Goal: Information Seeking & Learning: Get advice/opinions

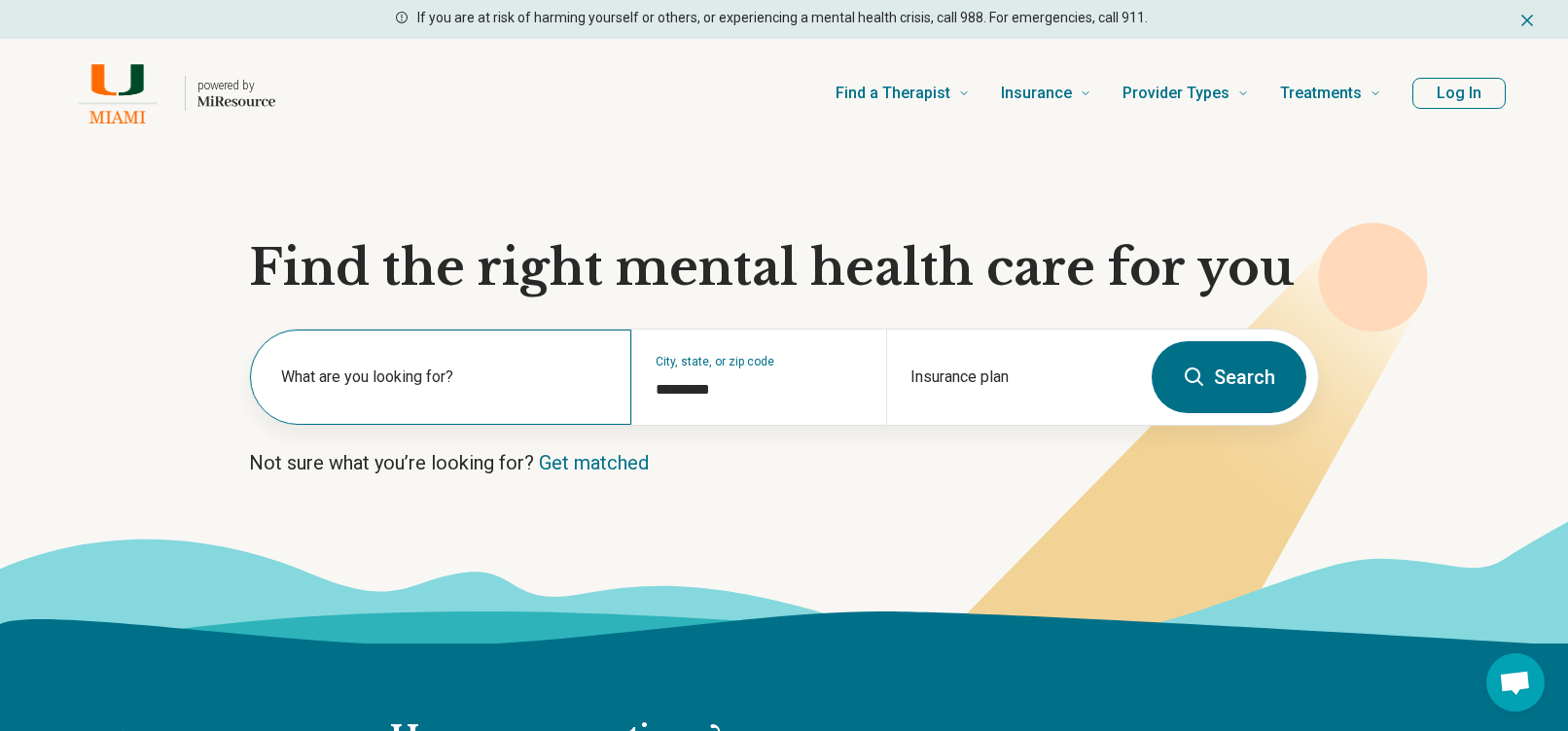
click at [418, 374] on label "What are you looking for?" at bounding box center [444, 377] width 327 height 24
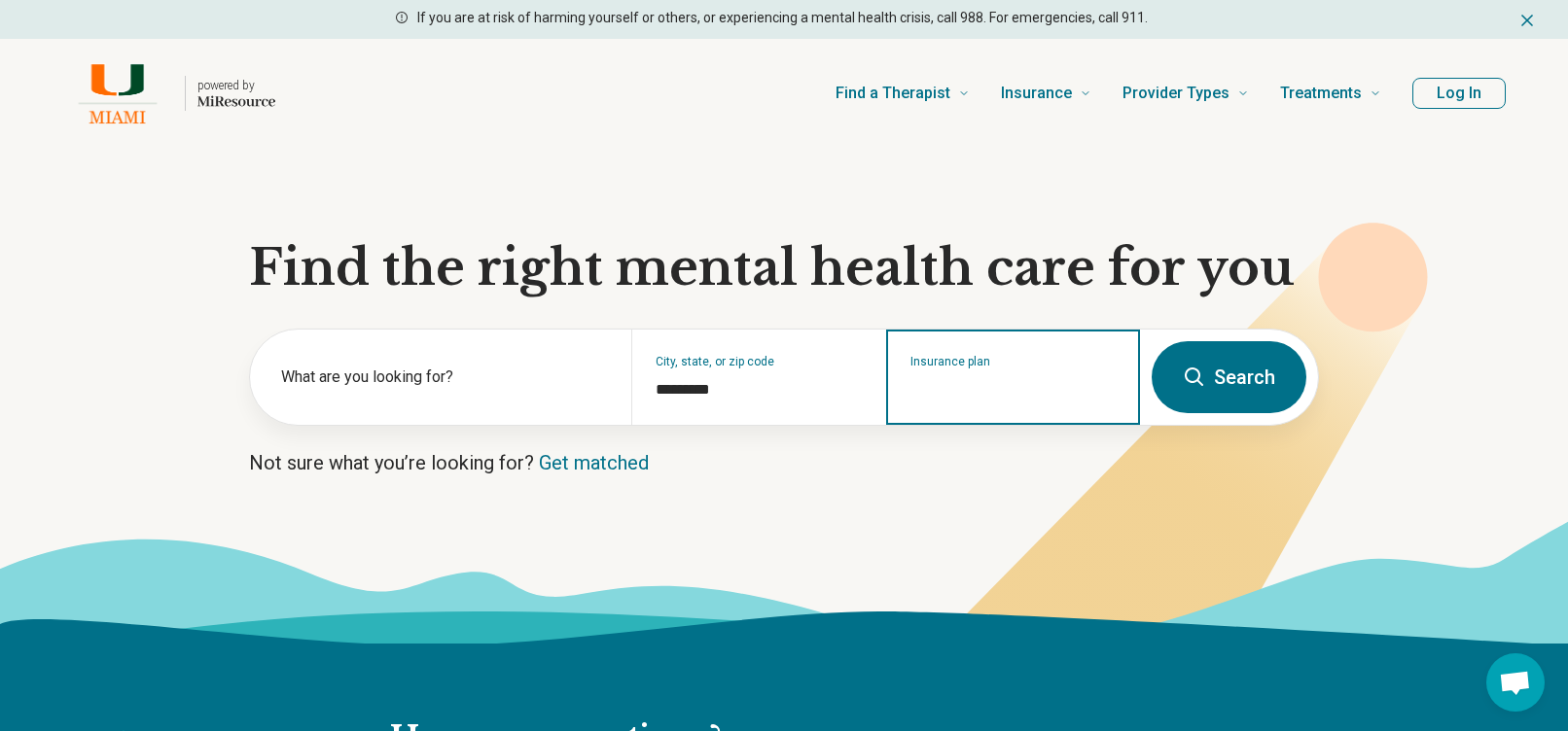
click at [1037, 389] on input "Insurance plan" at bounding box center [1014, 390] width 206 height 24
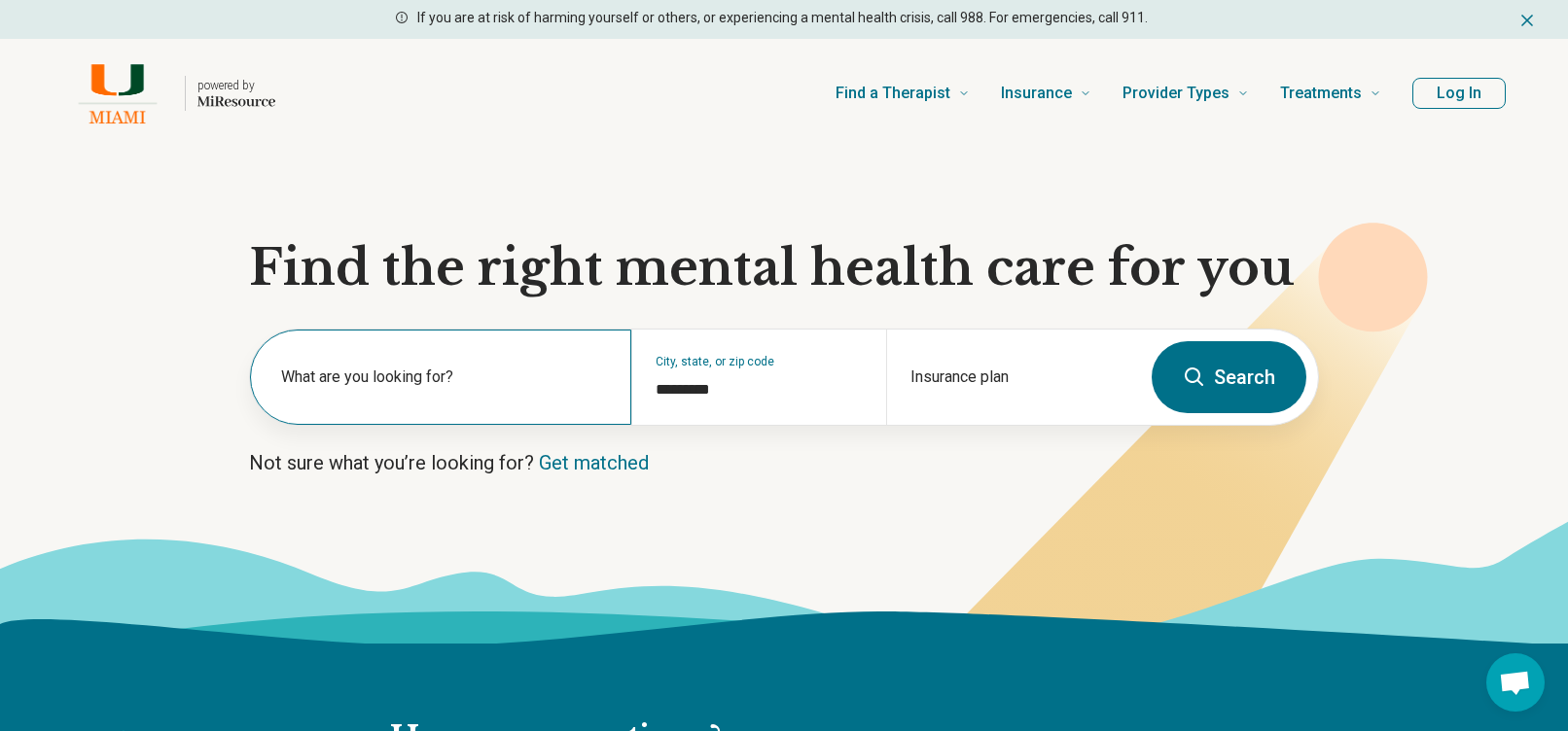
click at [480, 410] on div "What are you looking for?" at bounding box center [440, 377] width 381 height 95
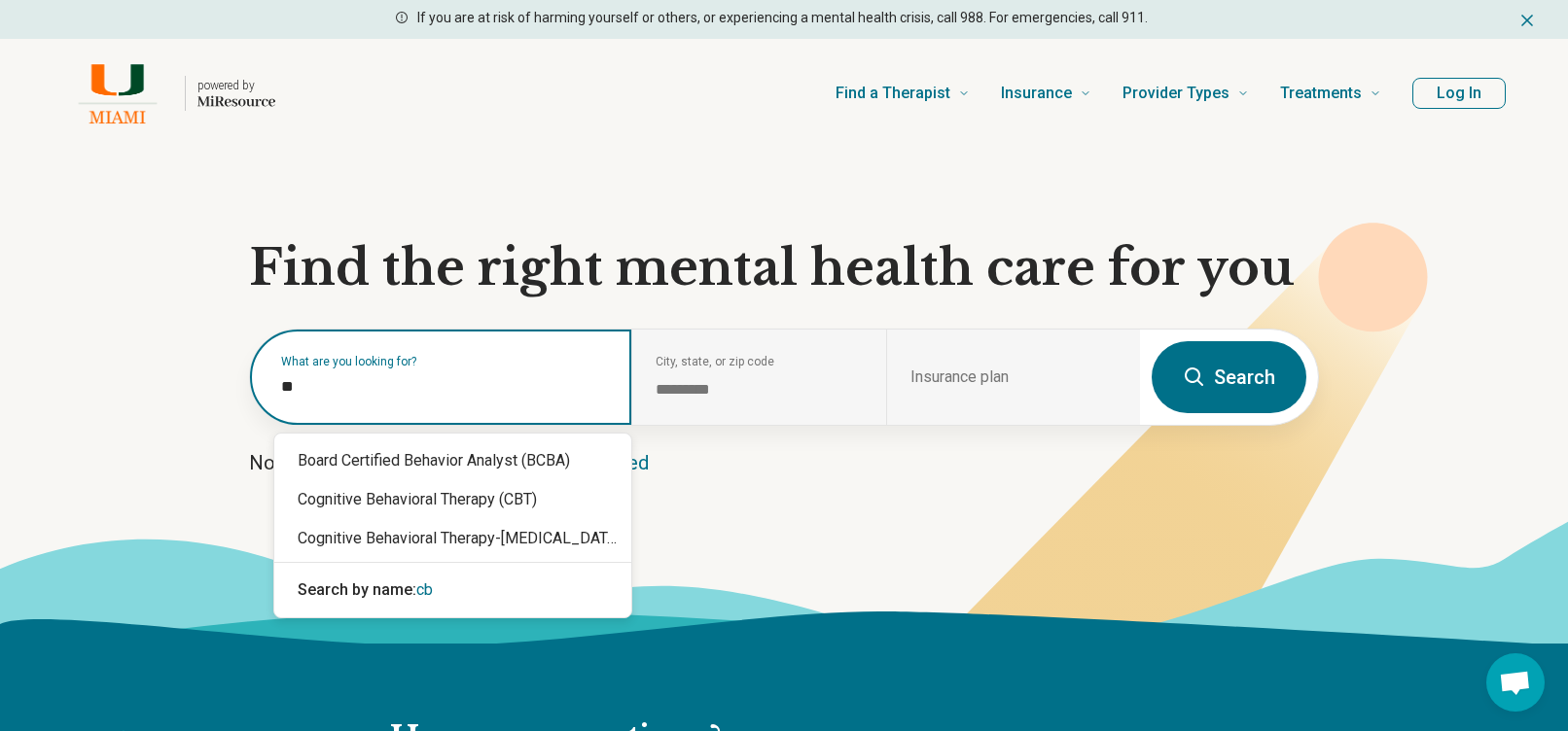
type input "***"
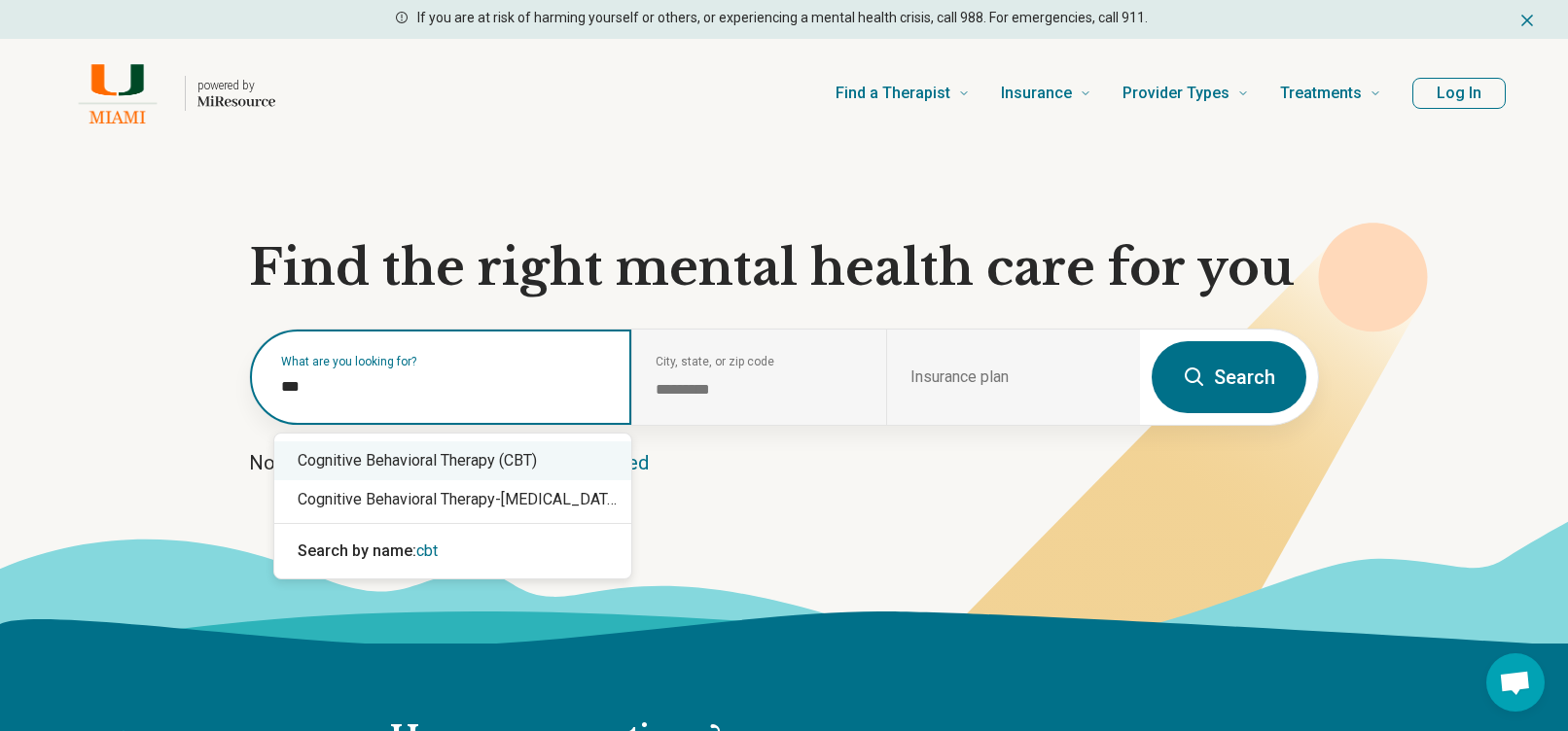
click at [448, 459] on div "Cognitive Behavioral Therapy (CBT)" at bounding box center [452, 461] width 357 height 39
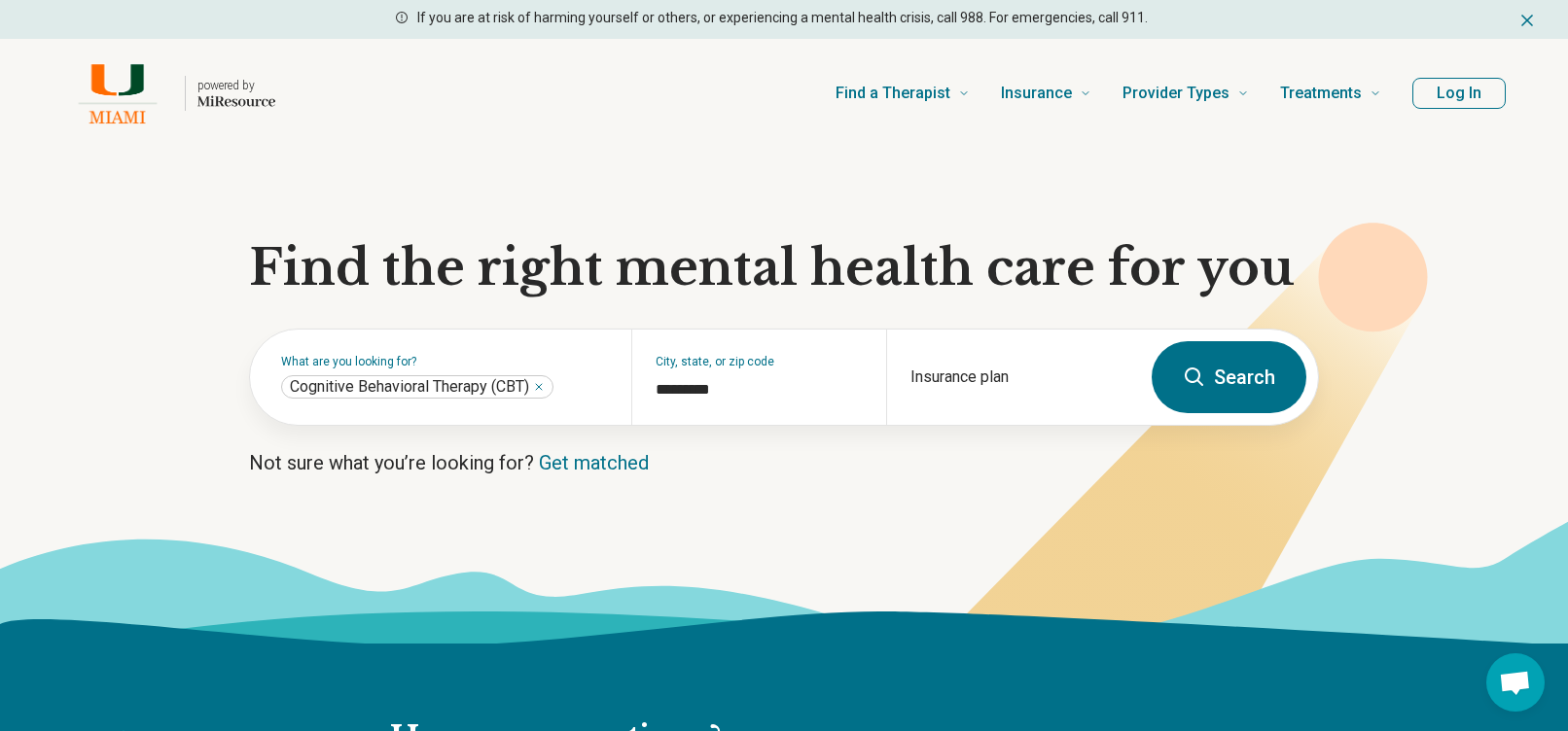
click at [1245, 384] on button "Search" at bounding box center [1228, 376] width 154 height 72
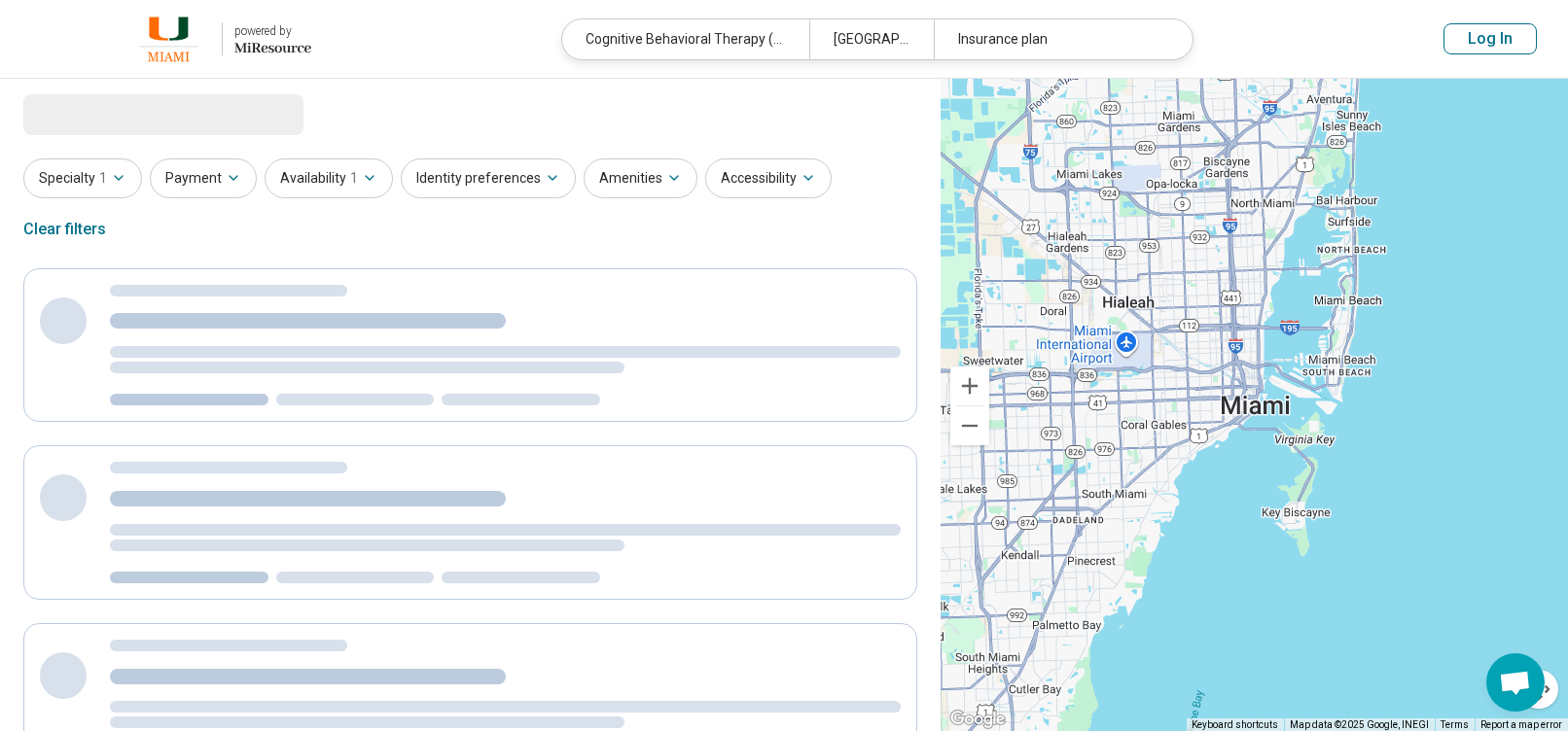
select select "***"
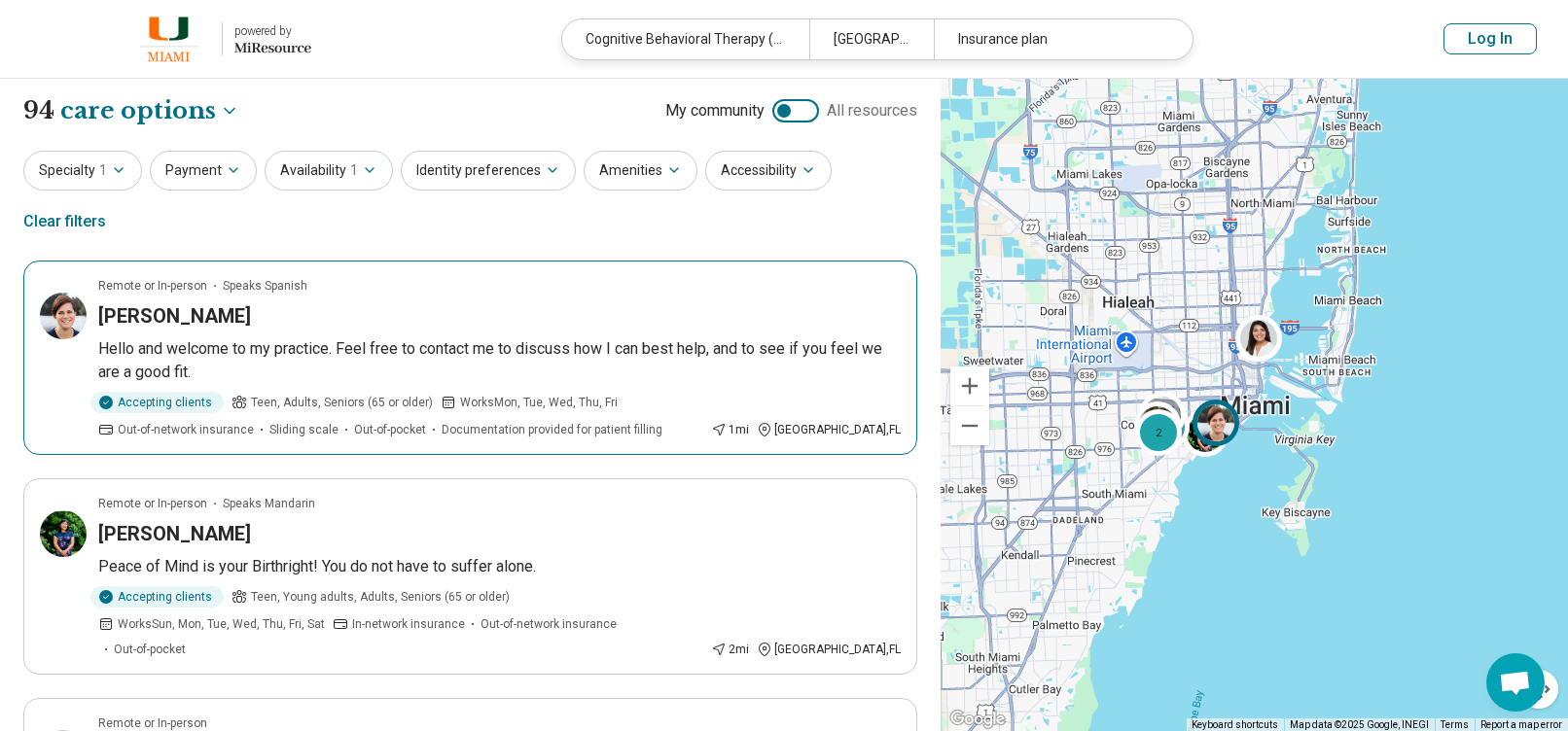
click at [280, 337] on p "Hello and welcome to my practice. Feel free to contact me to discuss how I can …" at bounding box center [499, 361] width 803 height 47
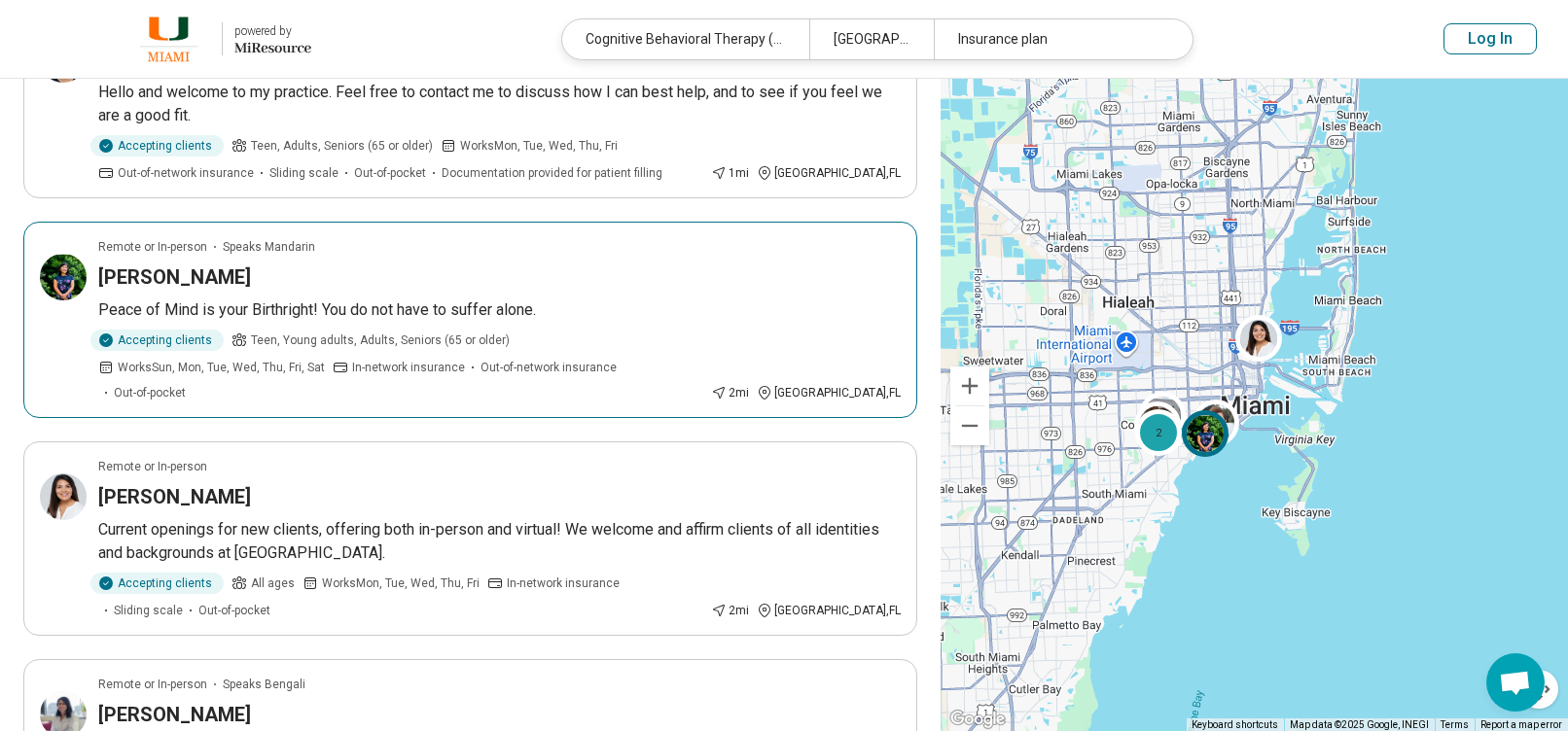
scroll to position [292, 0]
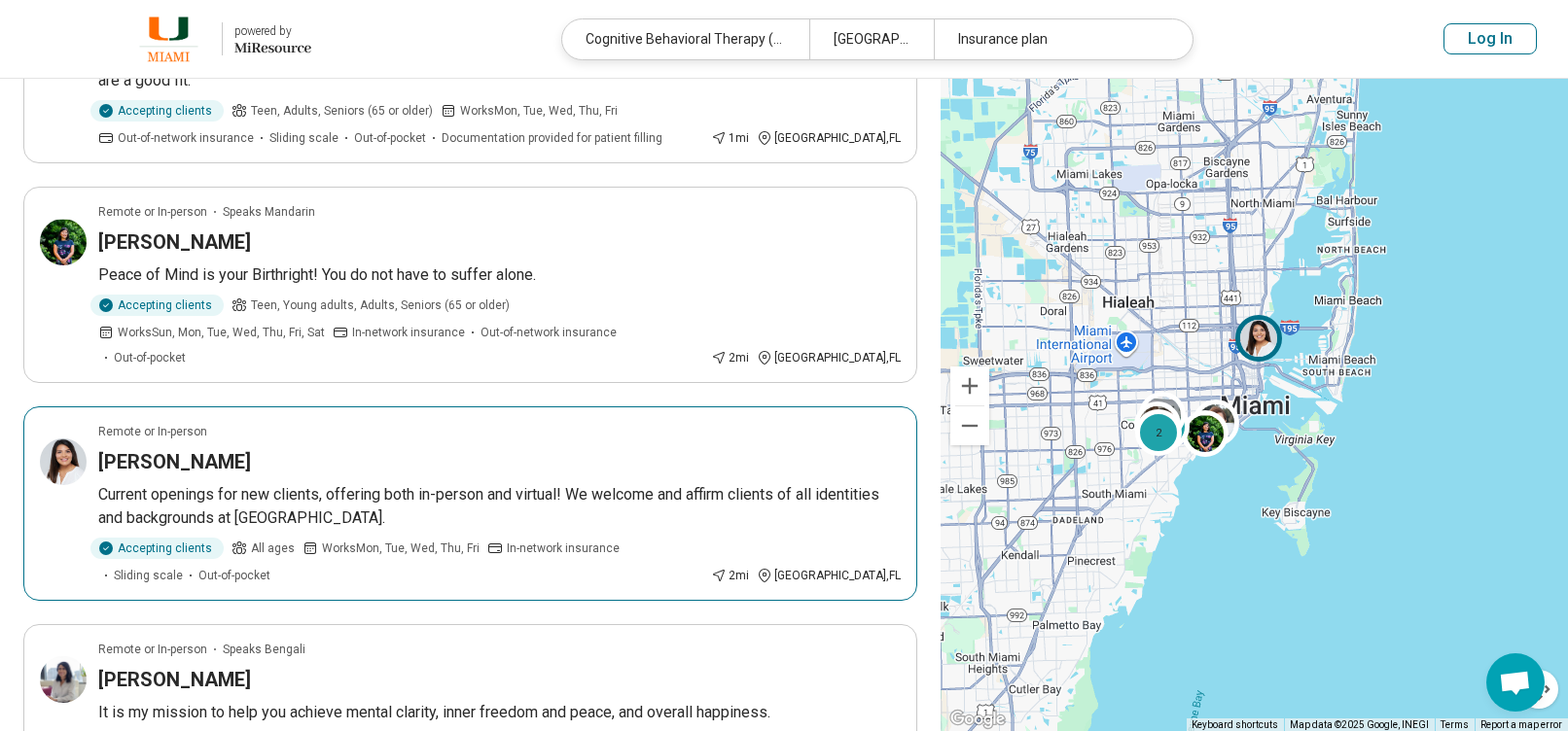
click at [340, 448] on div "Jessica Collins" at bounding box center [499, 462] width 803 height 28
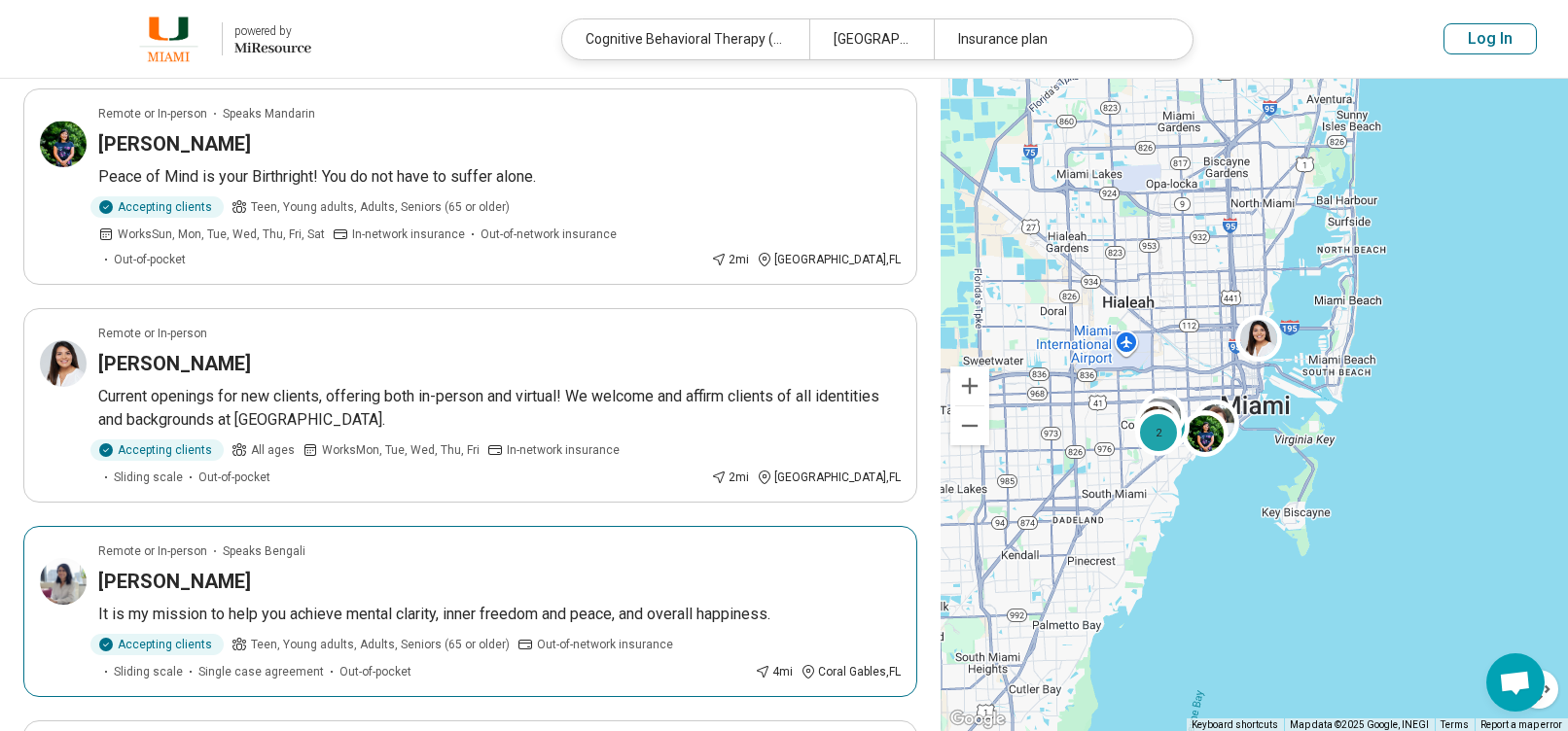
scroll to position [389, 0]
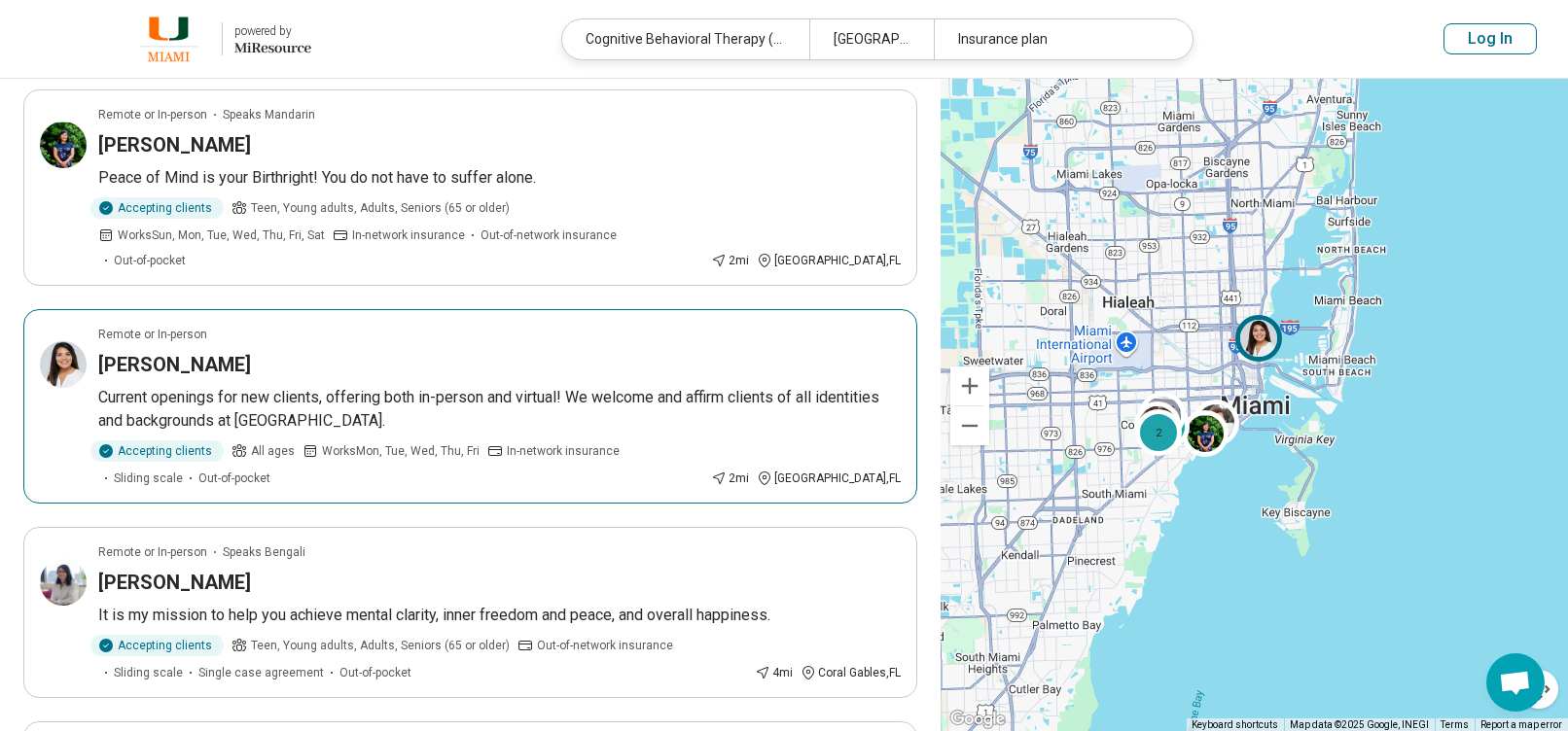
click at [292, 309] on article "Remote or In-person Jessica Collins Current openings for new clients, offering …" at bounding box center [471, 407] width 894 height 195
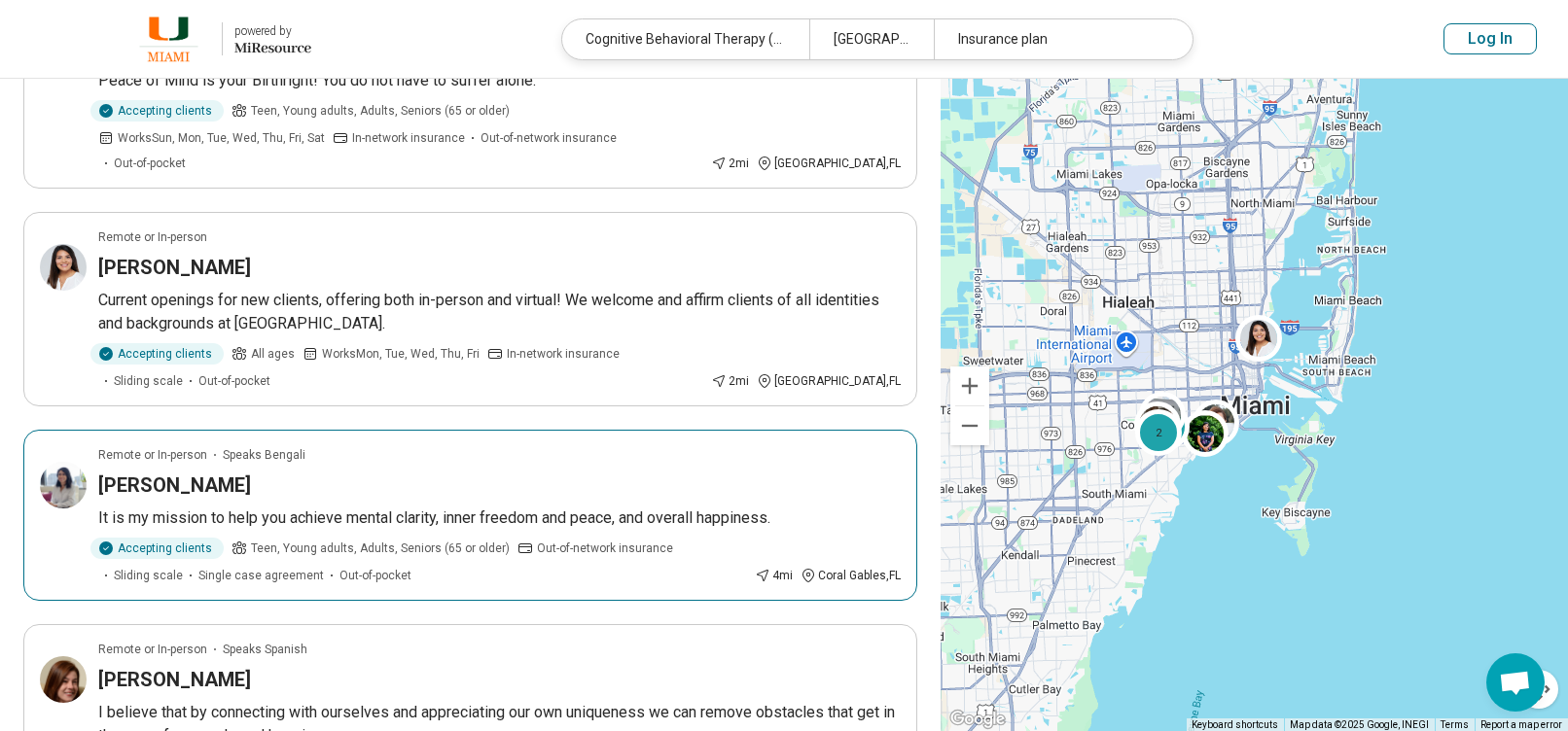
scroll to position [681, 0]
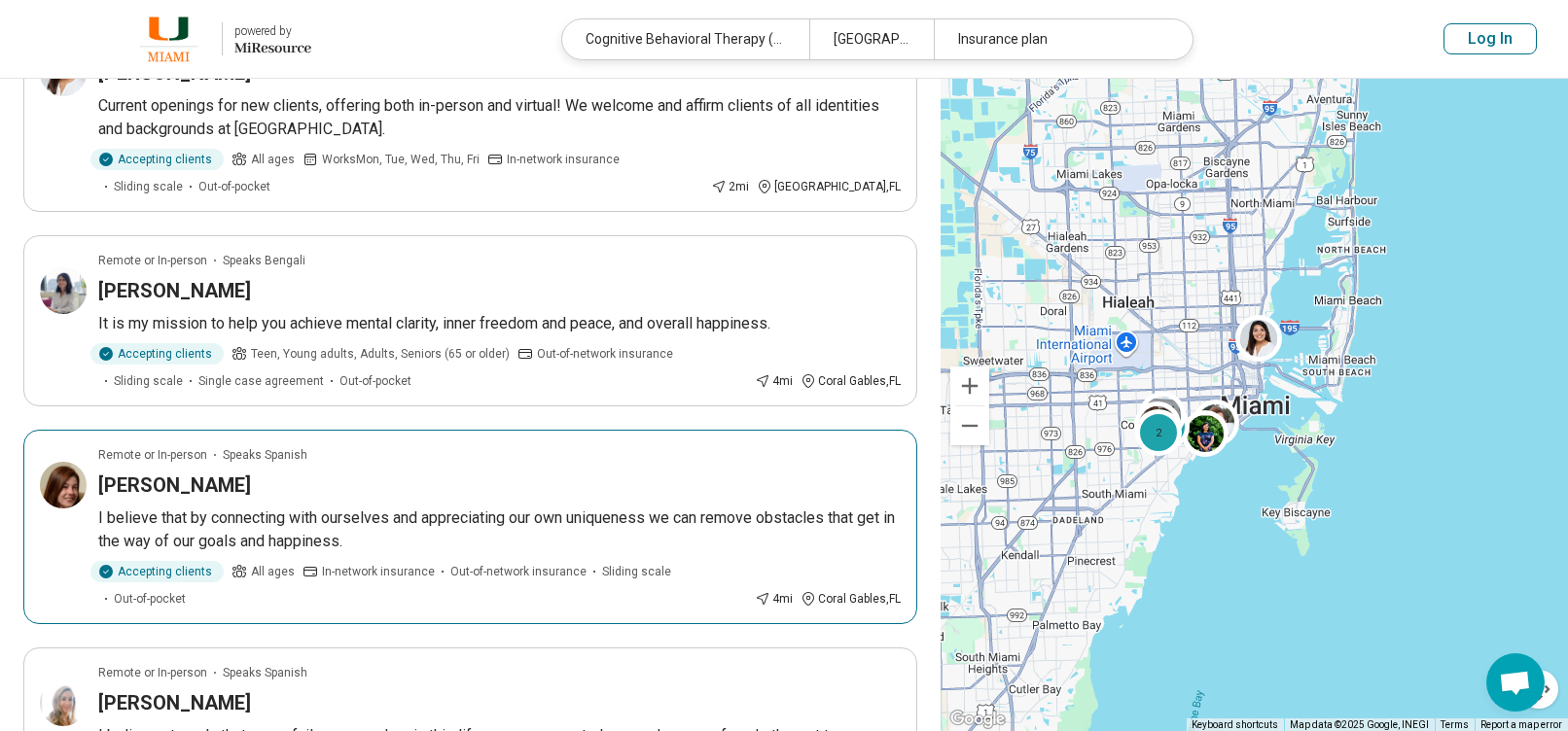
click at [416, 472] on div "Stephanie Gosset" at bounding box center [499, 485] width 803 height 28
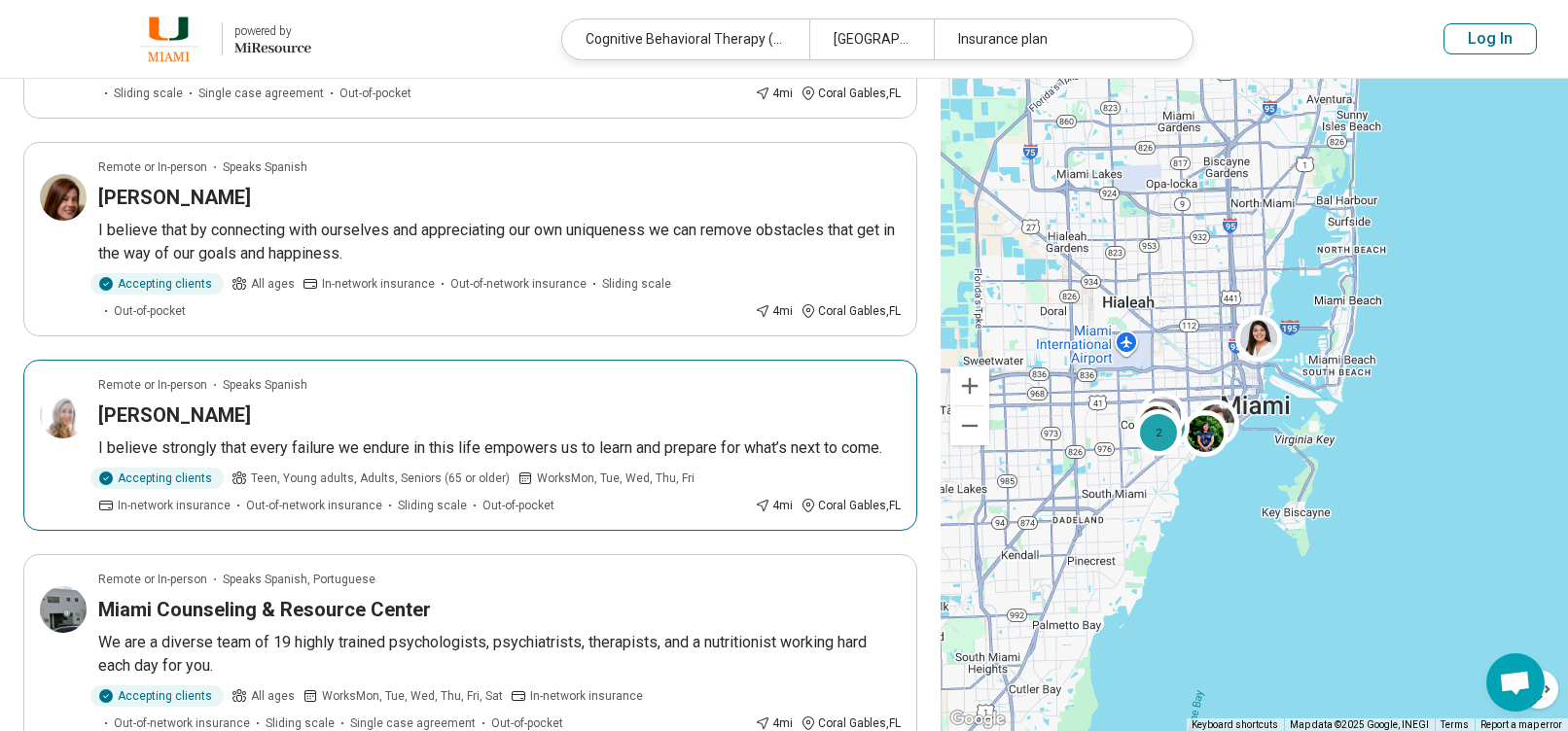
scroll to position [973, 0]
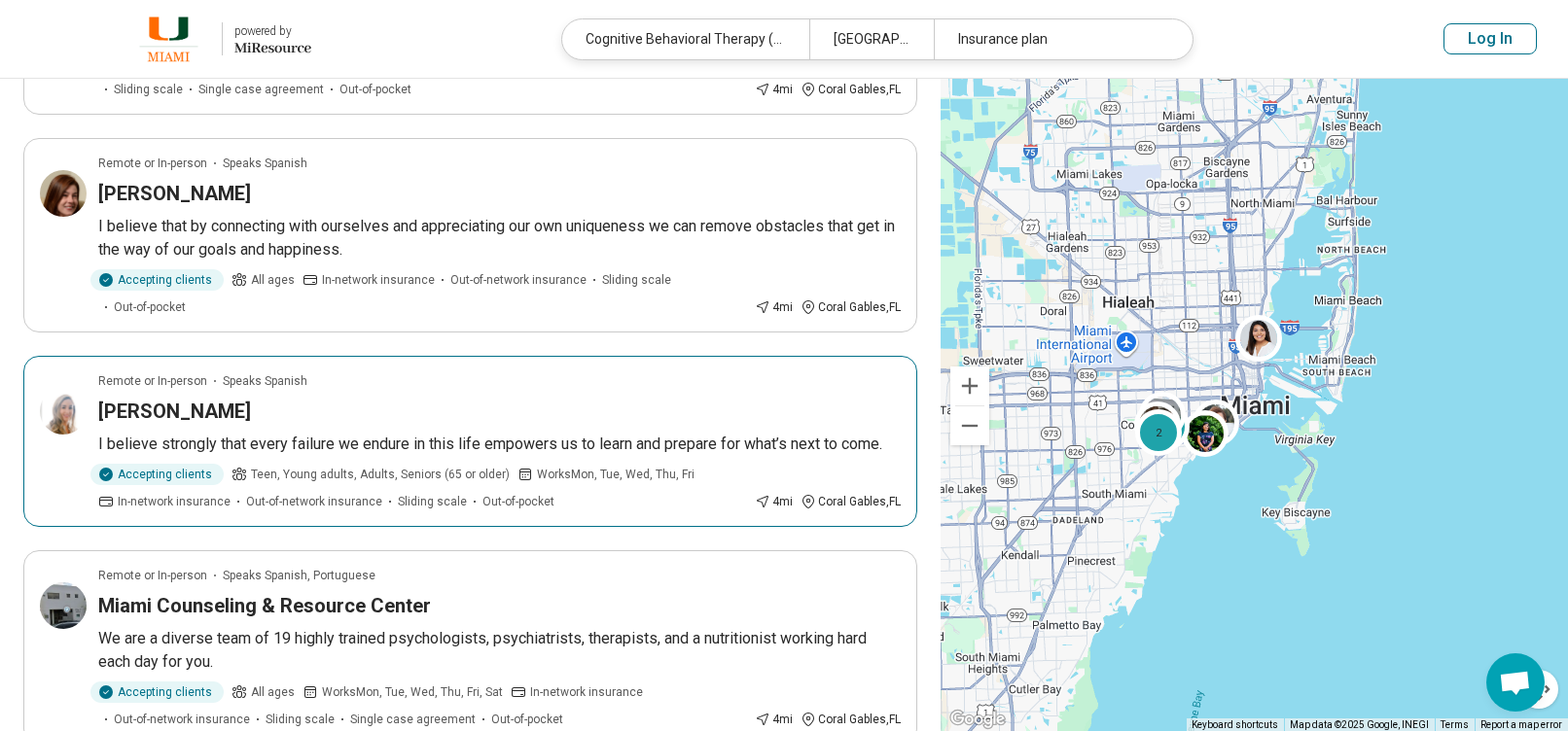
click at [281, 398] on div "Tiffany Perez" at bounding box center [499, 412] width 803 height 28
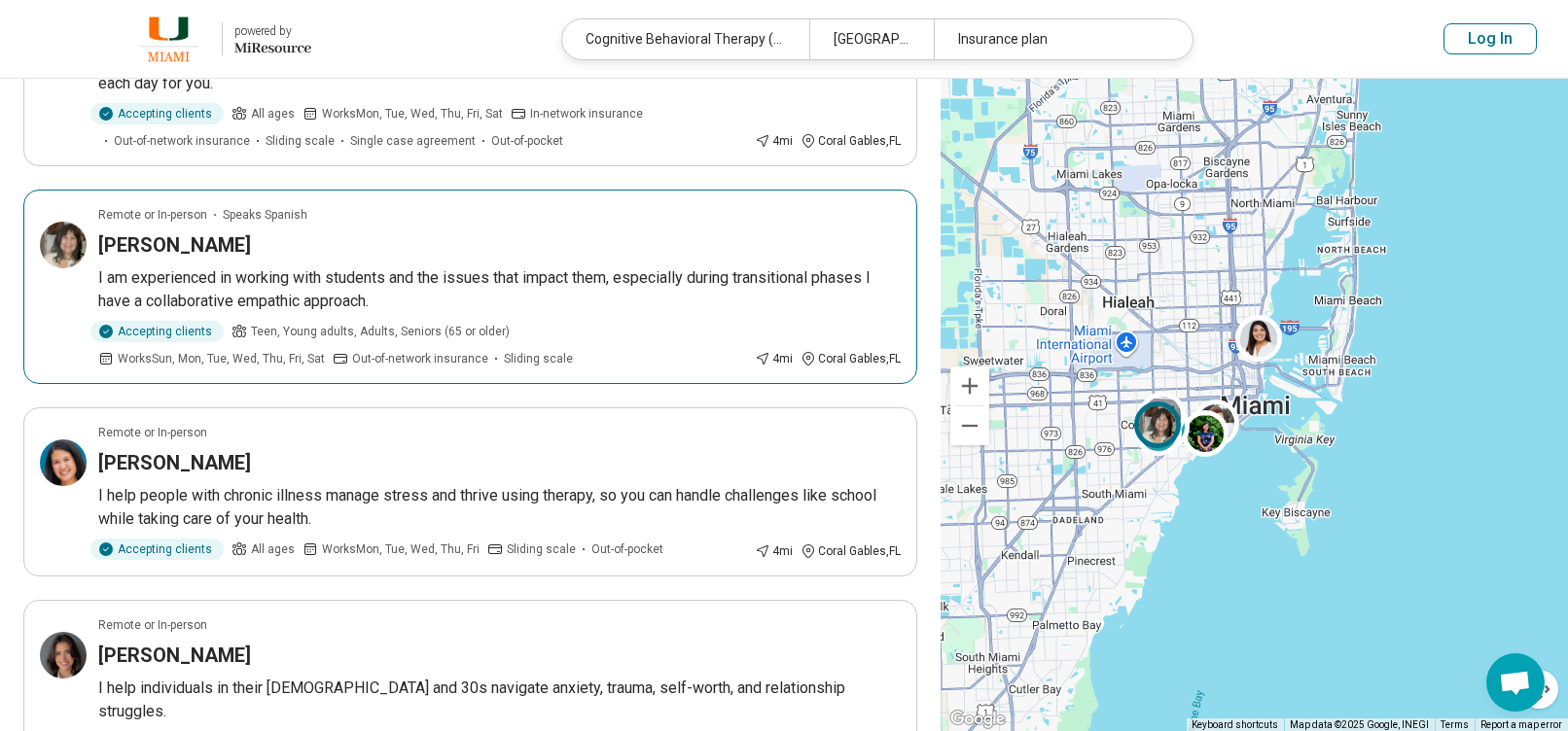
scroll to position [1556, 0]
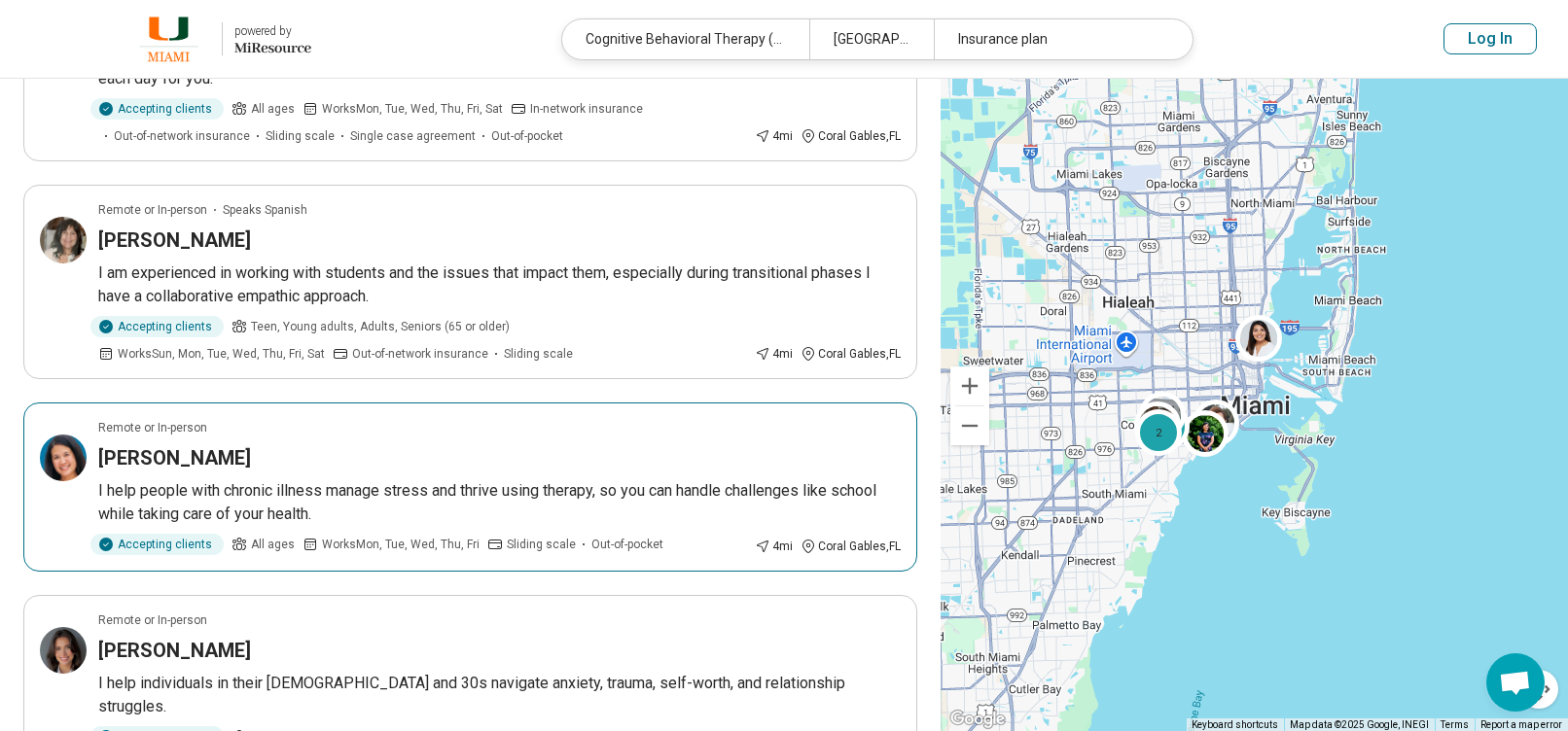
click at [337, 444] on div "Kristen Criado" at bounding box center [499, 458] width 803 height 28
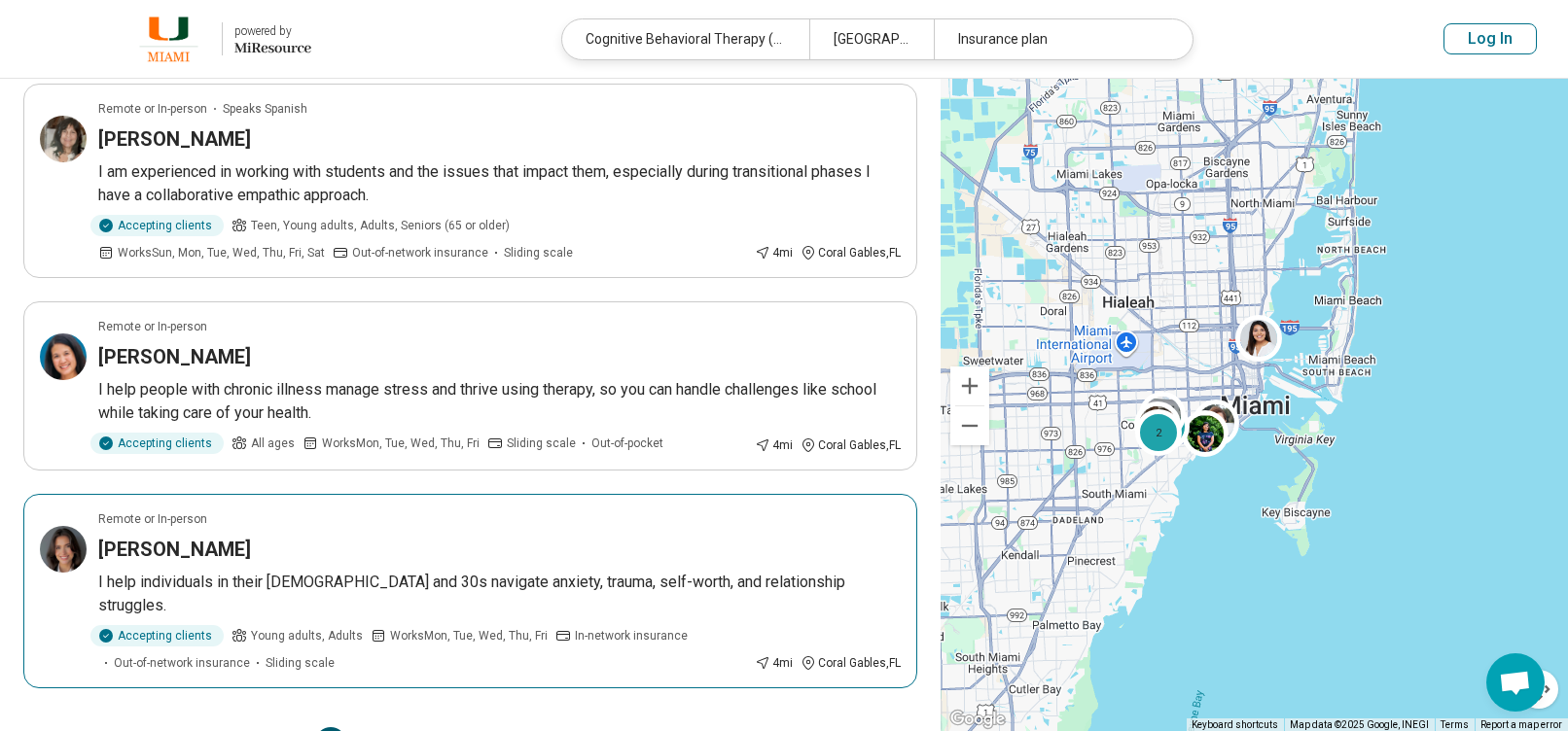
scroll to position [1751, 0]
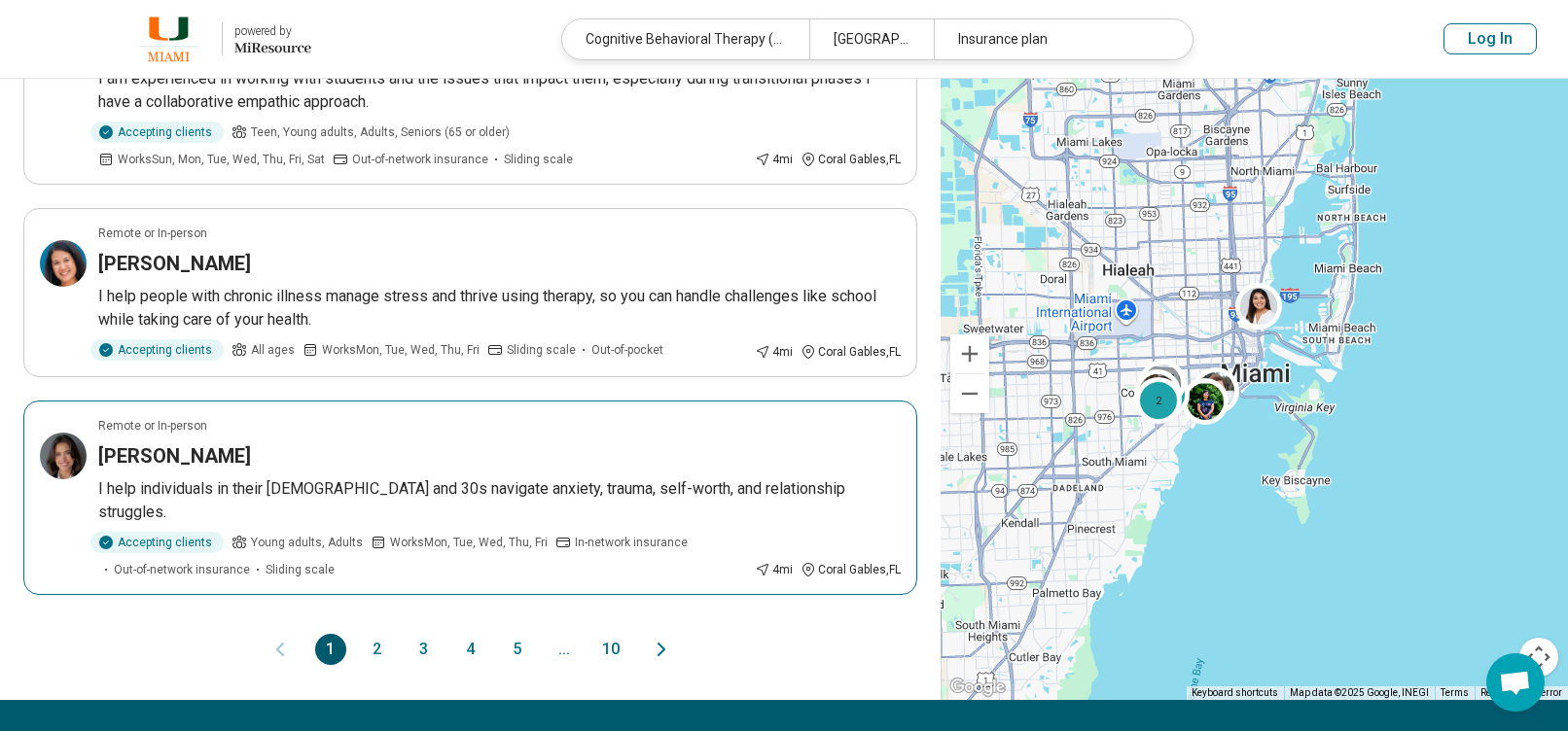
click at [400, 442] on div "Danielle Handal" at bounding box center [499, 456] width 803 height 28
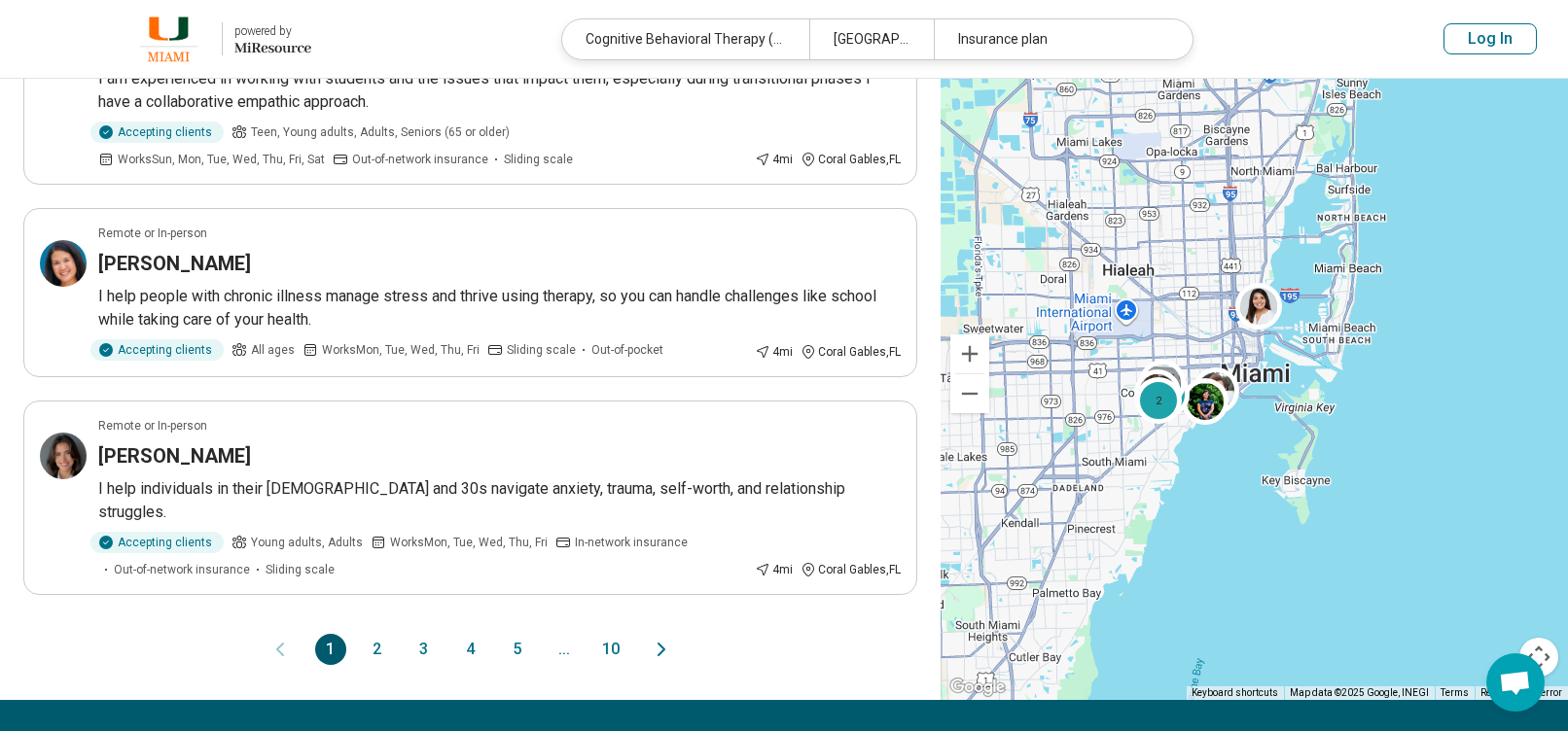
click at [386, 634] on button "2" at bounding box center [377, 649] width 31 height 31
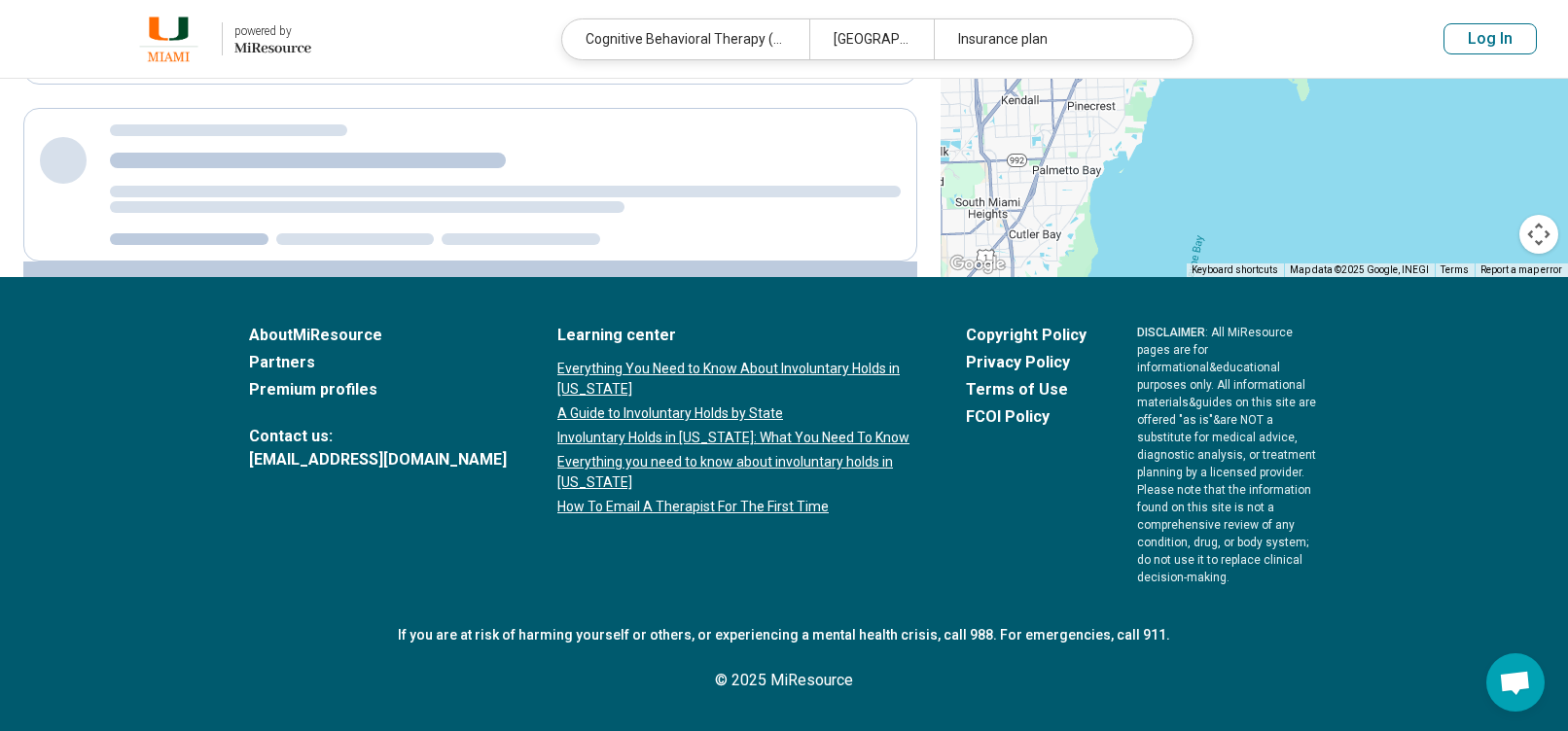
scroll to position [0, 0]
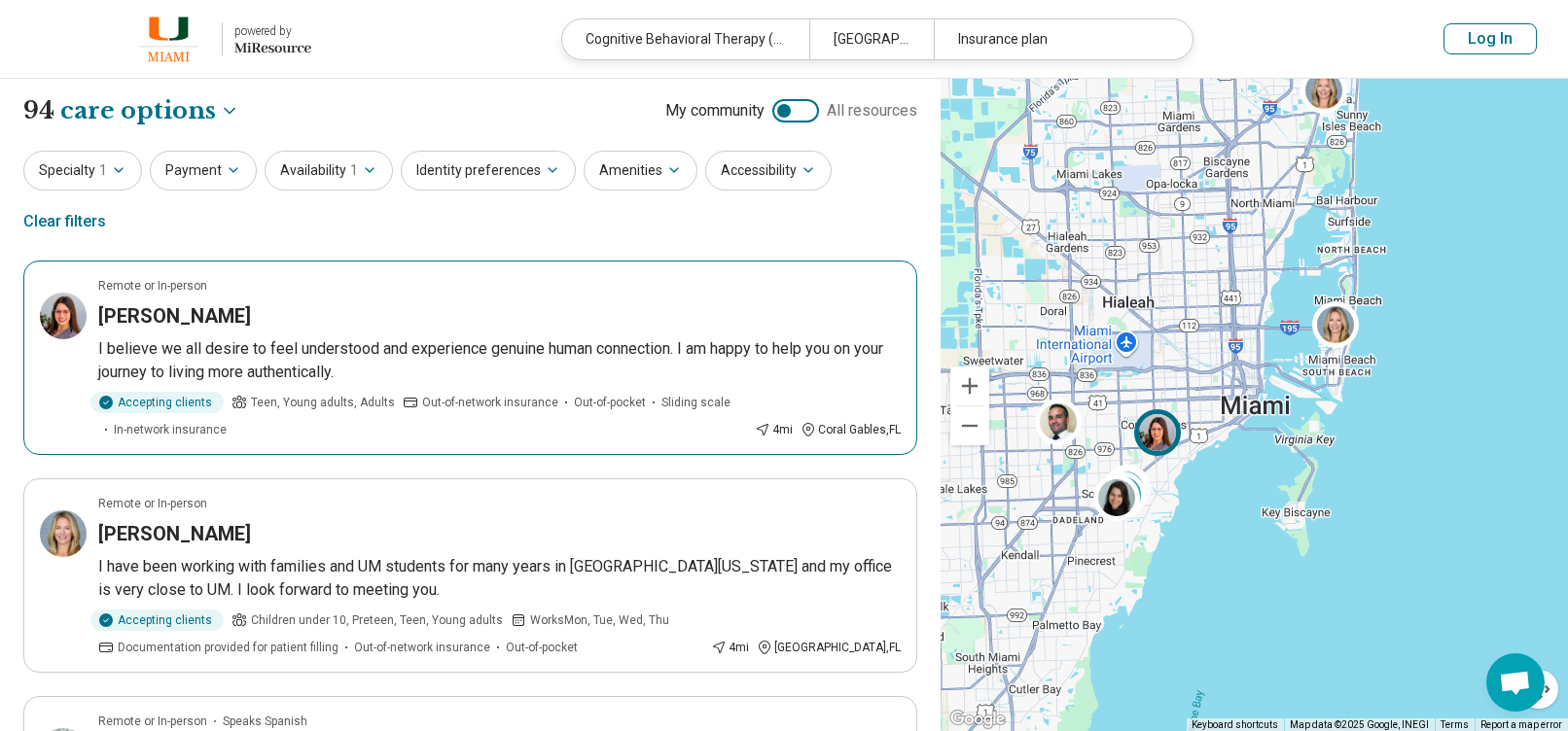
click at [310, 303] on div "Amanda Baquero" at bounding box center [499, 316] width 803 height 28
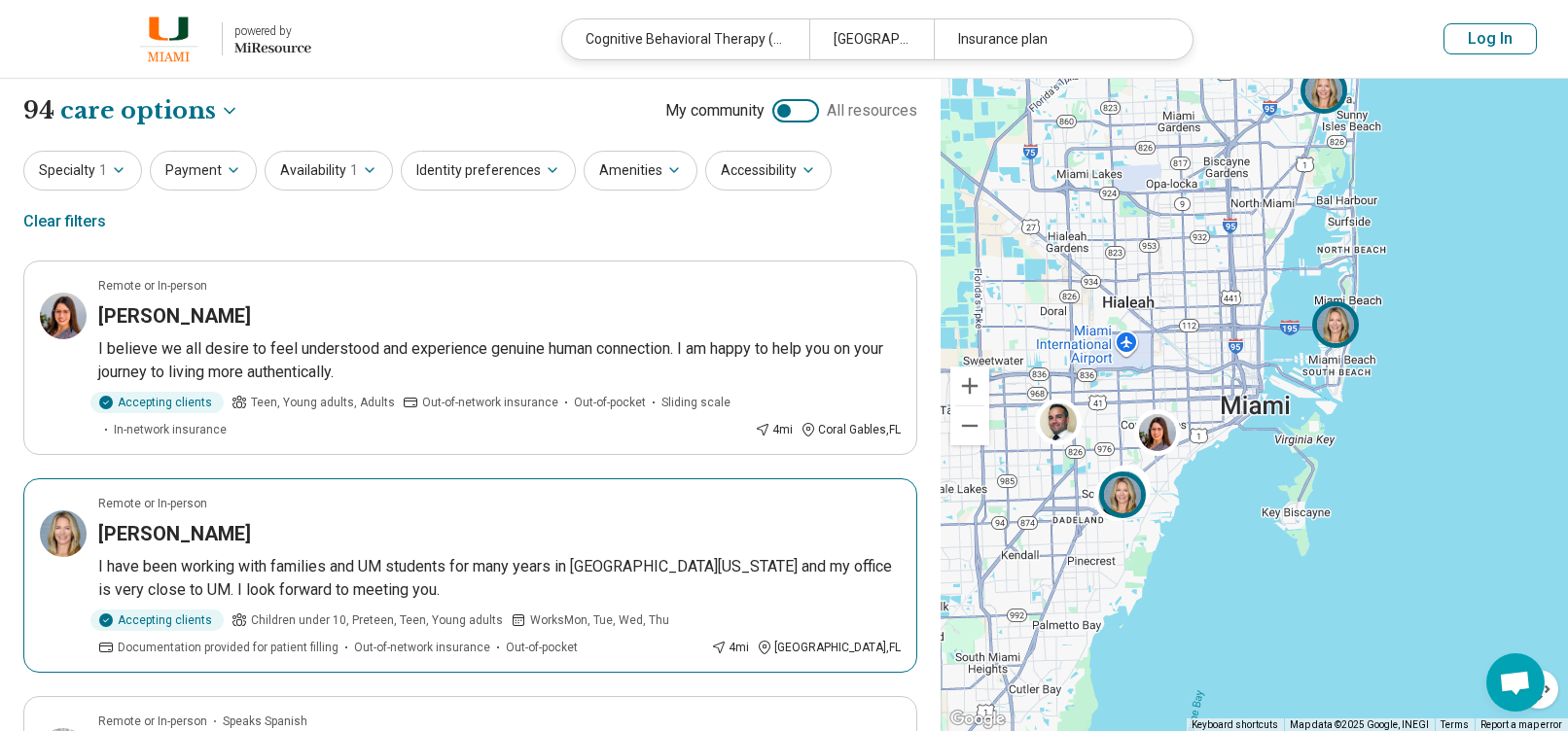
click at [347, 521] on div "Samantha Carella" at bounding box center [499, 534] width 803 height 28
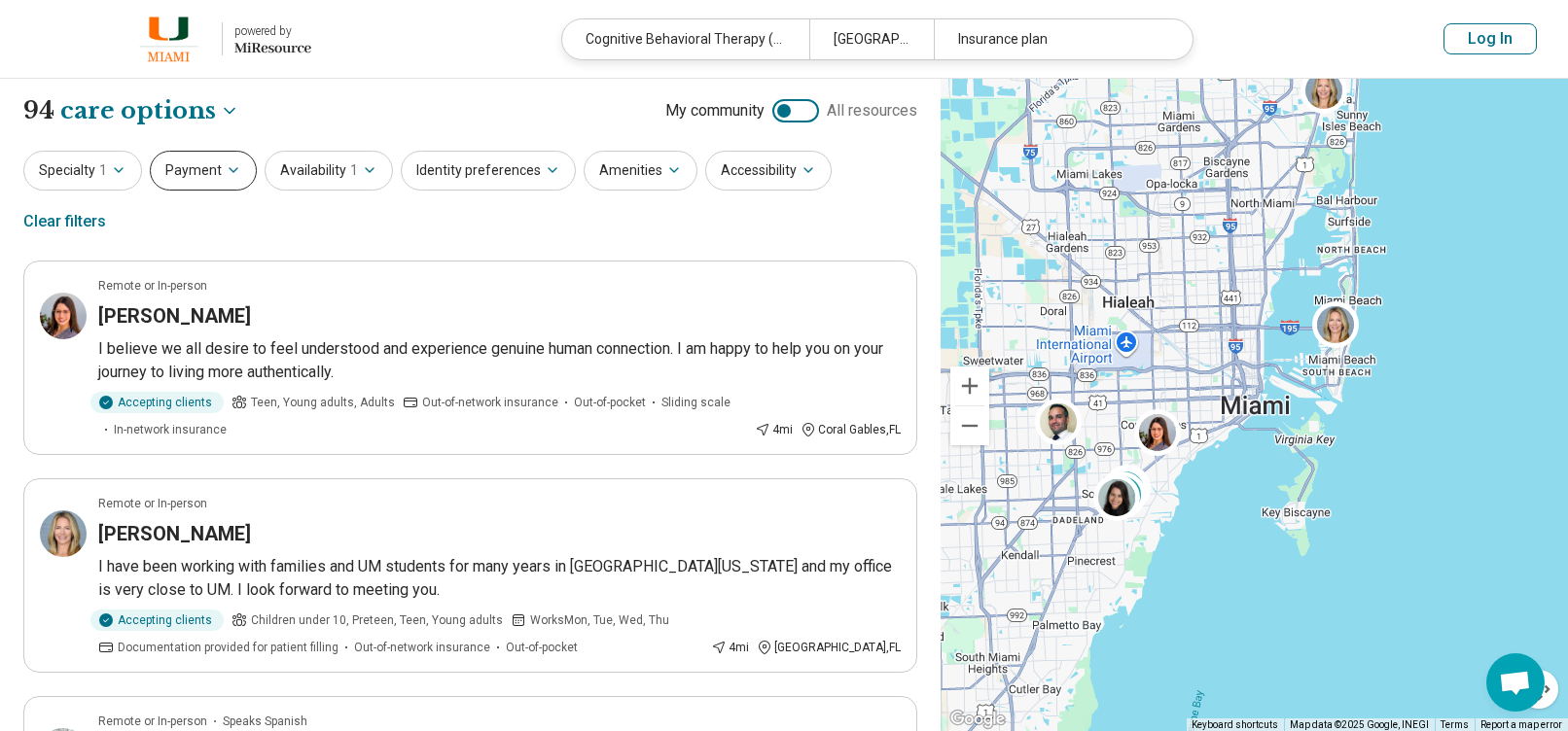
click at [213, 179] on button "Payment" at bounding box center [202, 170] width 107 height 40
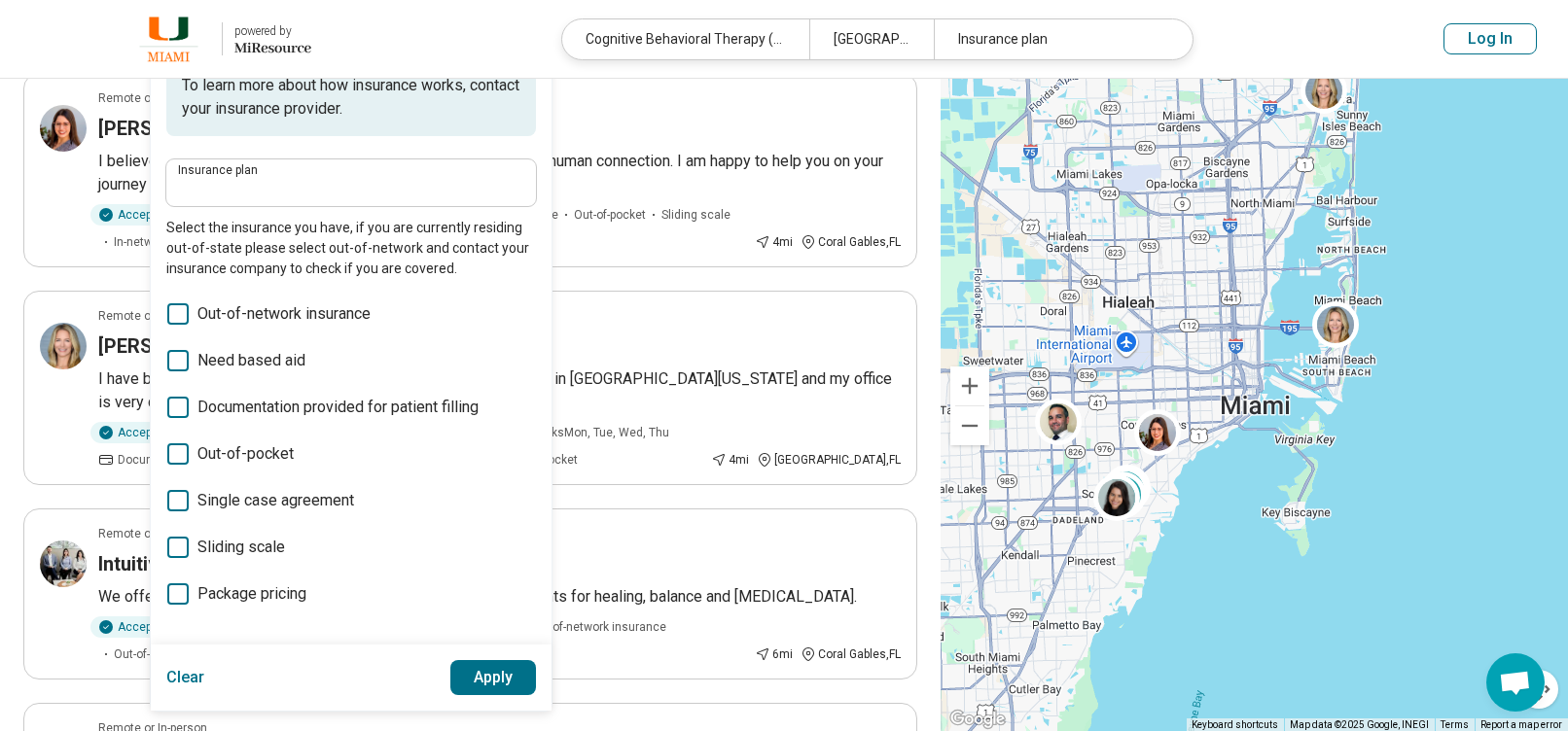
scroll to position [195, 0]
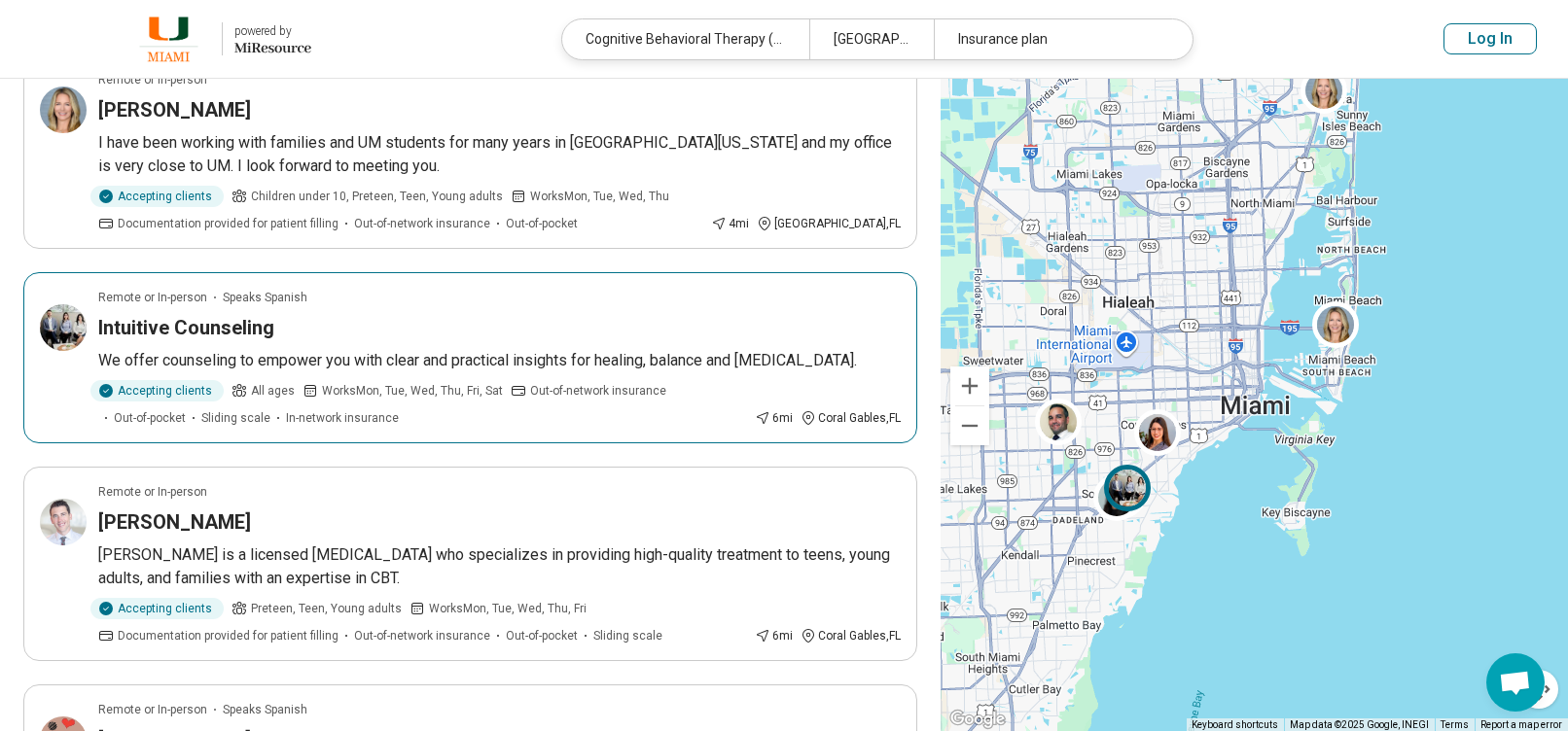
scroll to position [486, 0]
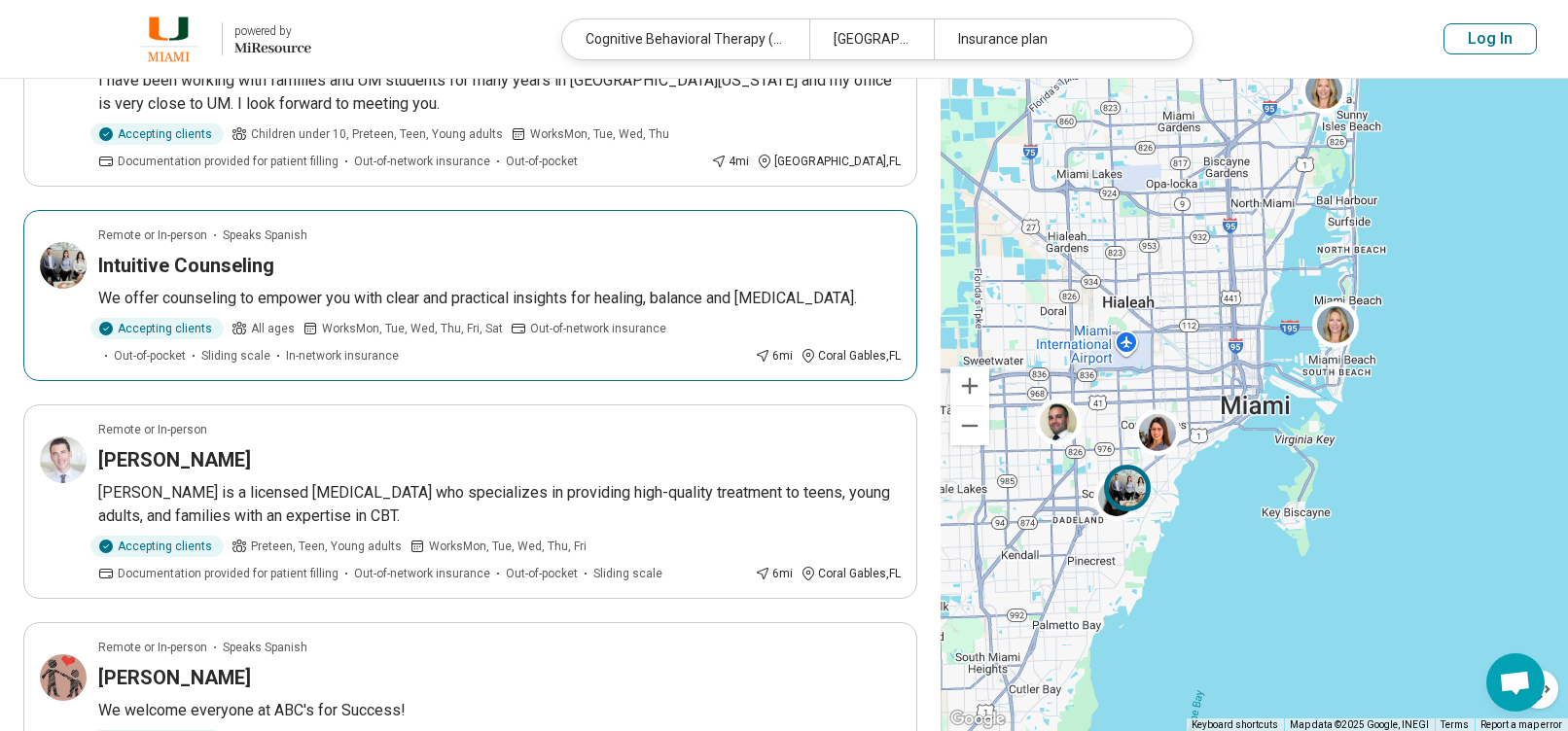
click at [295, 252] on div "Intuitive Counseling" at bounding box center [499, 265] width 803 height 28
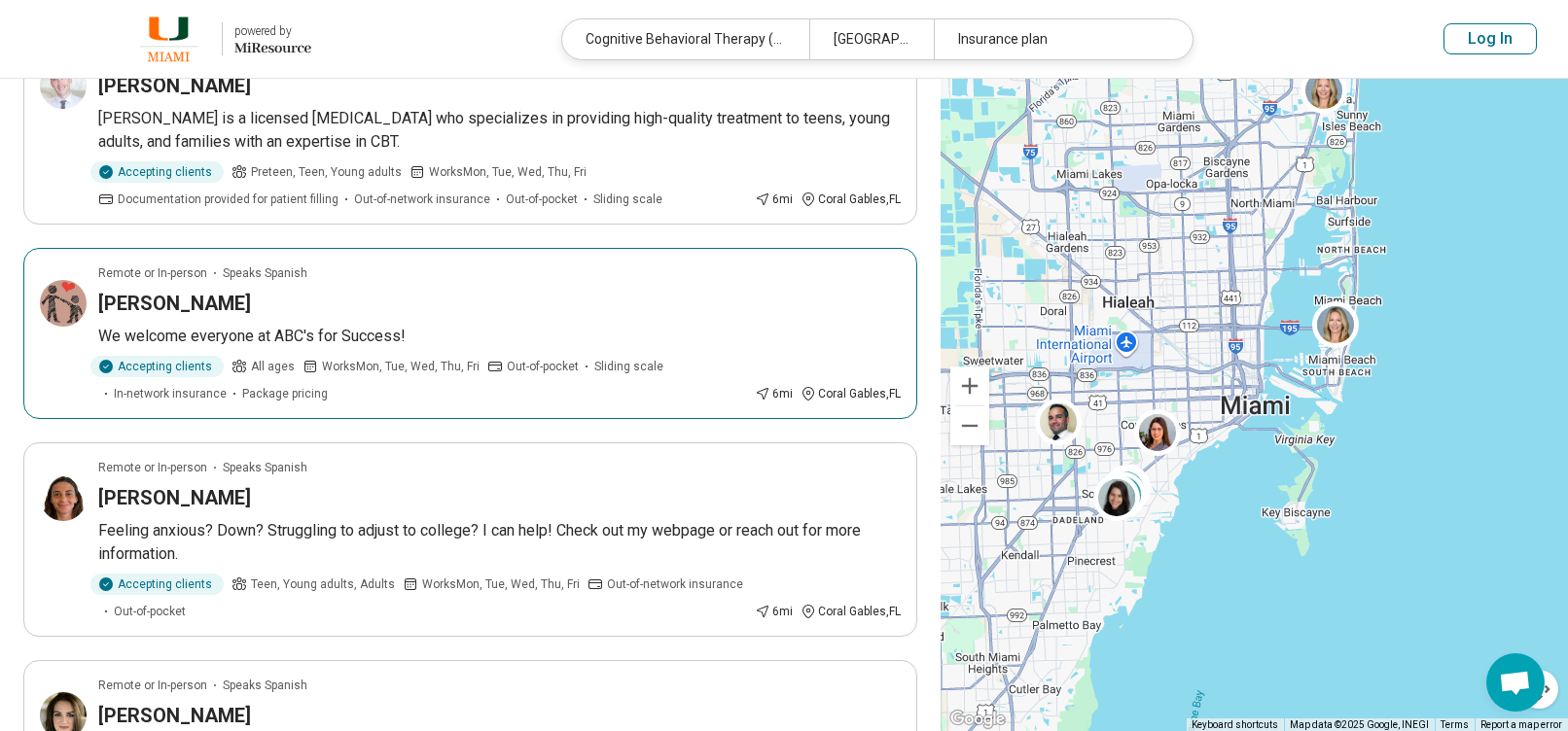
scroll to position [973, 0]
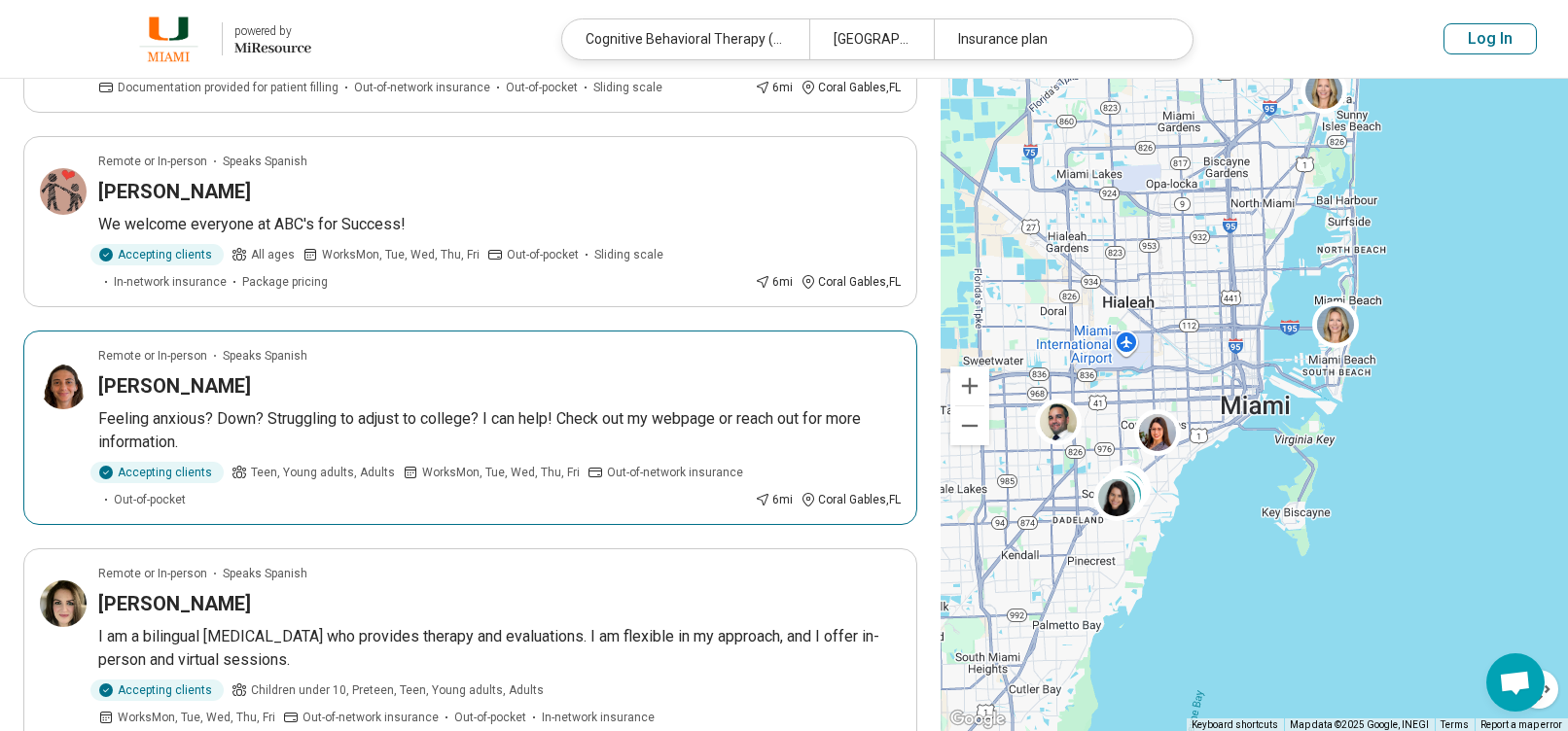
click at [418, 372] on div "Jennifer Shub" at bounding box center [499, 386] width 803 height 28
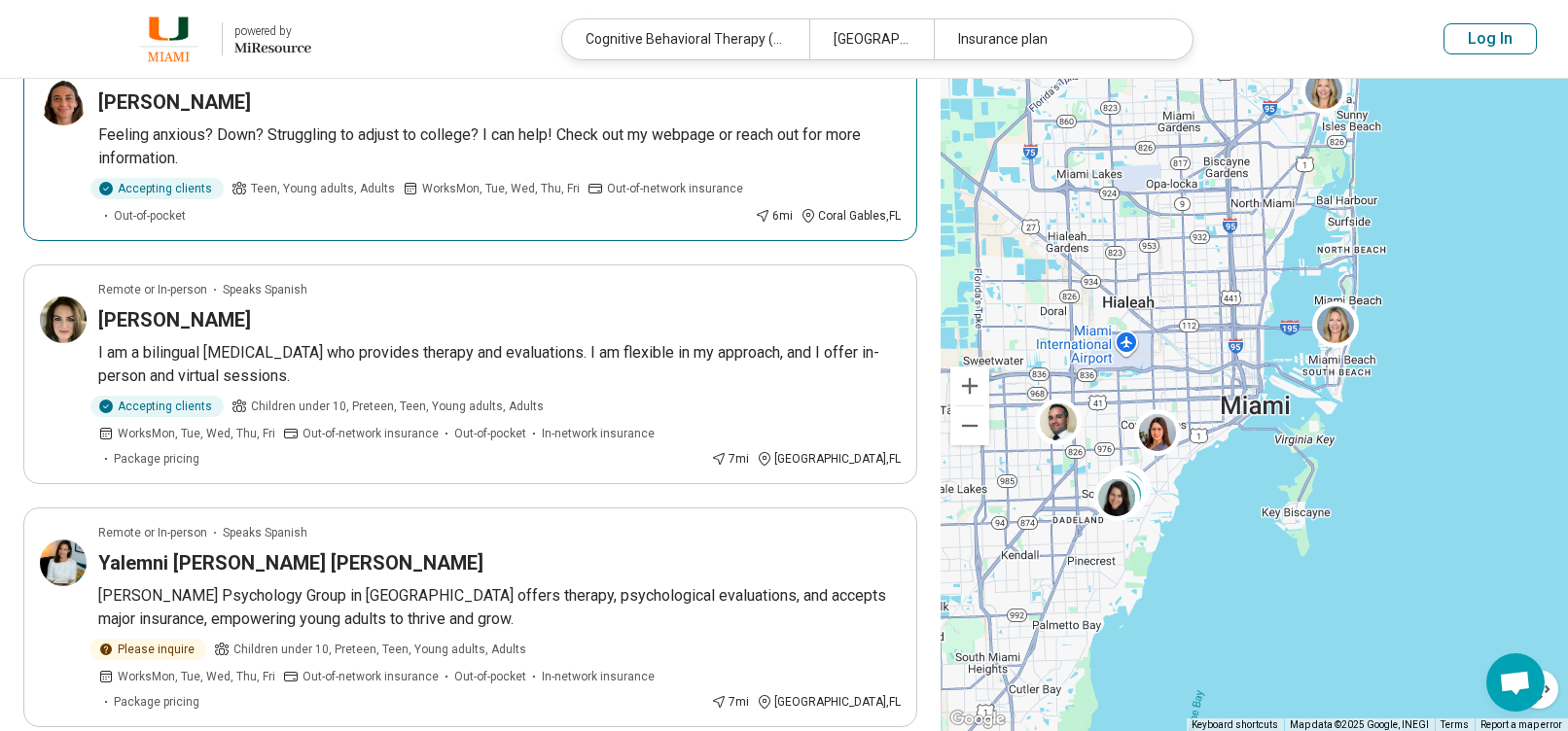
scroll to position [1265, 0]
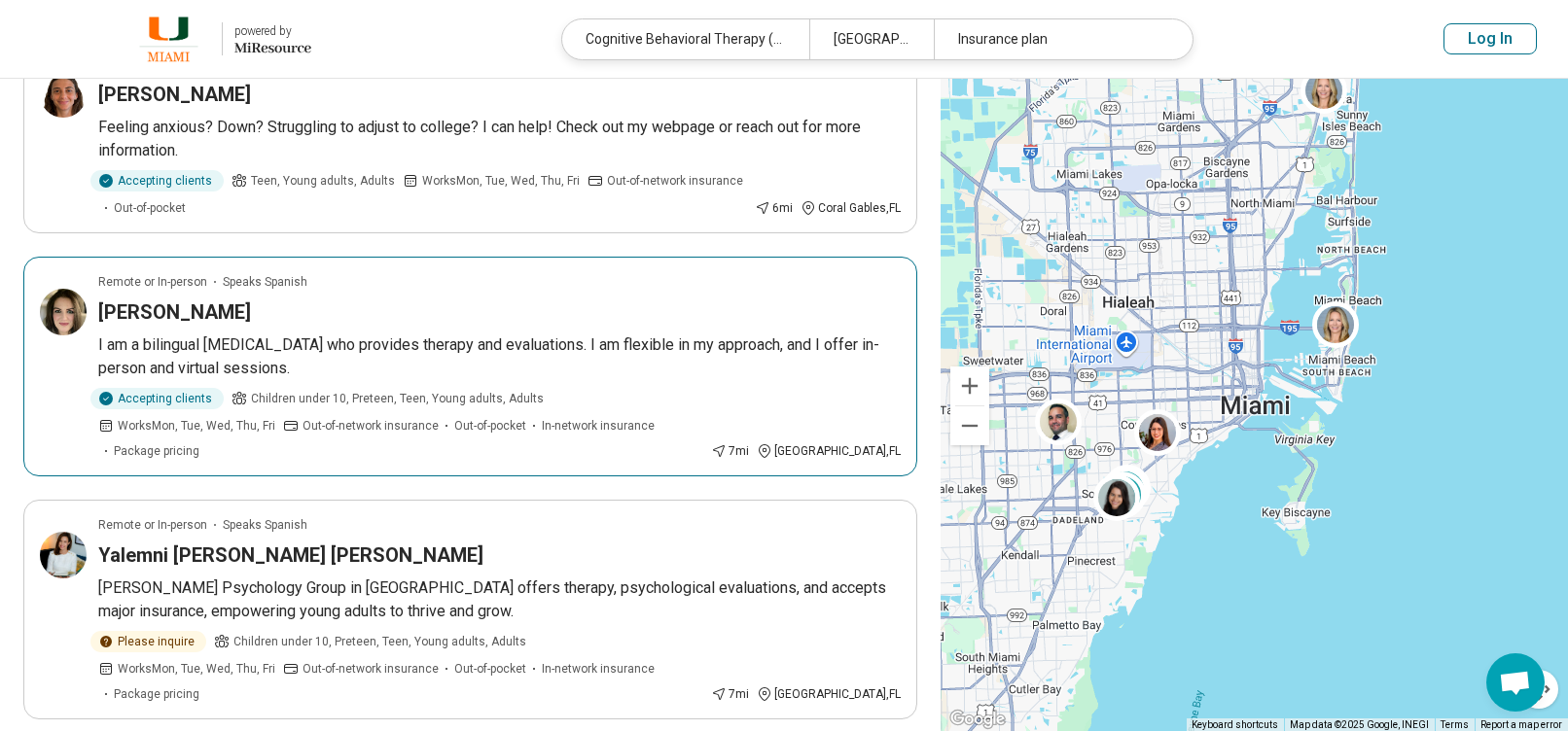
click at [336, 299] on div "Vanessa Pereda" at bounding box center [499, 312] width 803 height 28
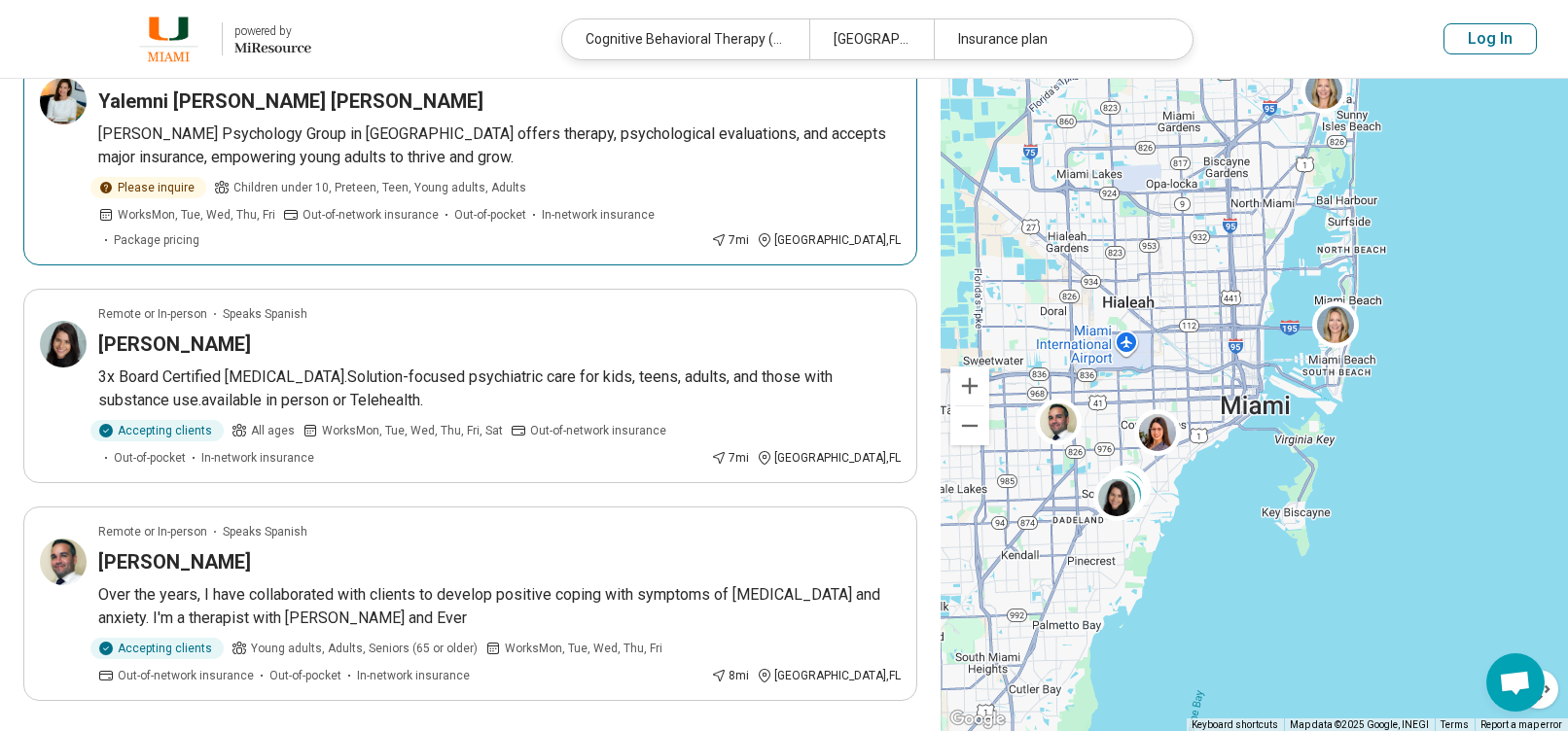
scroll to position [1751, 0]
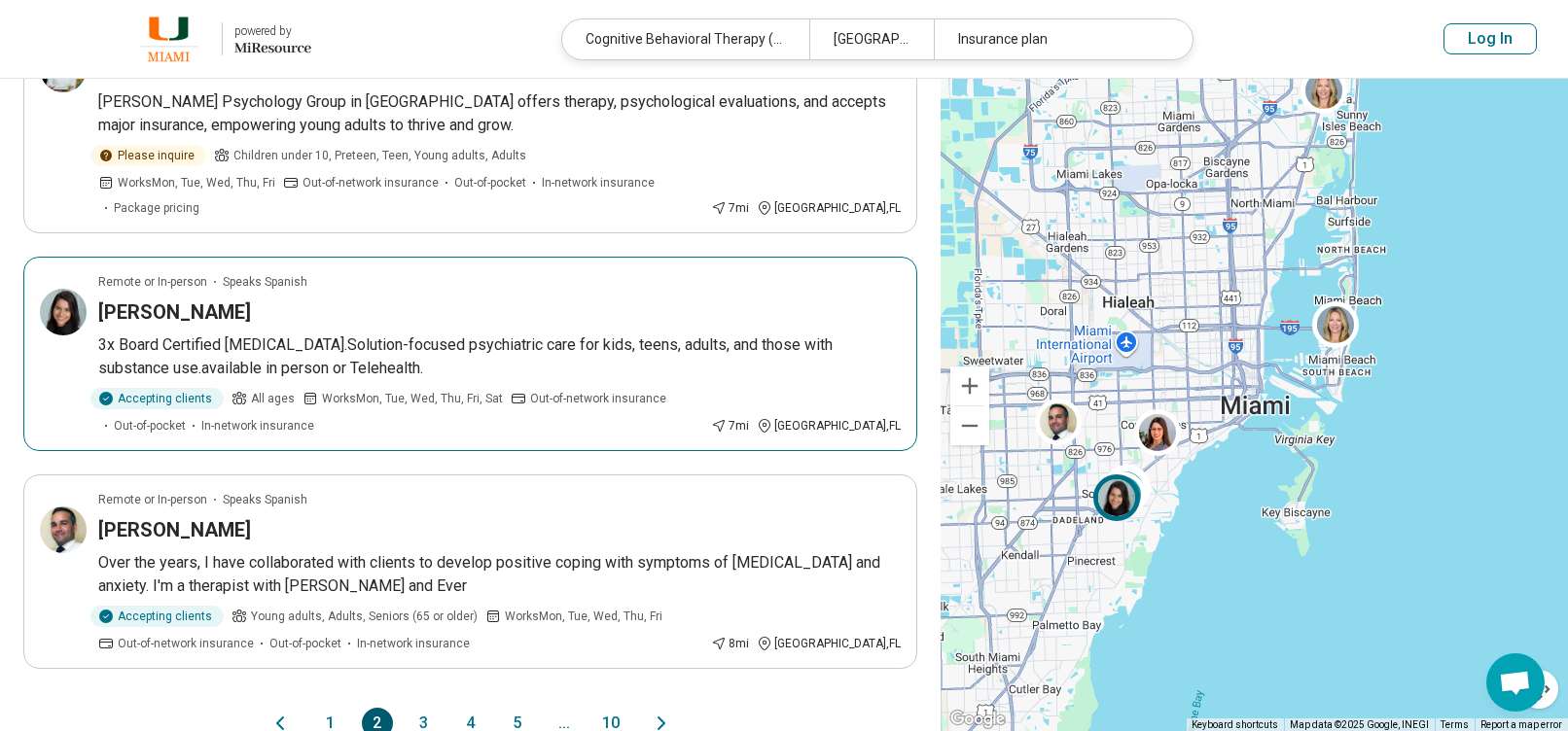
click at [516, 388] on div "Accepting clients All ages Works Mon, Tue, Wed, Thu, Fri, Sat Out-of-network in…" at bounding box center [401, 412] width 605 height 47
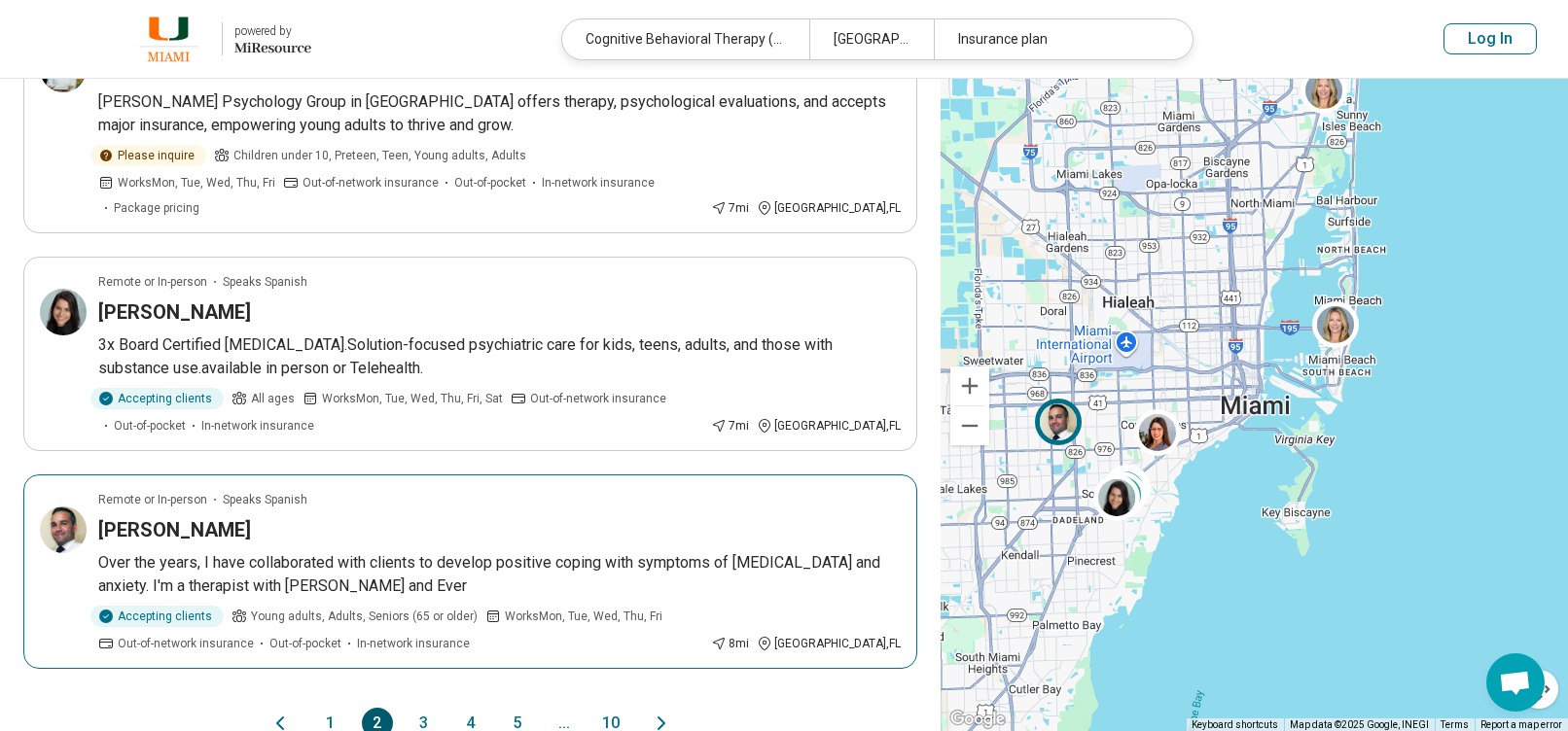
click at [335, 517] on div "[PERSON_NAME]" at bounding box center [499, 531] width 803 height 28
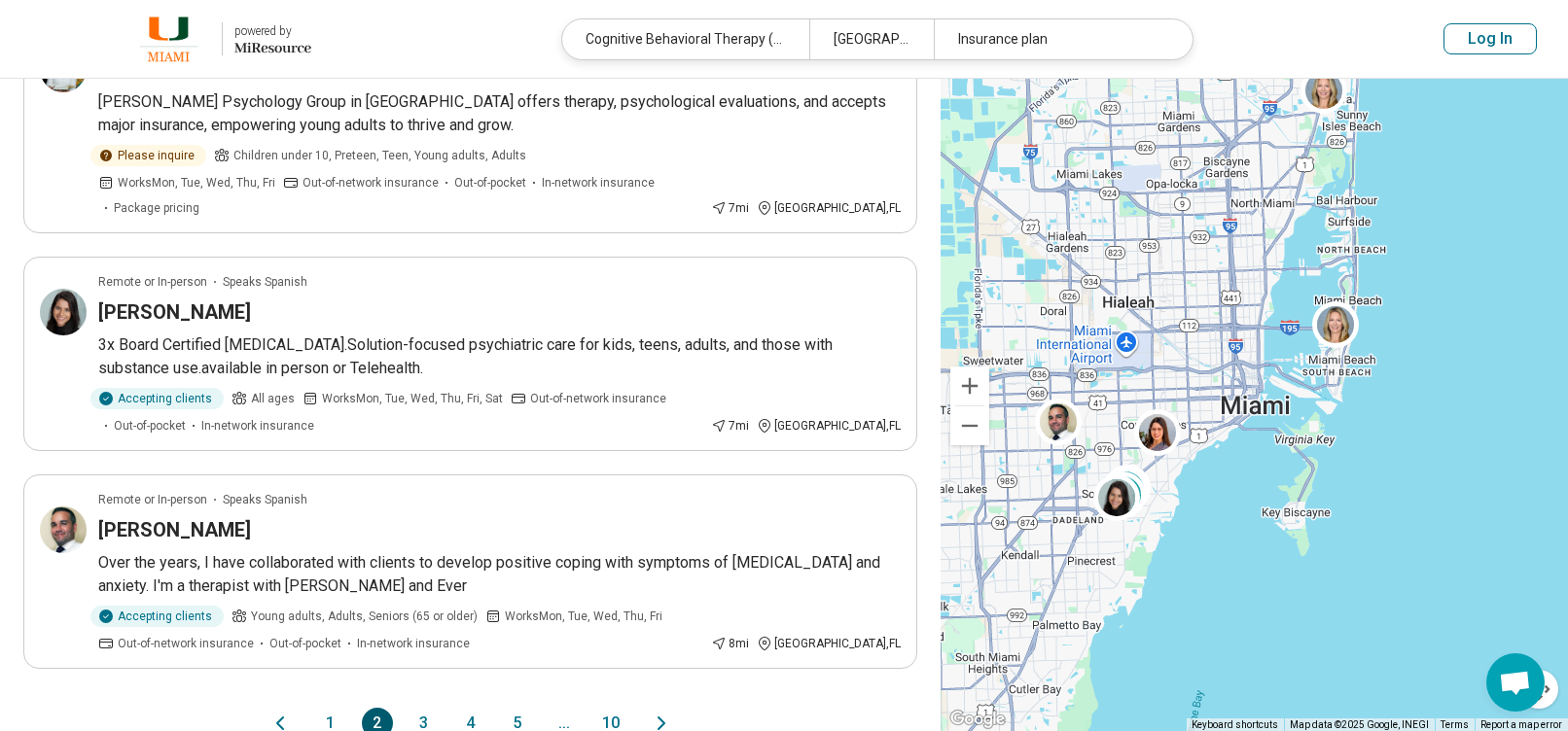
click at [433, 708] on button "3" at bounding box center [424, 724] width 31 height 31
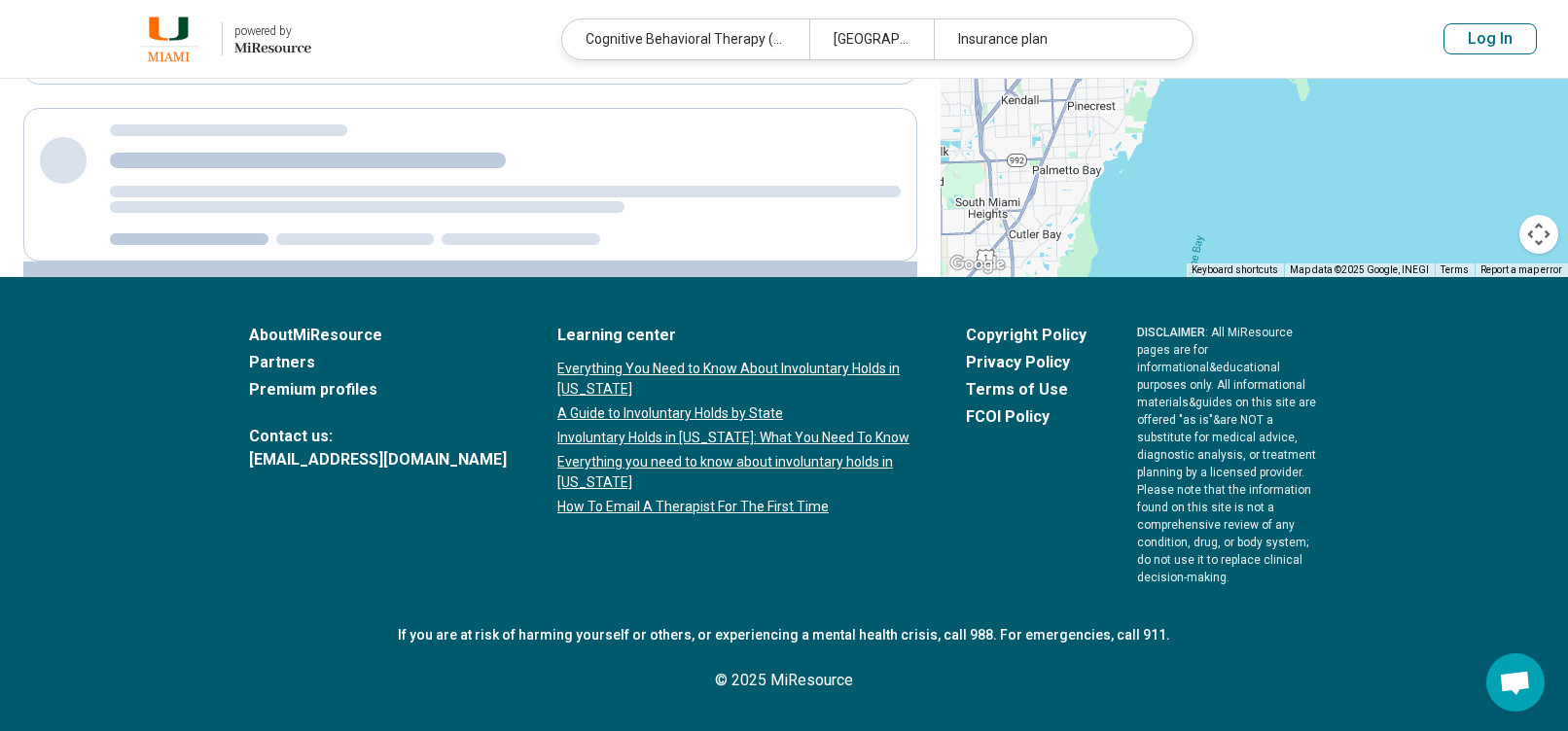
scroll to position [0, 0]
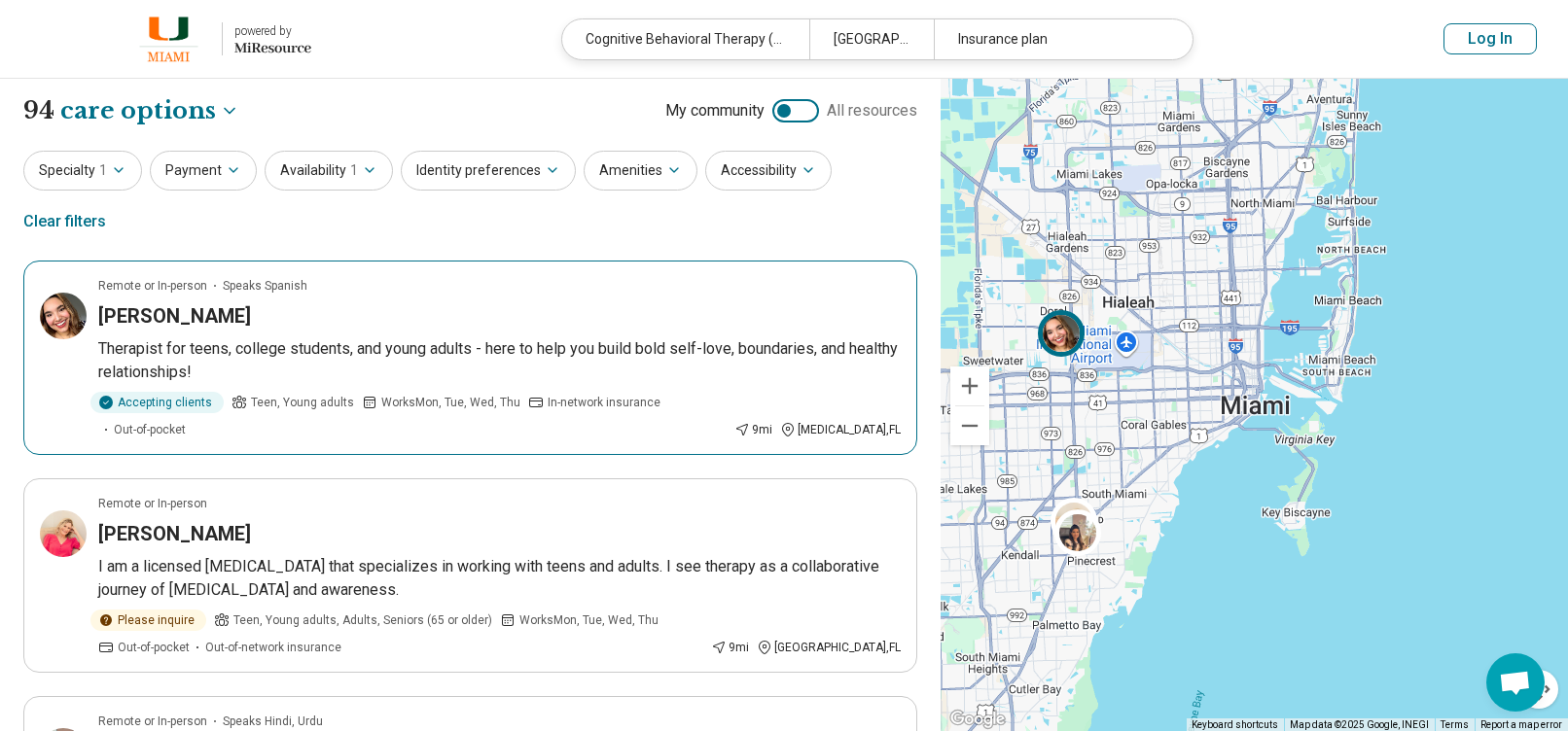
click at [376, 303] on div "Isabella M Herrera" at bounding box center [499, 316] width 803 height 28
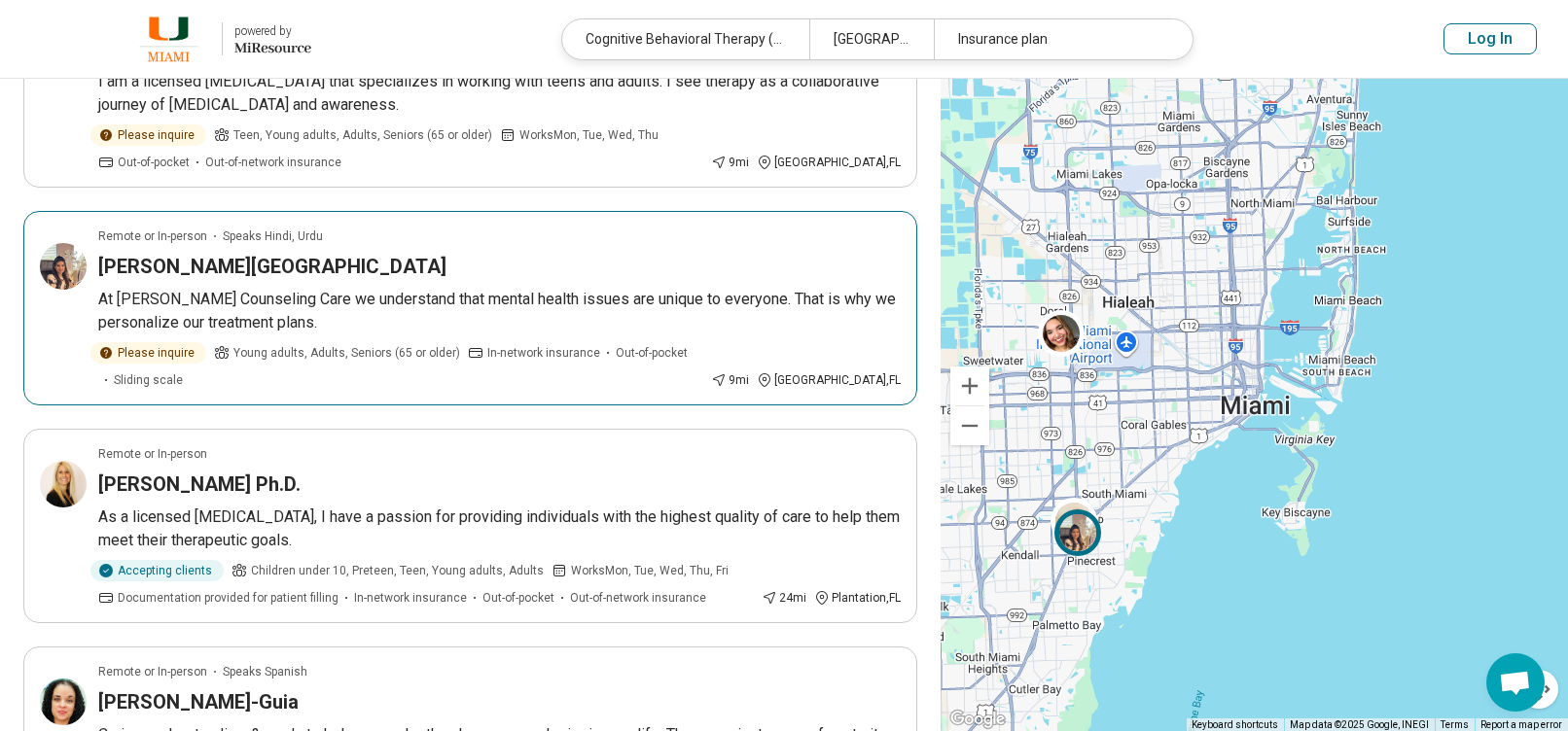
scroll to position [486, 0]
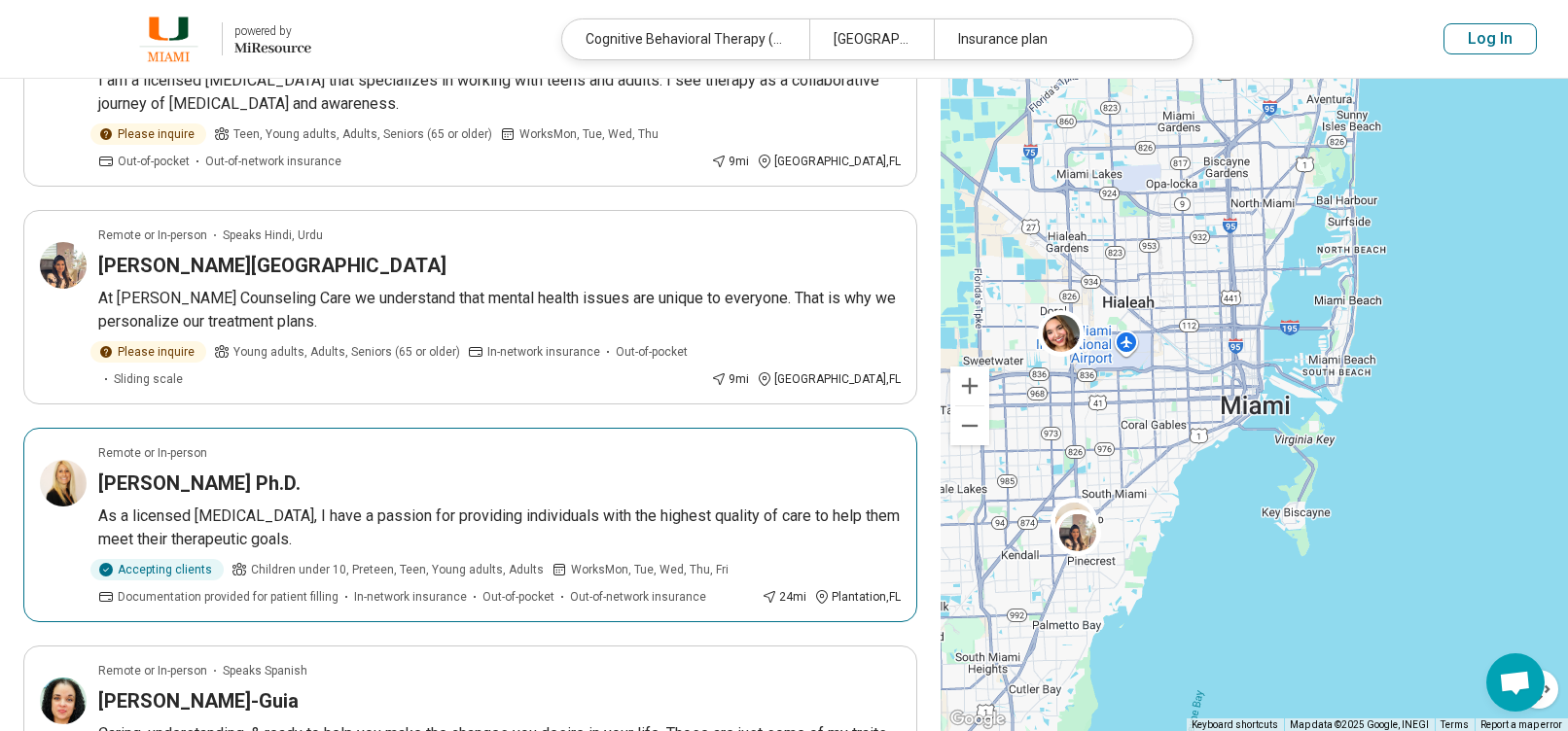
click at [411, 470] on div "Alexis Resnick Ph.D." at bounding box center [499, 483] width 803 height 28
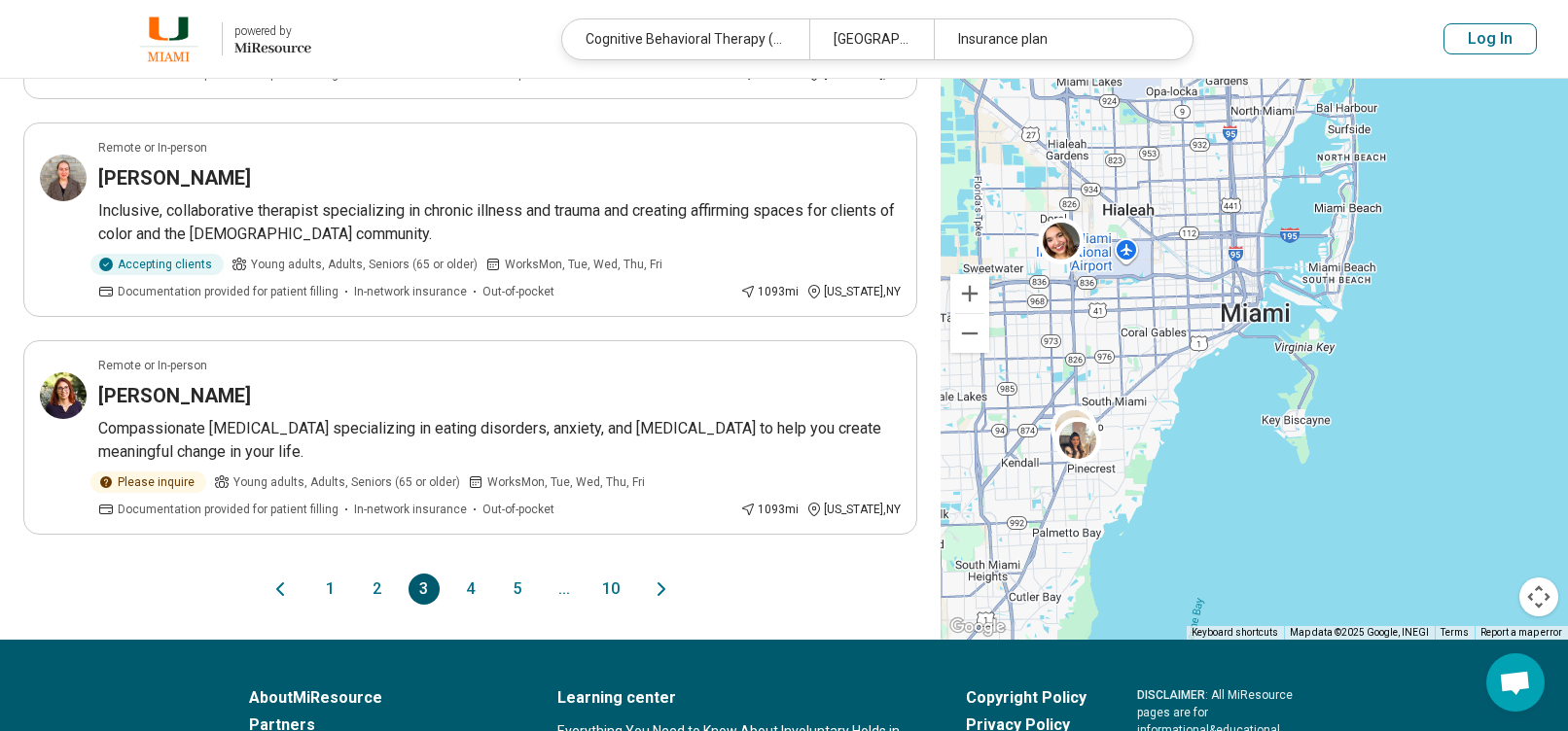
scroll to position [1945, 0]
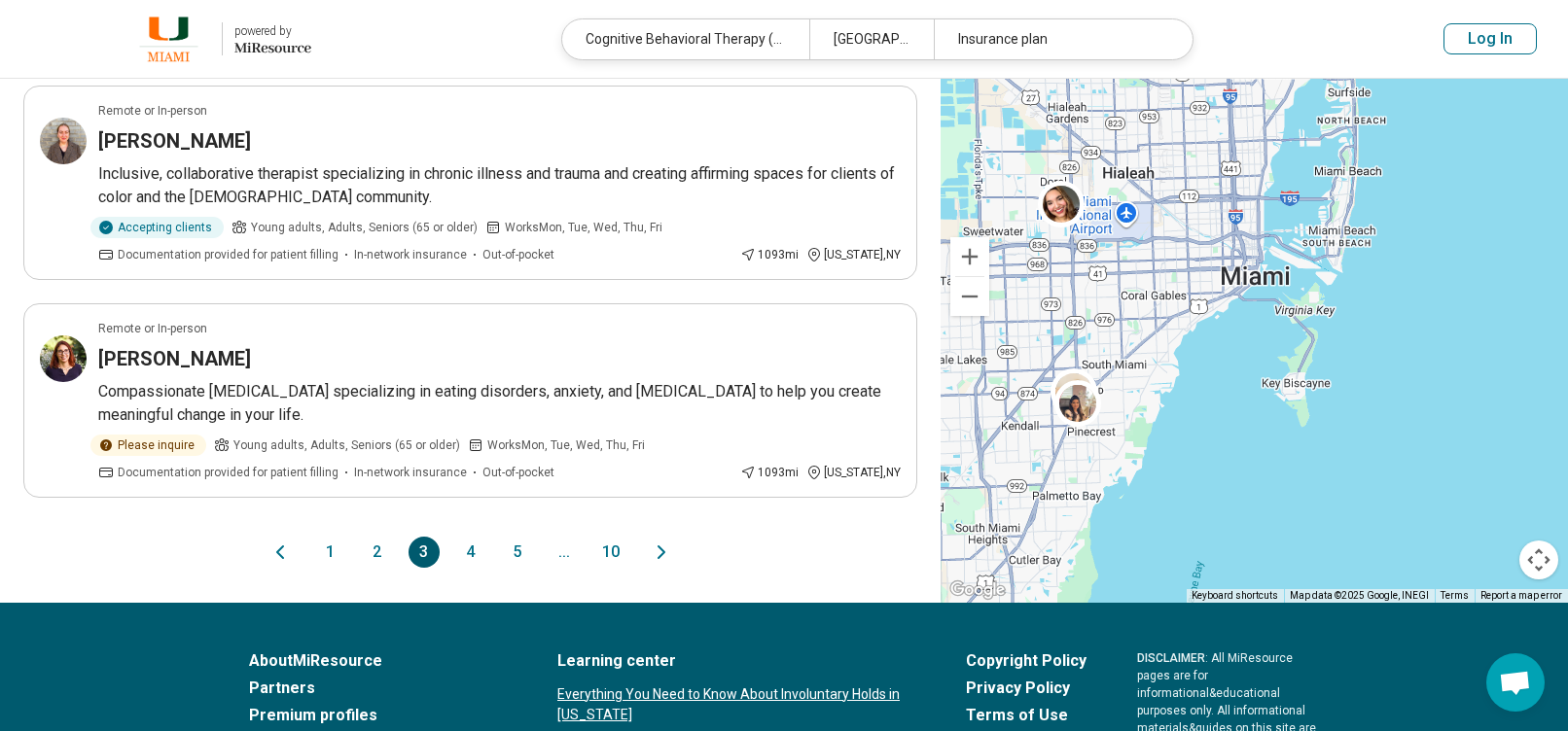
click at [471, 536] on button "4" at bounding box center [471, 552] width 31 height 31
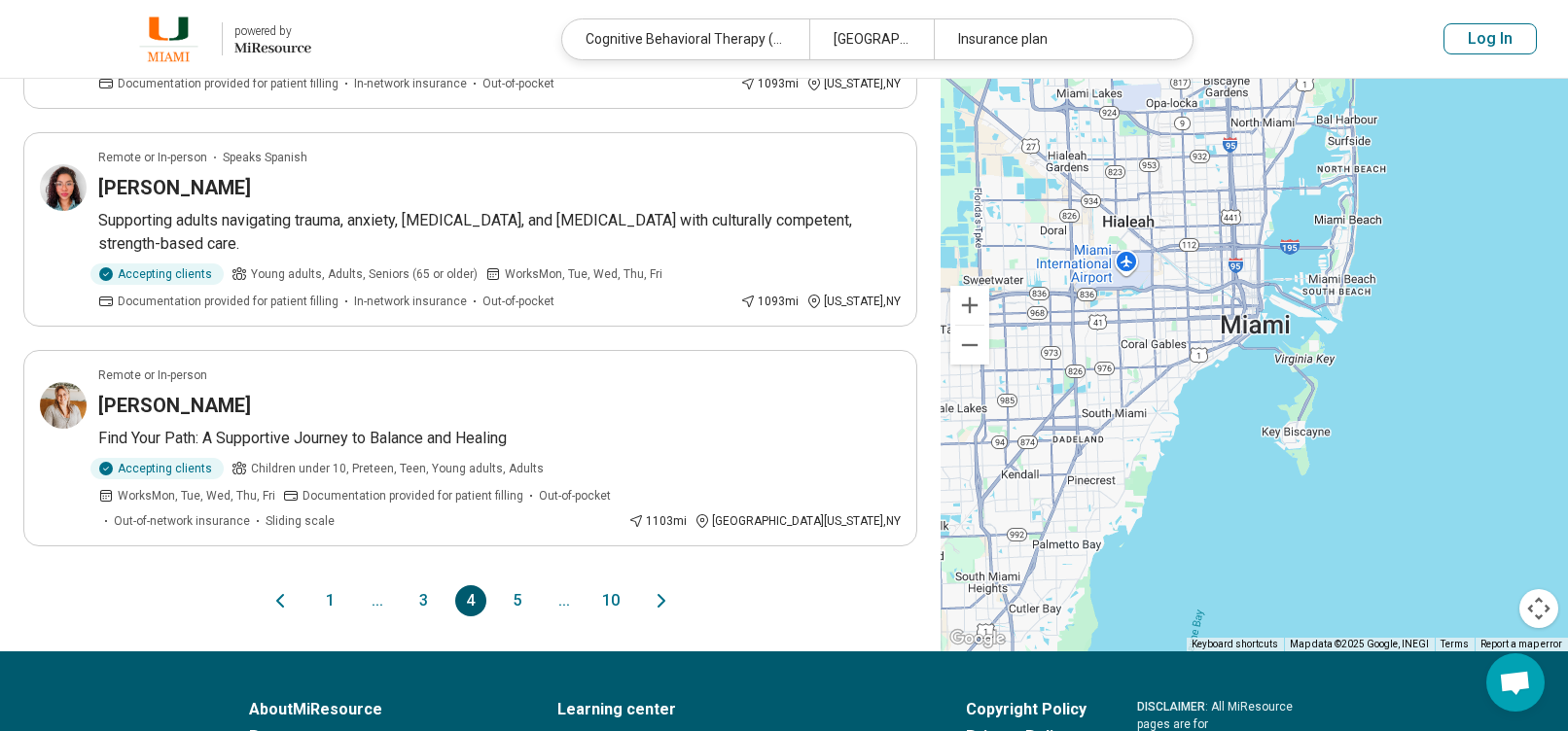
scroll to position [2043, 0]
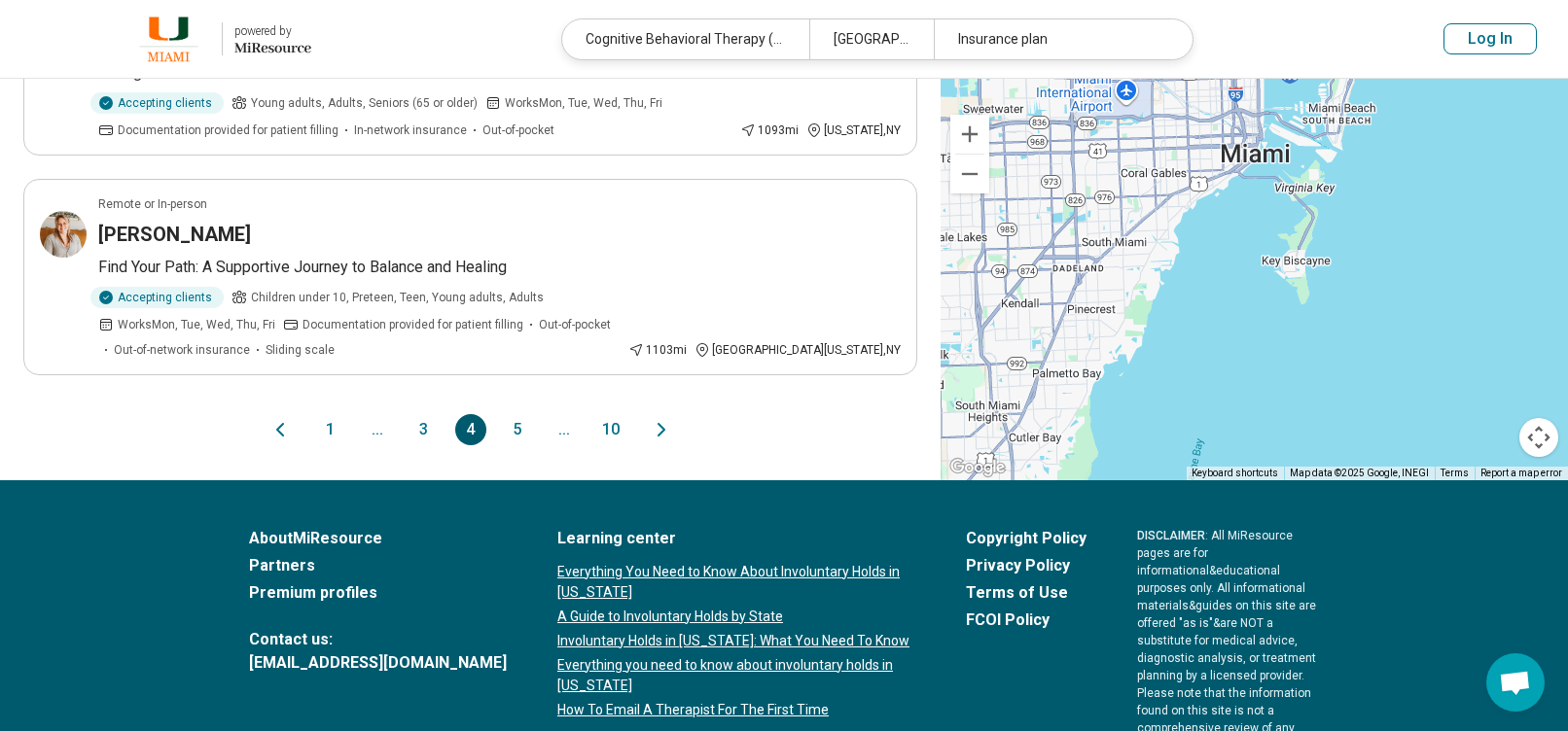
click at [509, 415] on button "5" at bounding box center [518, 430] width 31 height 31
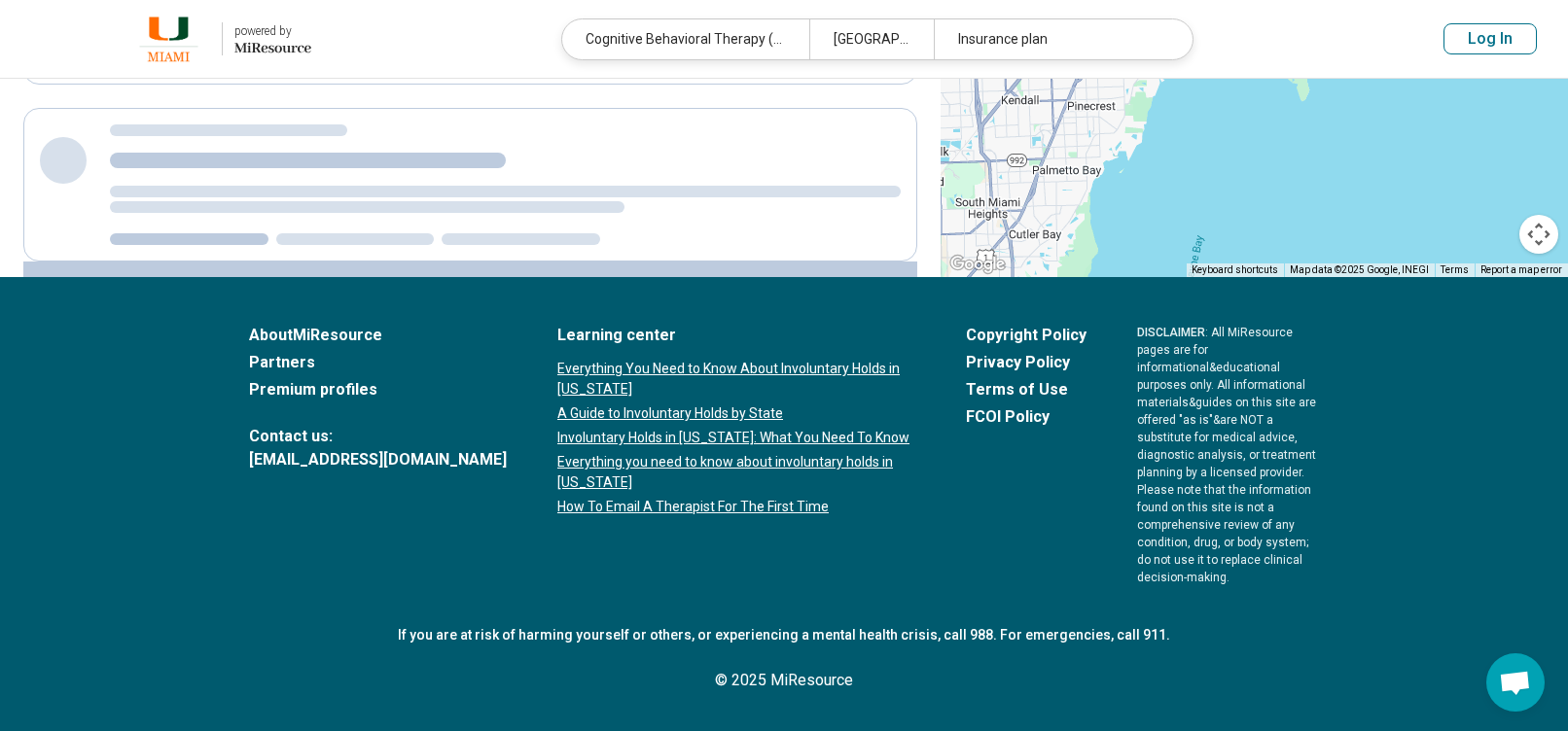
scroll to position [0, 0]
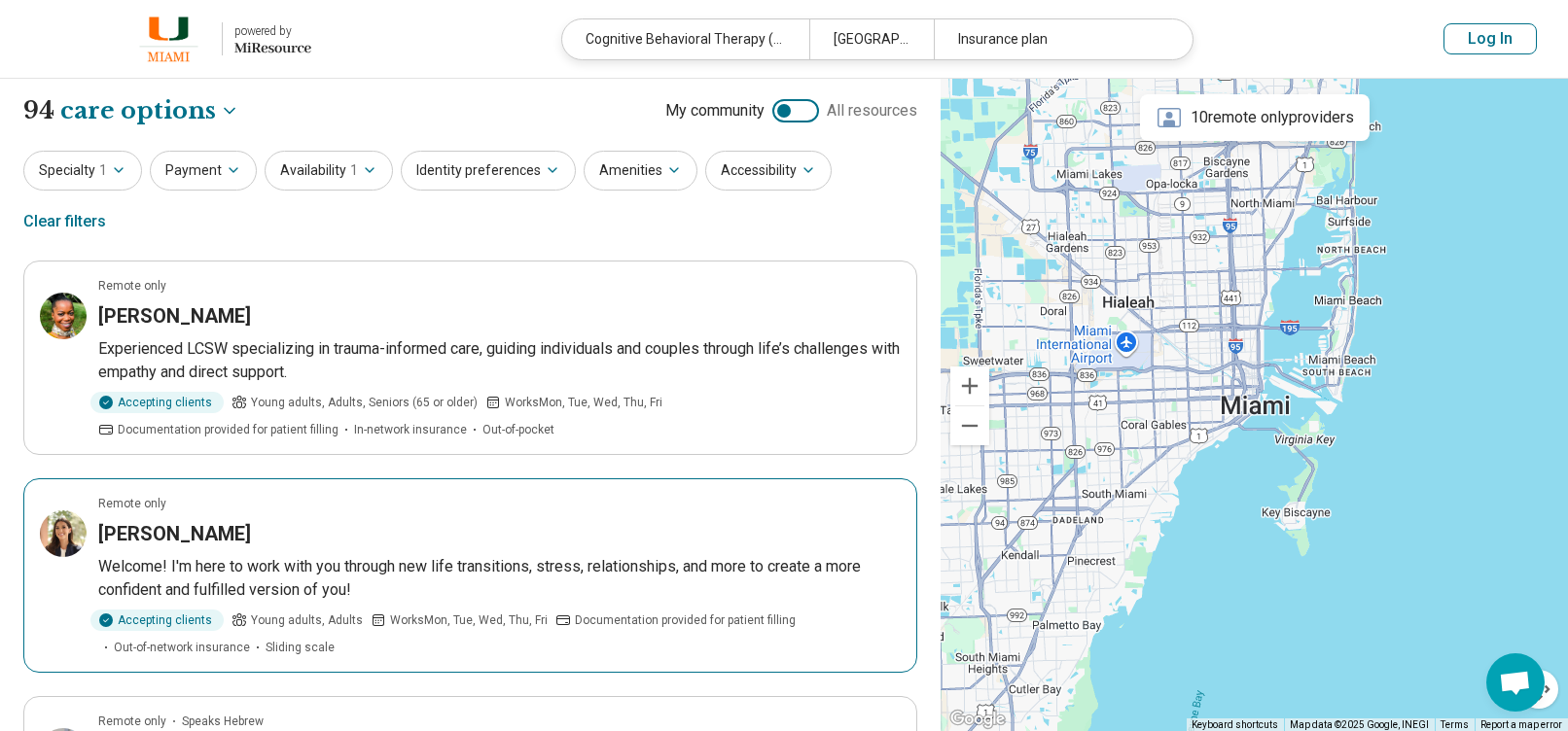
click at [367, 521] on div "Anna Mills" at bounding box center [499, 534] width 803 height 28
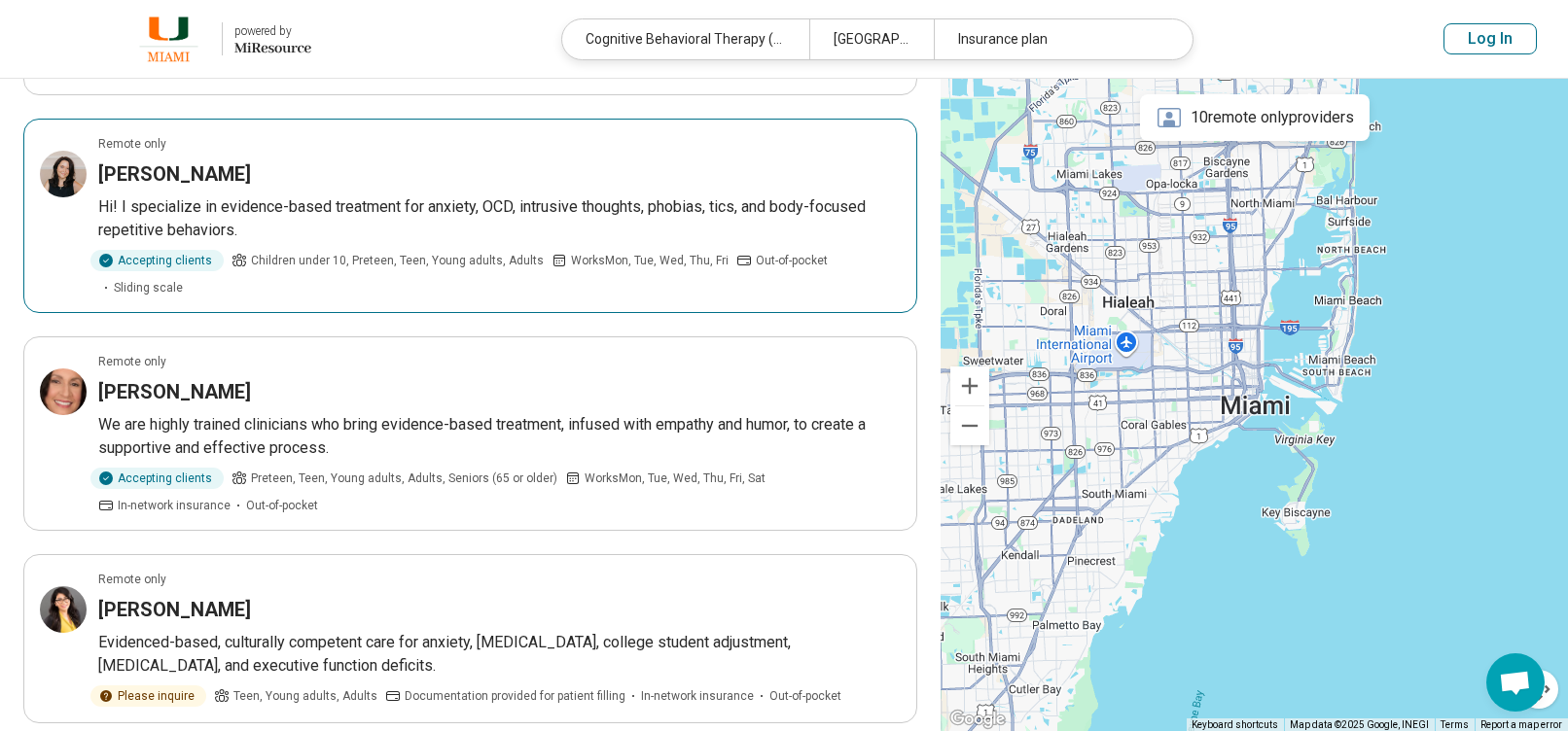
scroll to position [973, 0]
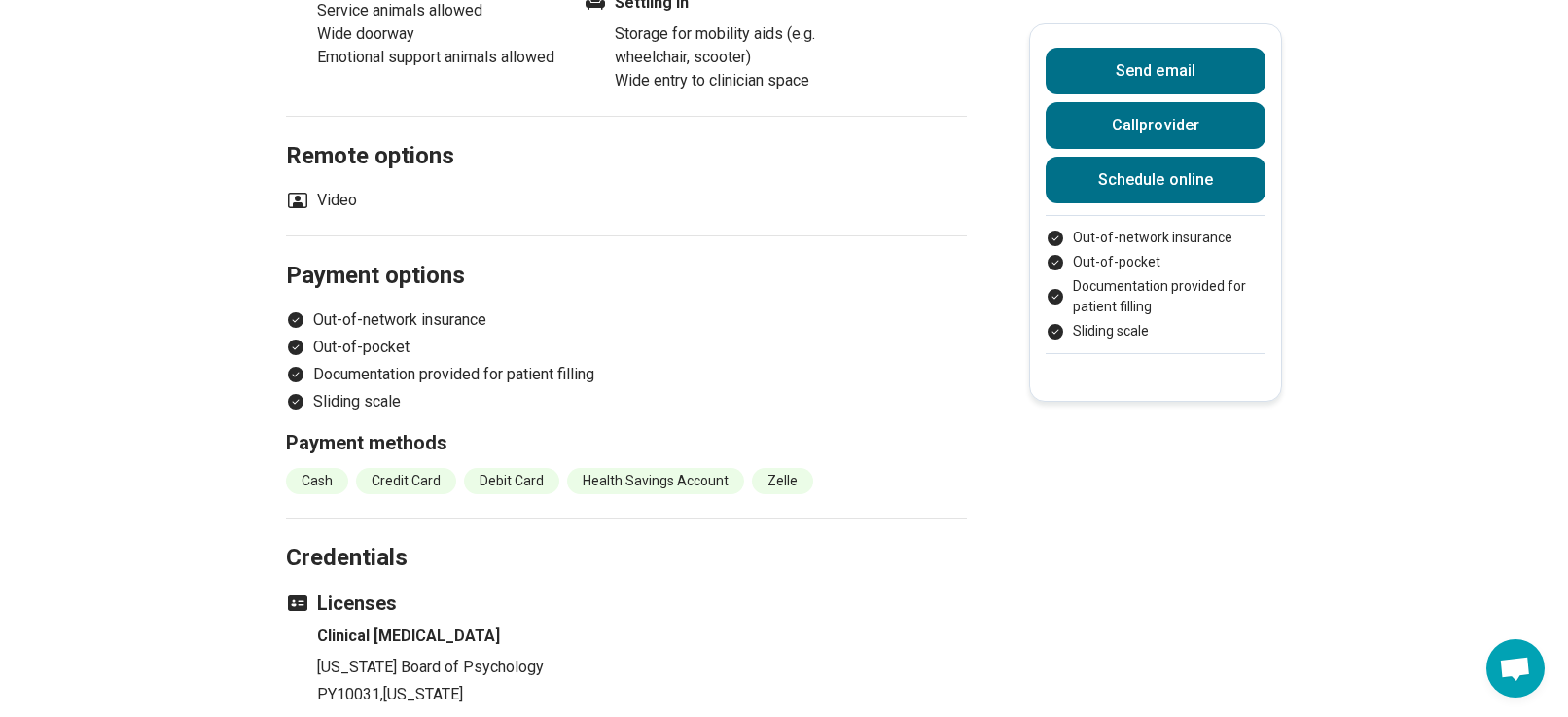
scroll to position [1459, 0]
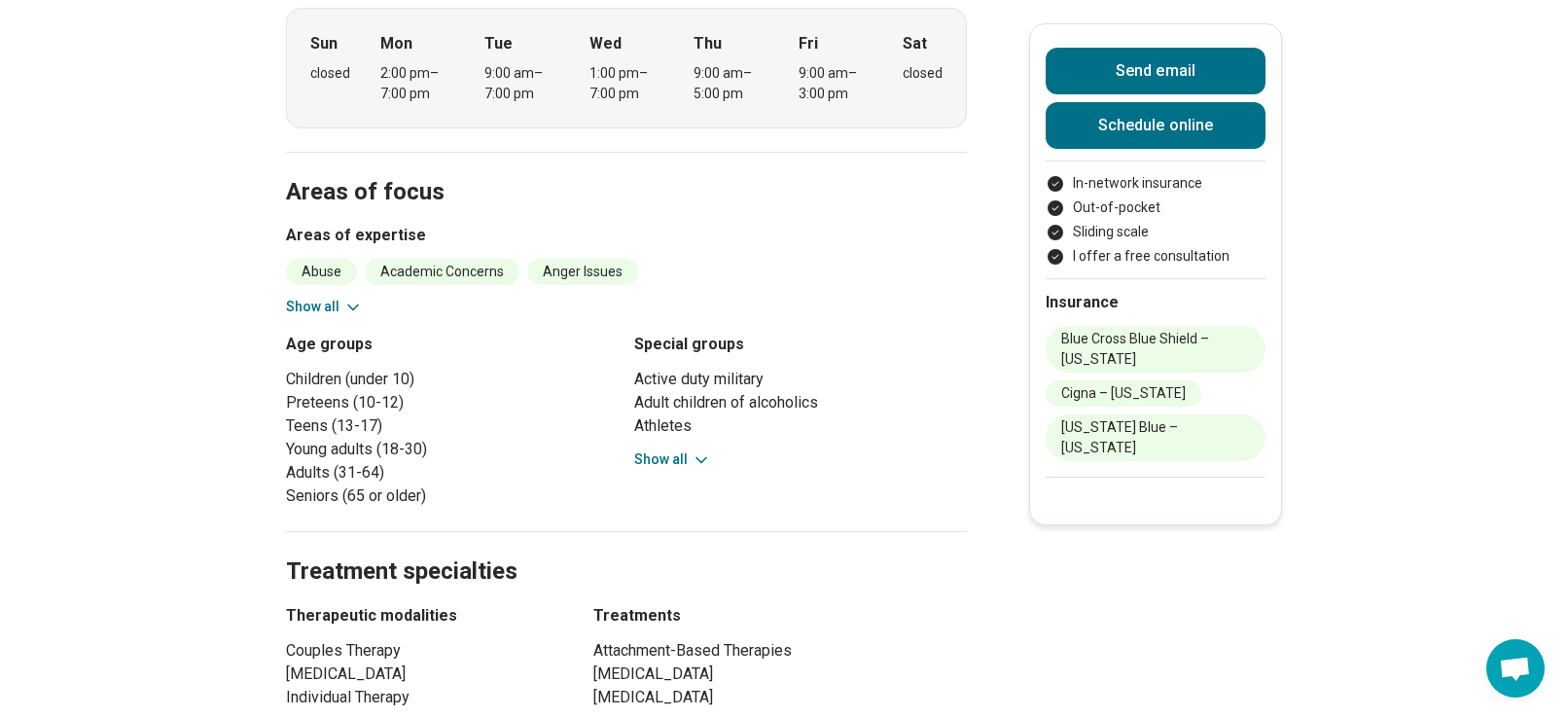
scroll to position [389, 0]
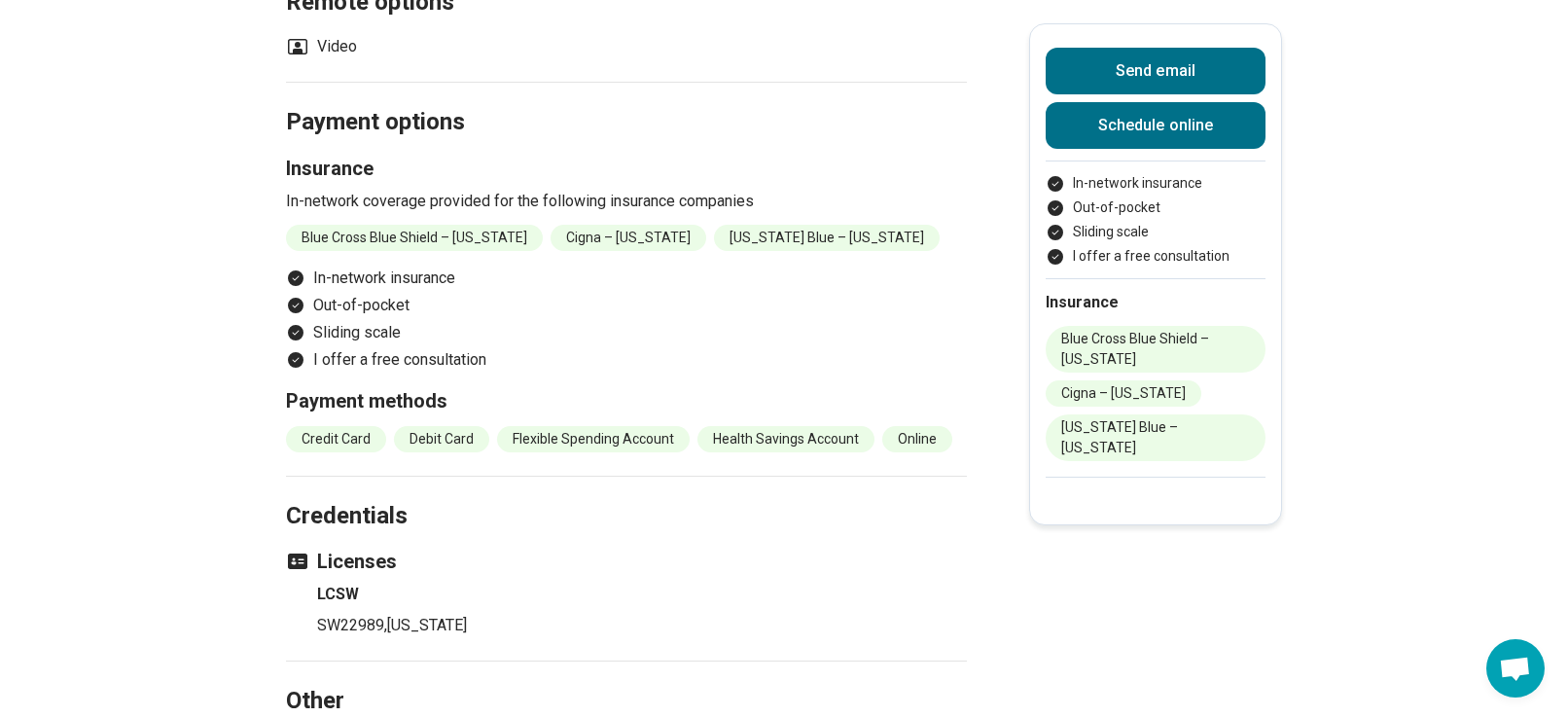
scroll to position [2431, 0]
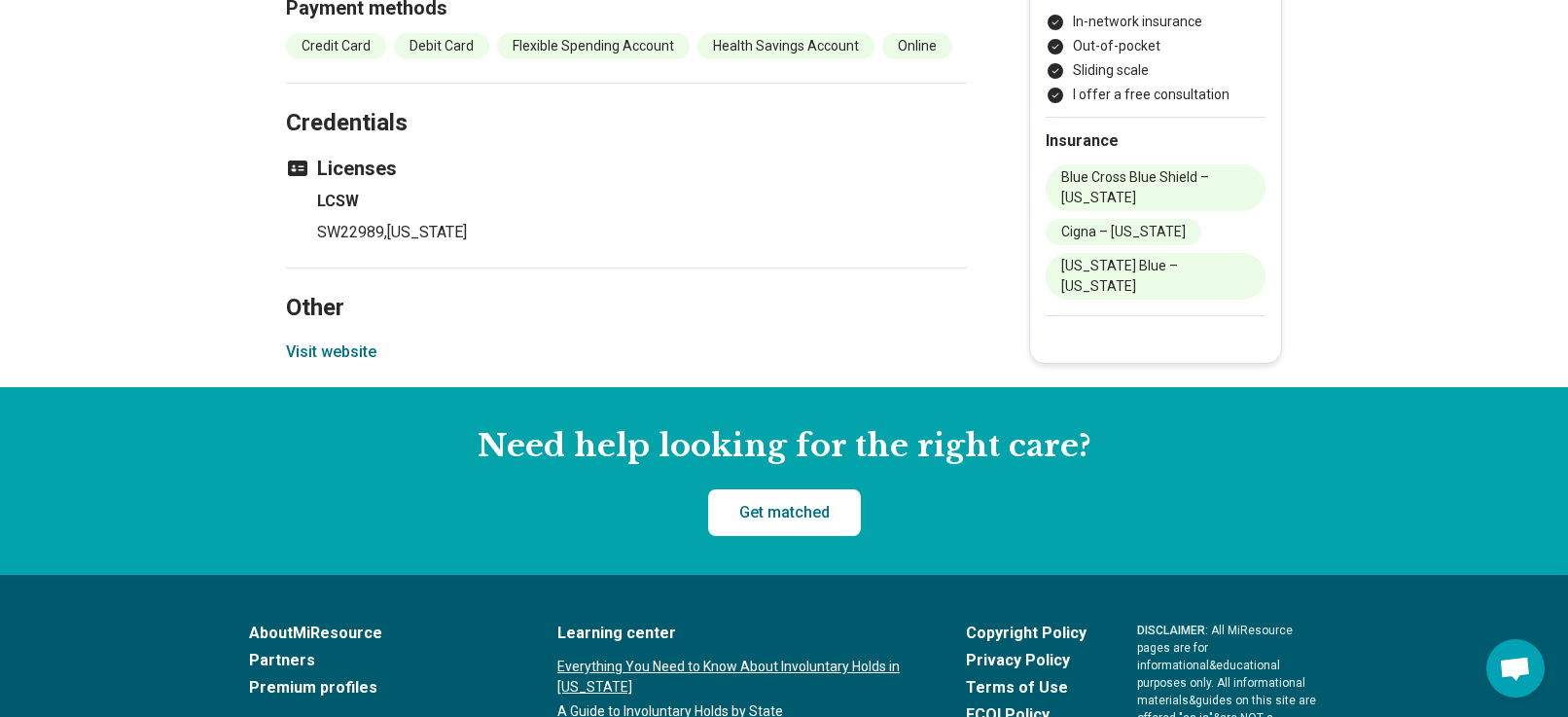
click at [351, 340] on button "Visit website" at bounding box center [331, 352] width 90 height 24
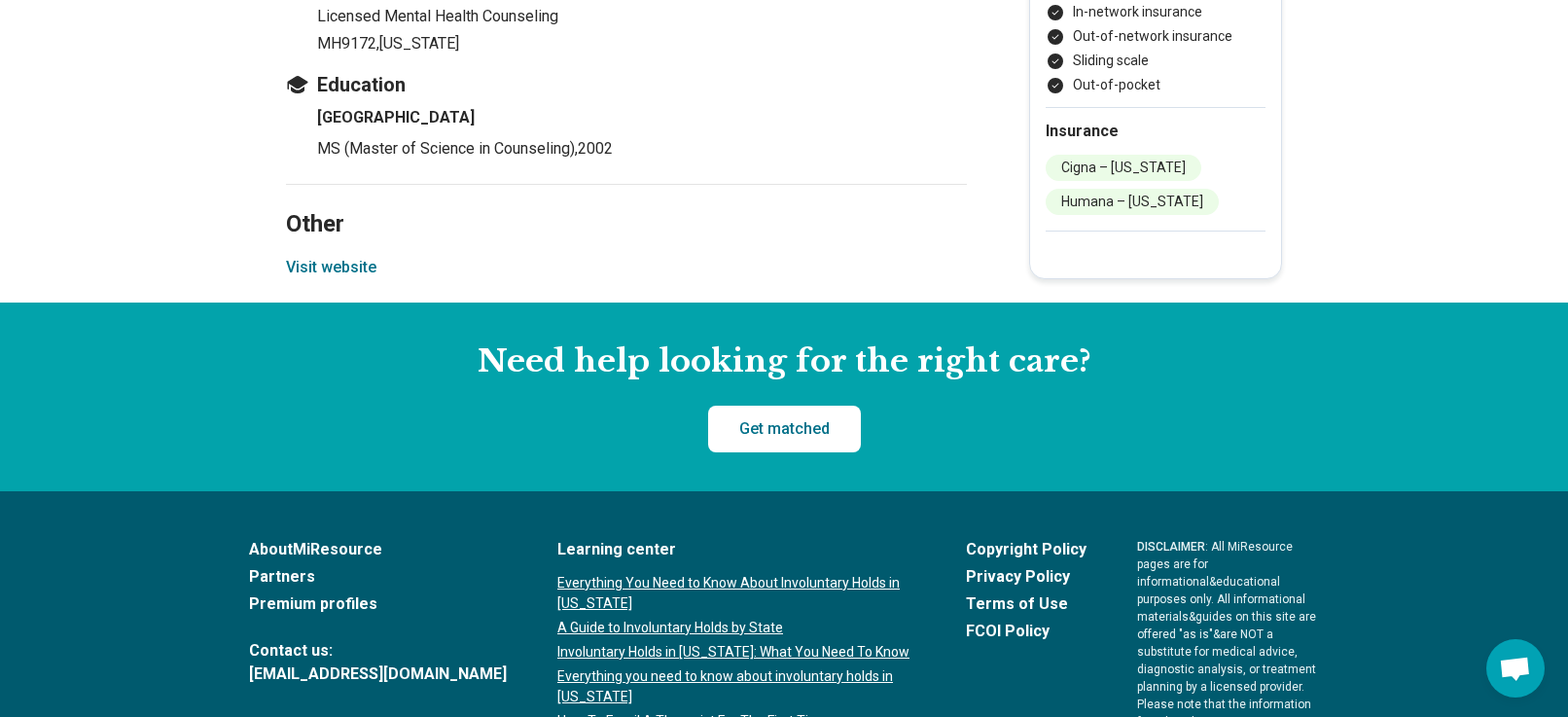
scroll to position [2236, 0]
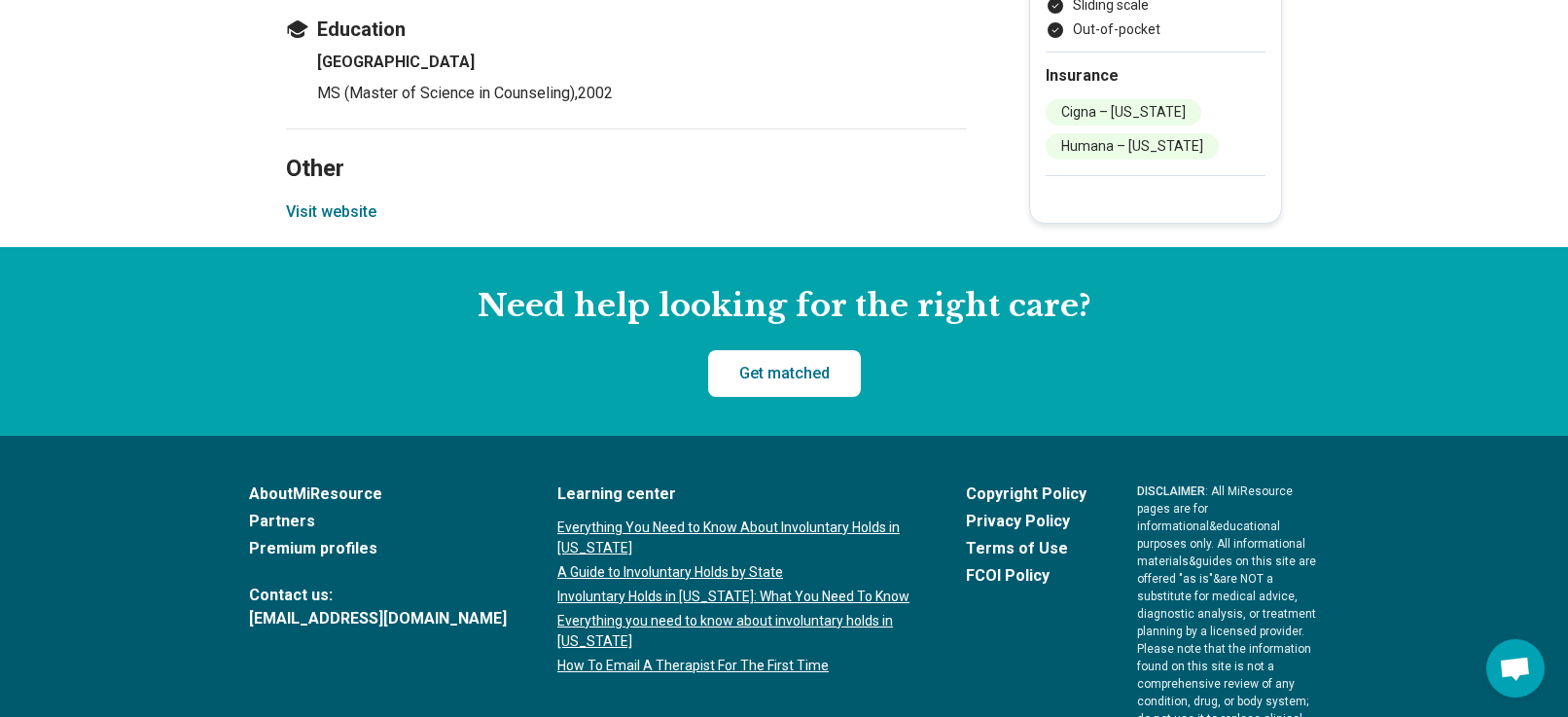
click at [359, 216] on button "Visit website" at bounding box center [331, 212] width 90 height 24
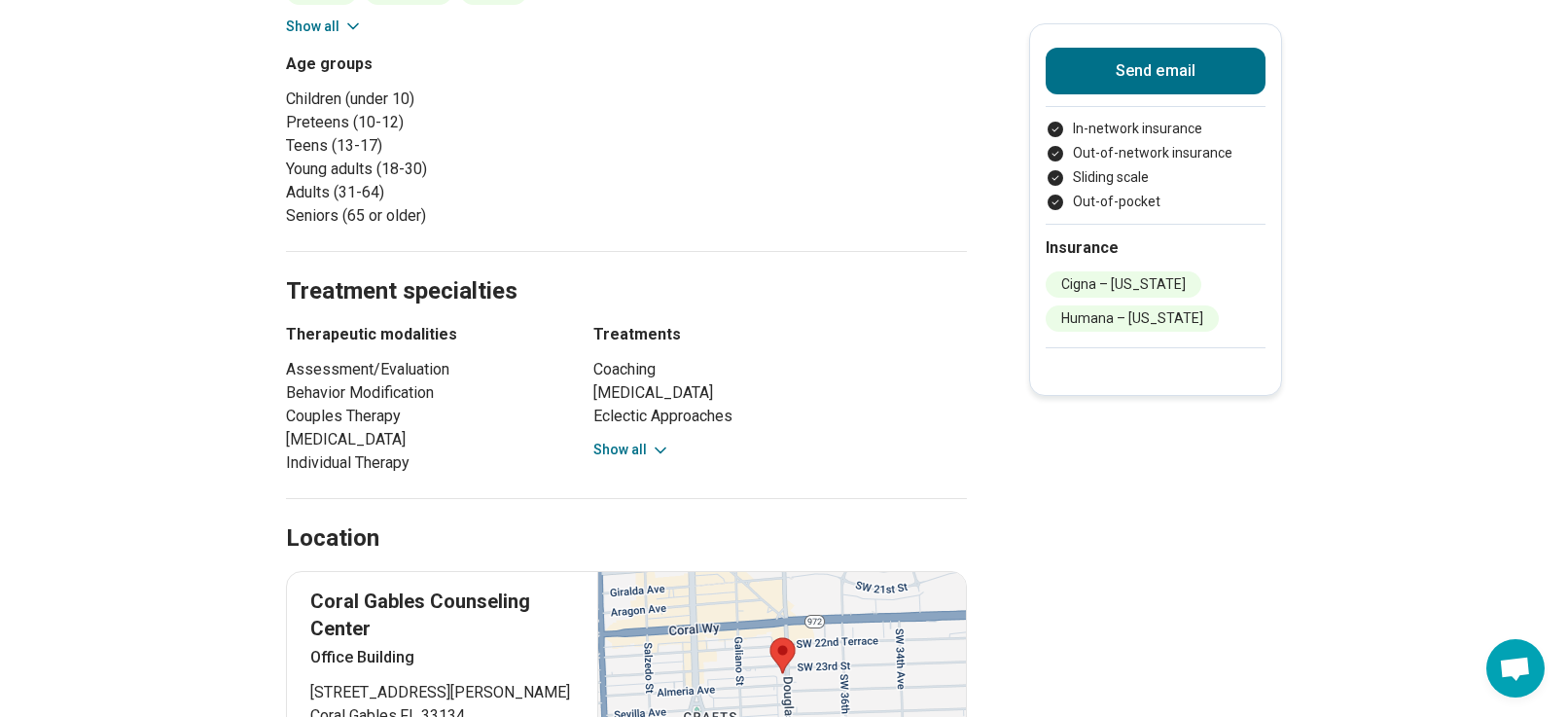
scroll to position [389, 0]
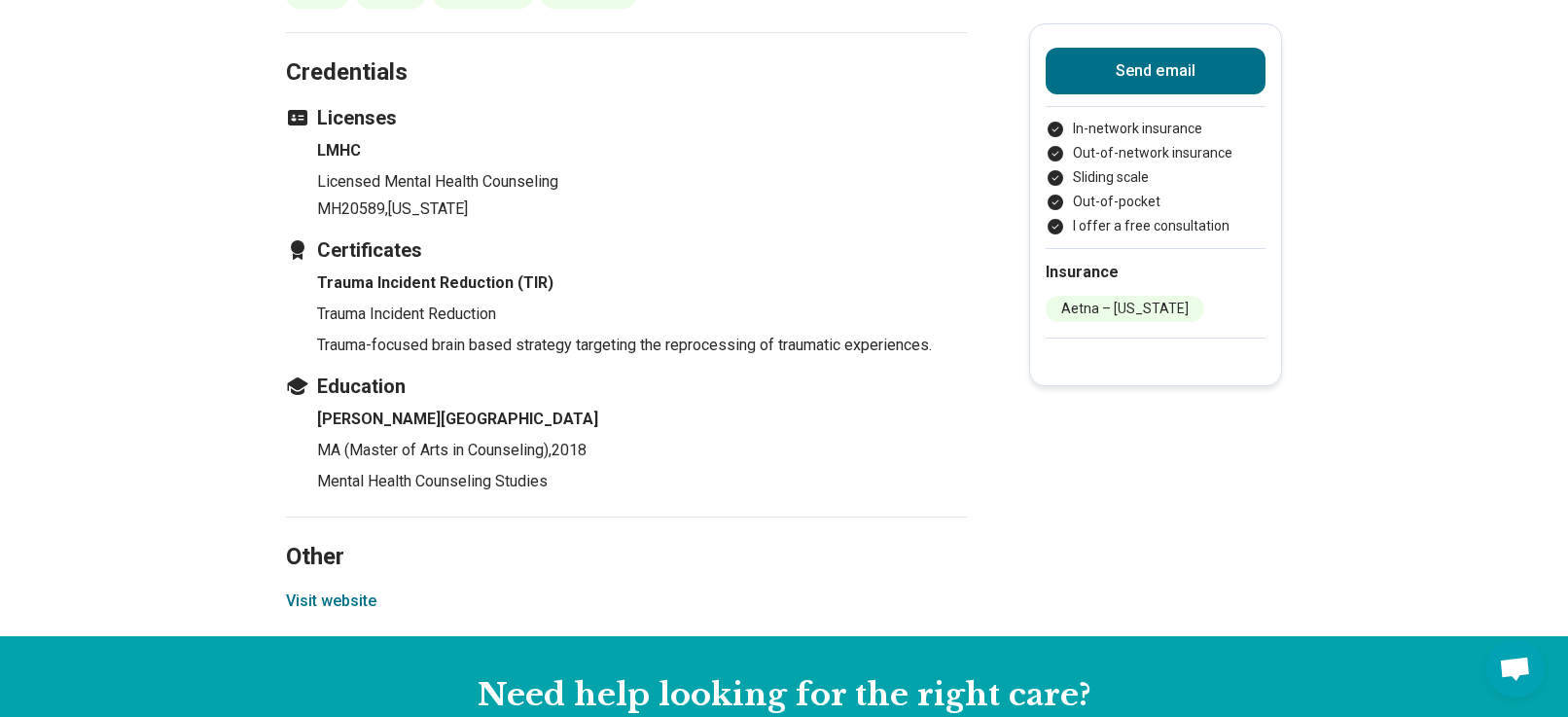
scroll to position [2625, 0]
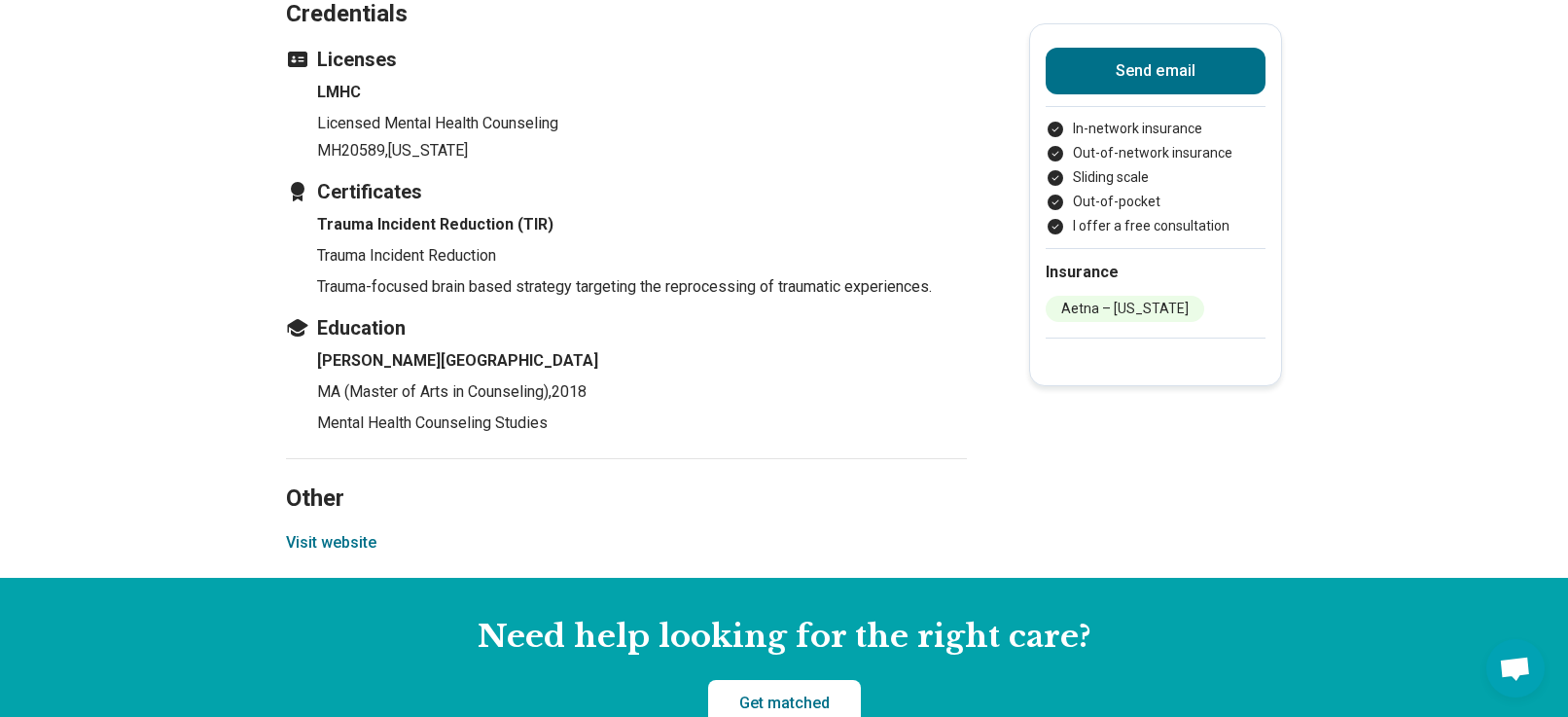
click at [322, 542] on button "Visit website" at bounding box center [331, 542] width 90 height 24
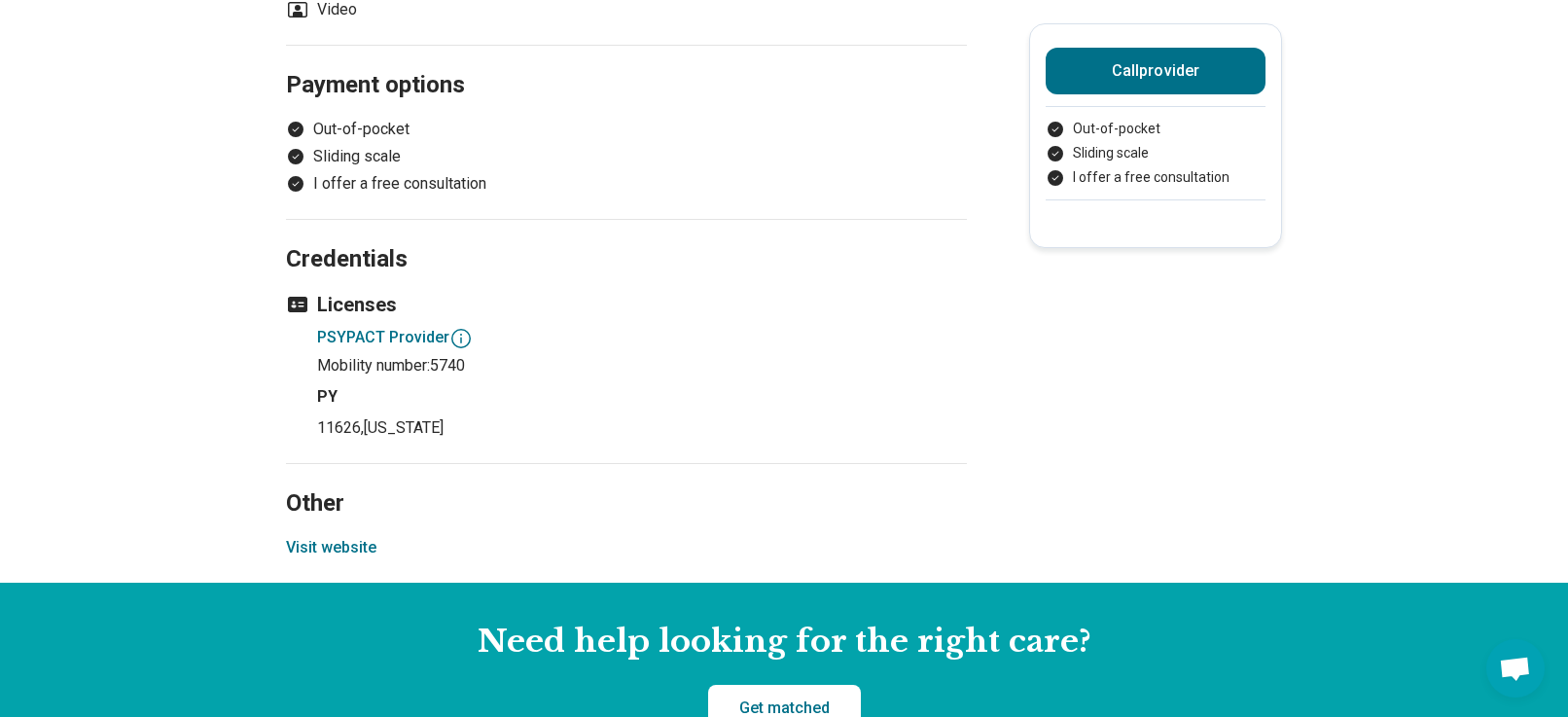
scroll to position [1653, 0]
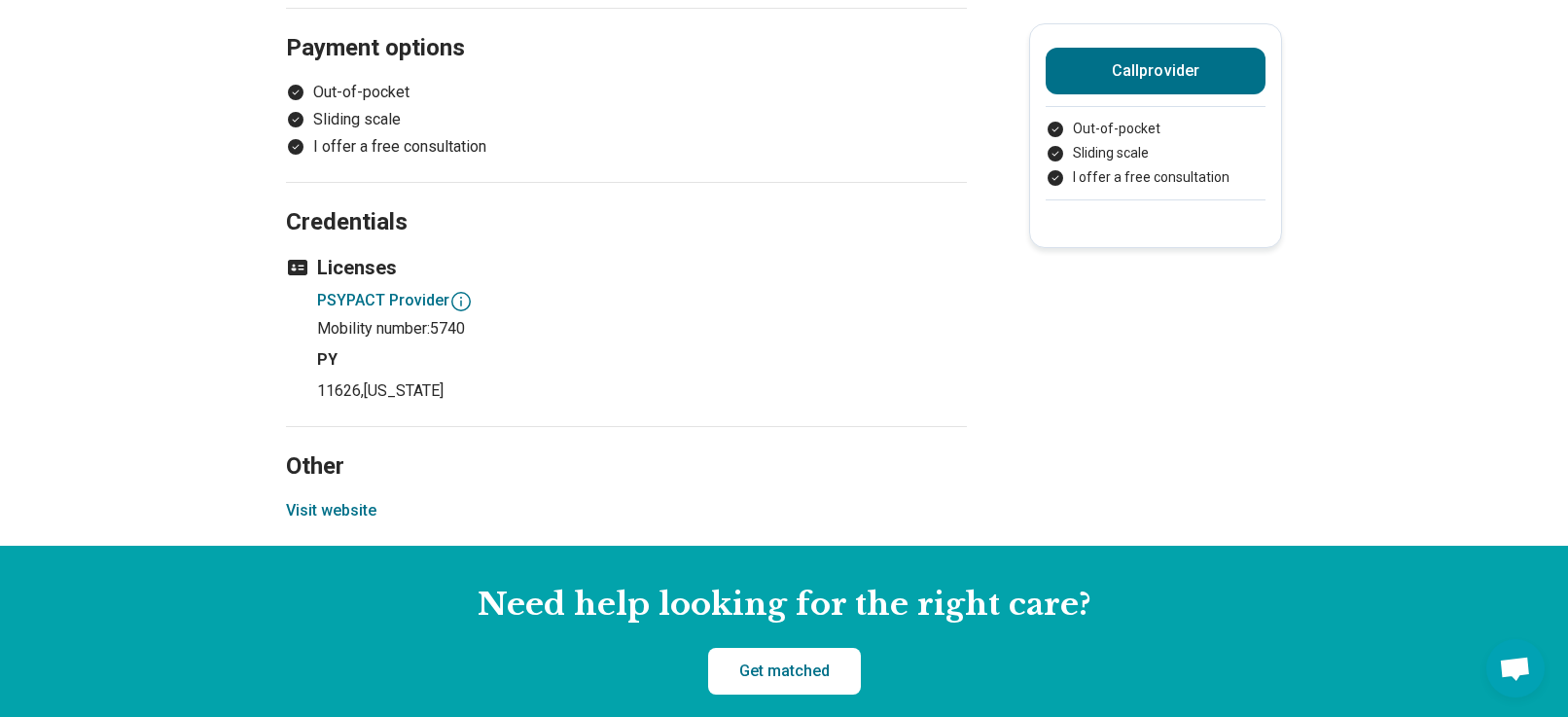
click at [337, 515] on button "Visit website" at bounding box center [331, 511] width 90 height 24
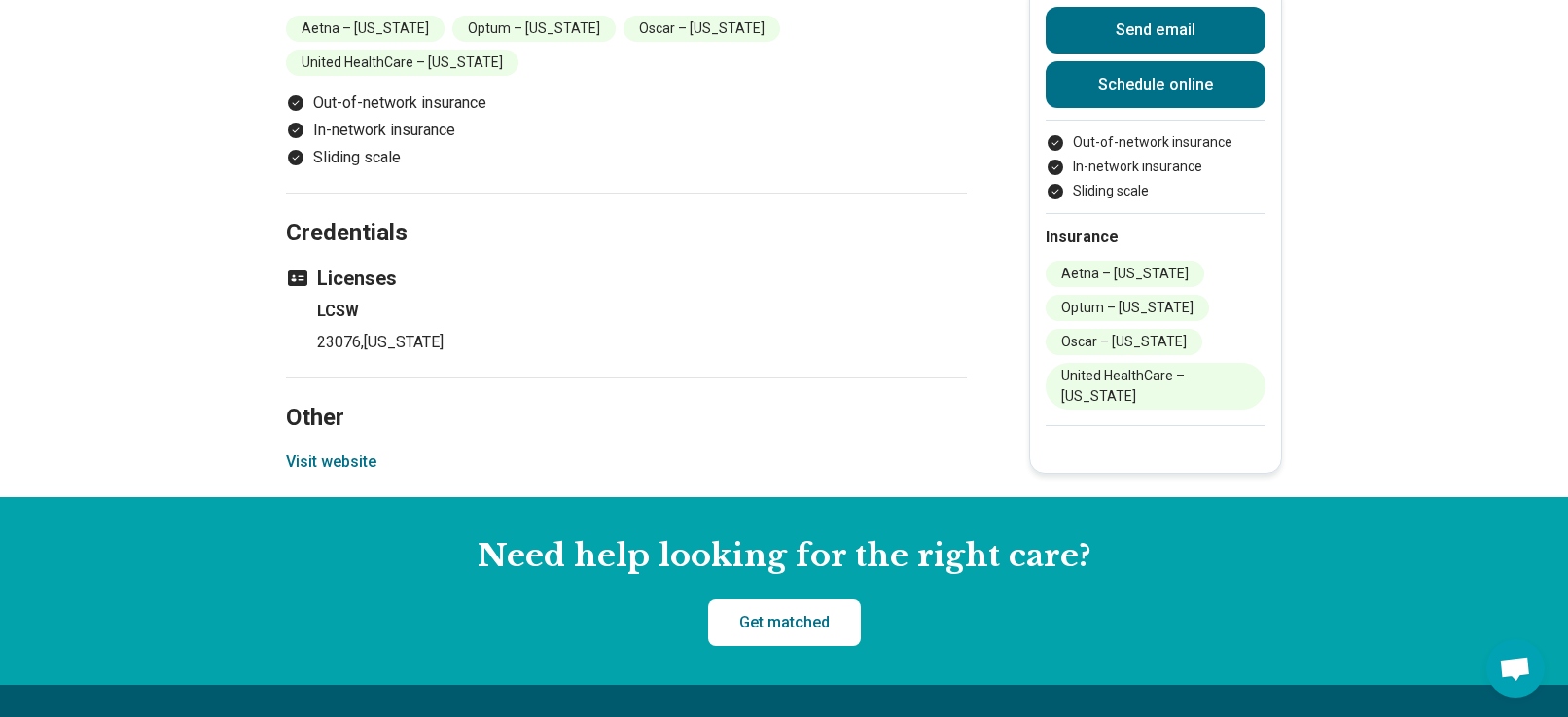
scroll to position [1848, 0]
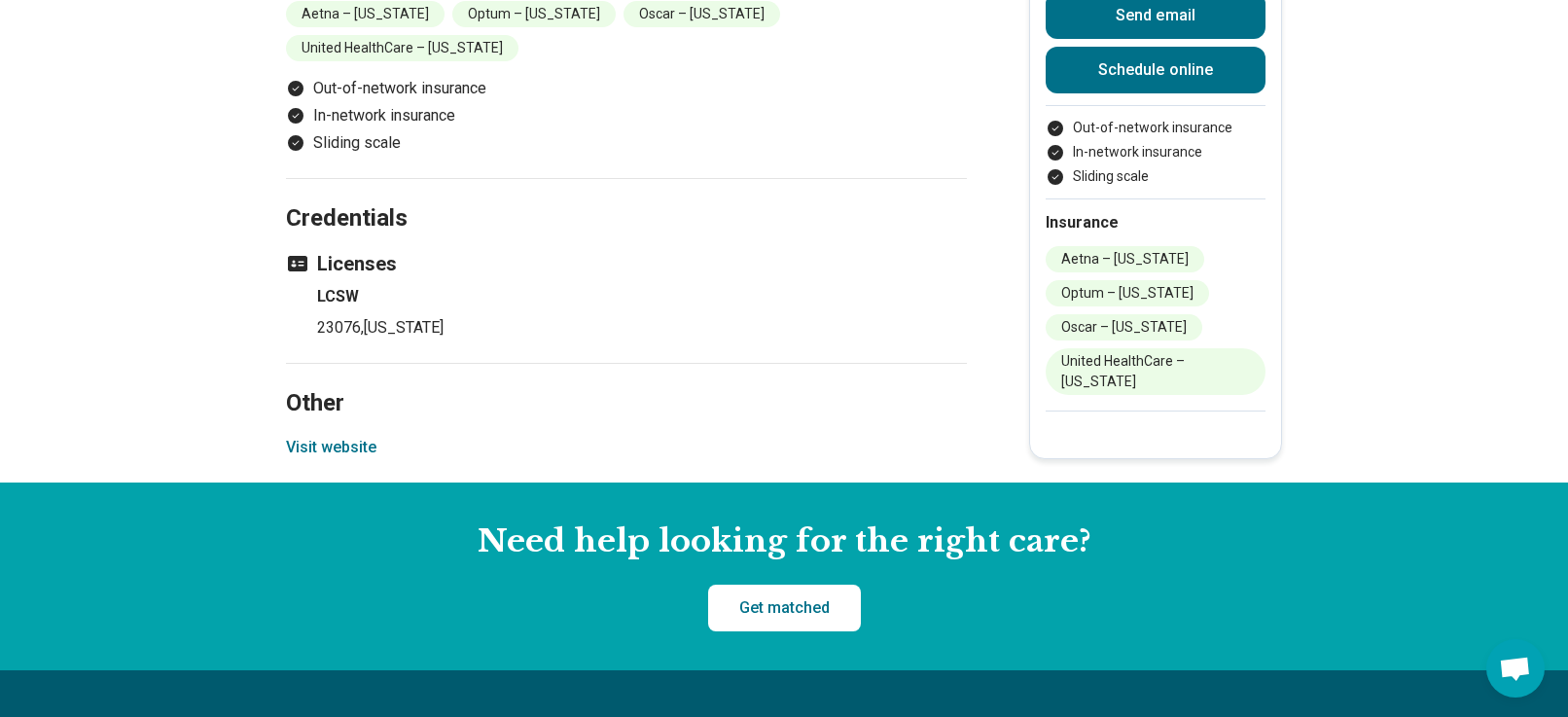
click at [337, 435] on button "Visit website" at bounding box center [331, 447] width 90 height 24
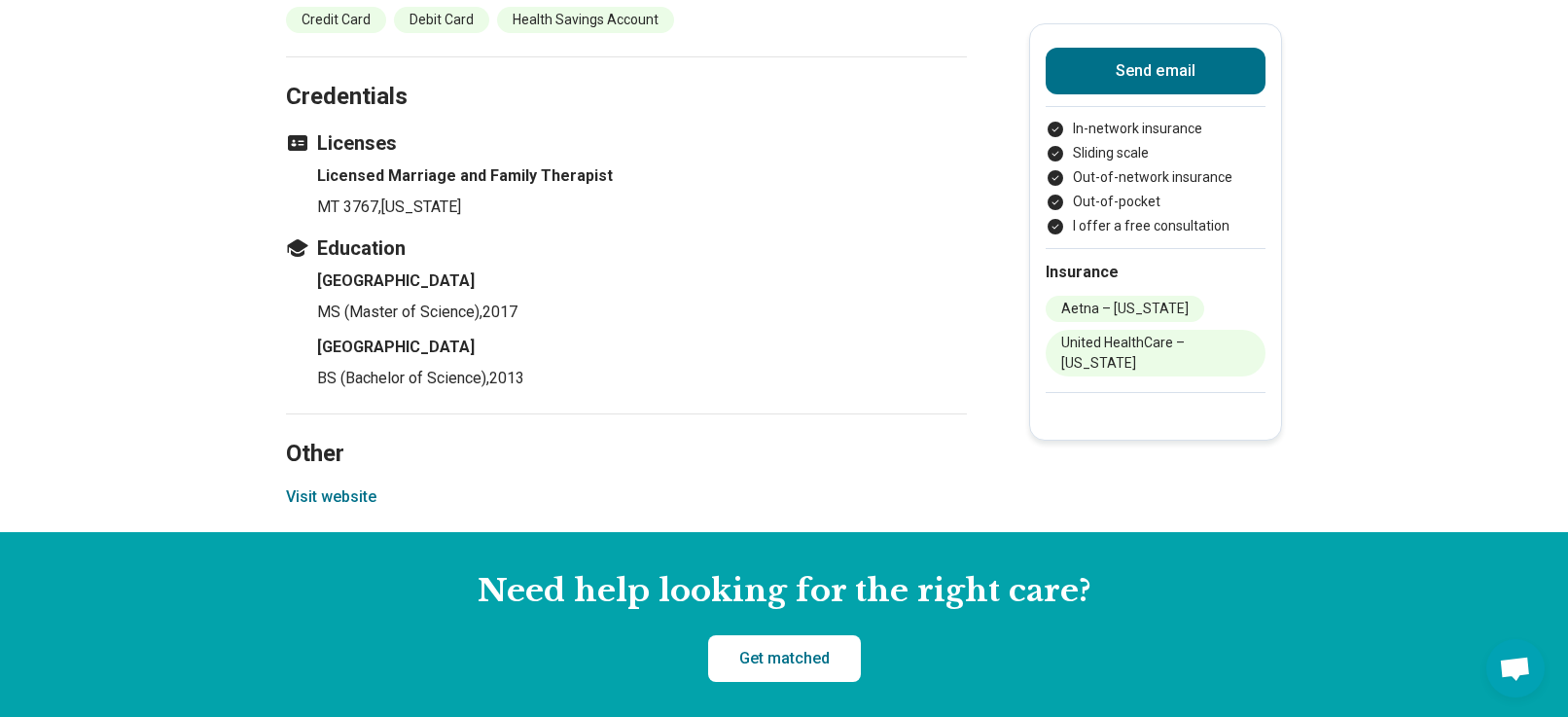
scroll to position [2139, 0]
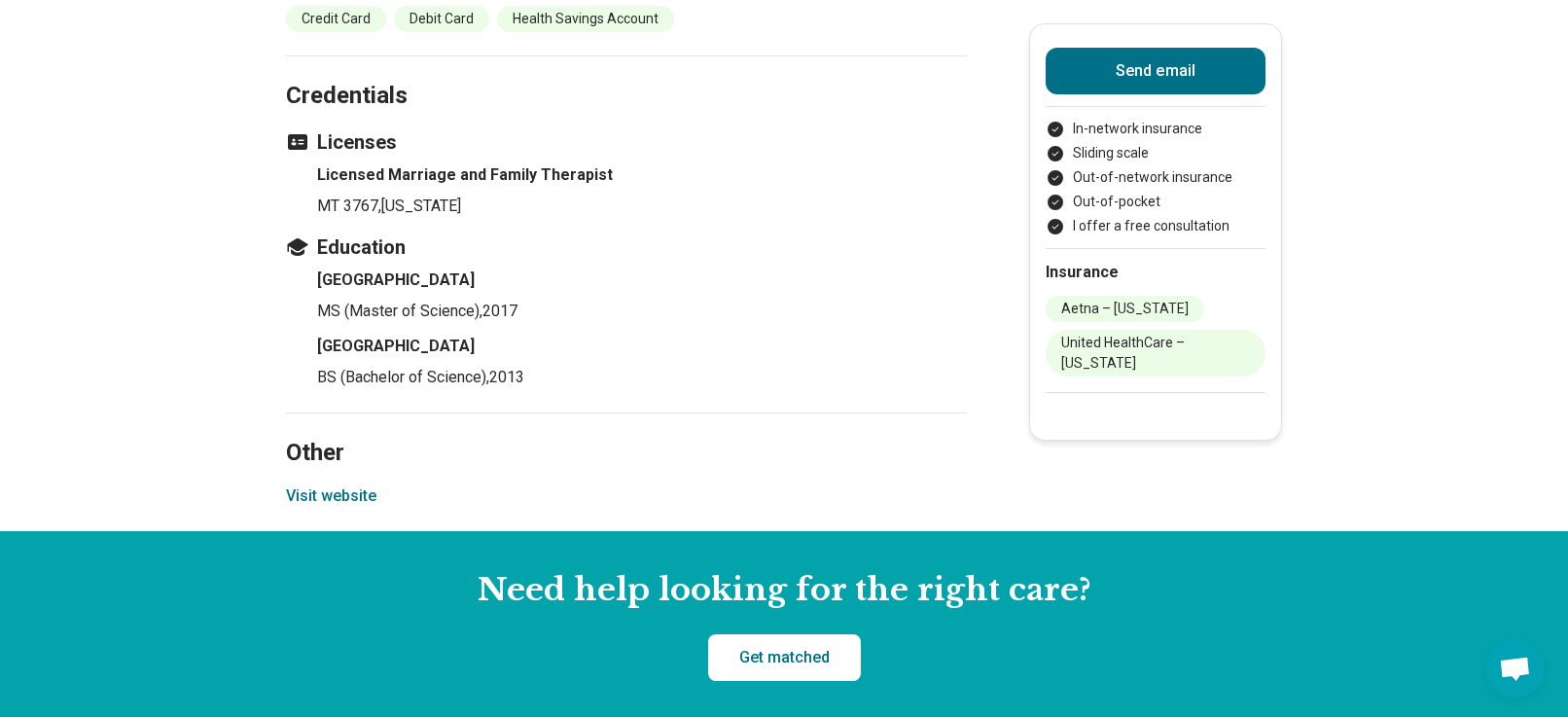
click at [325, 484] on button "Visit website" at bounding box center [331, 496] width 90 height 24
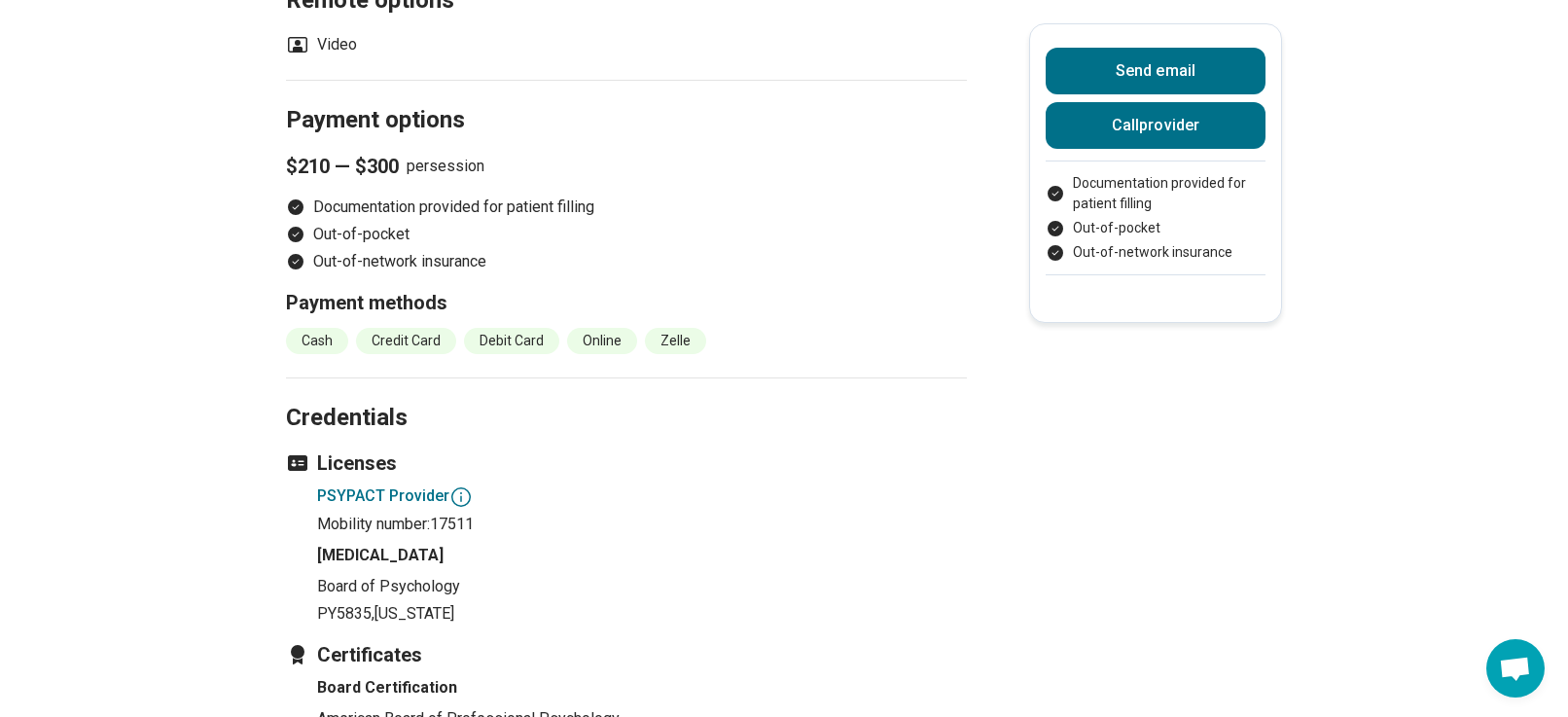
scroll to position [1536, 0]
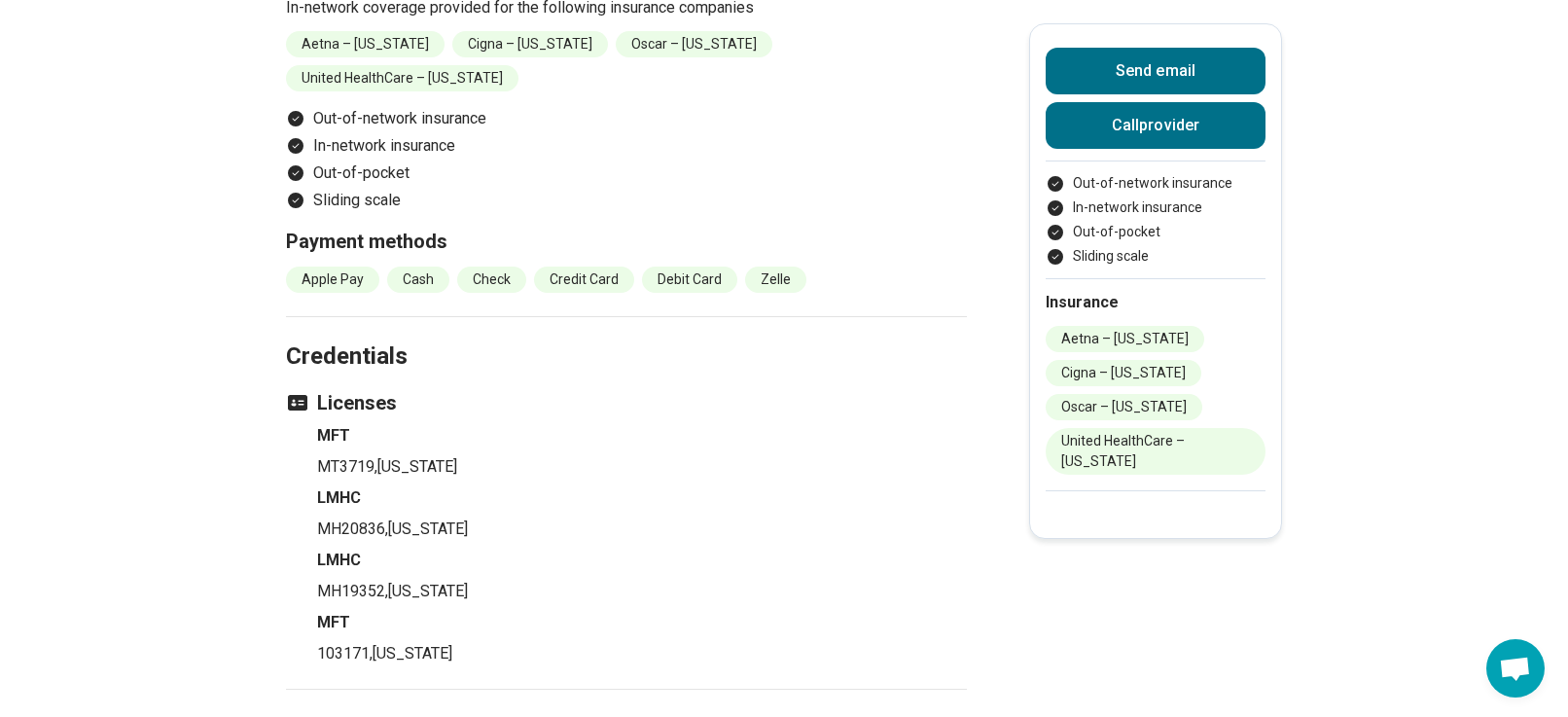
scroll to position [2528, 0]
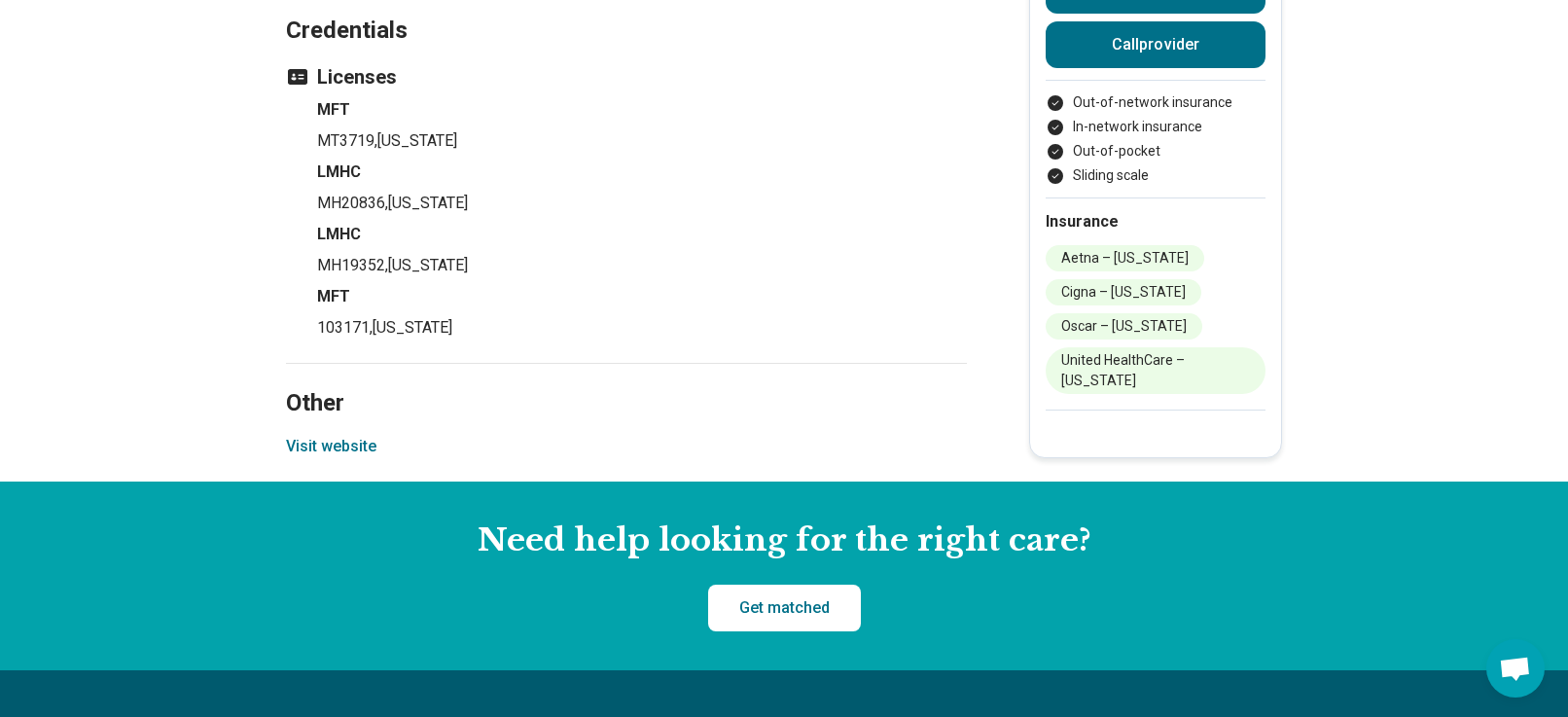
click at [326, 434] on button "Visit website" at bounding box center [331, 446] width 90 height 24
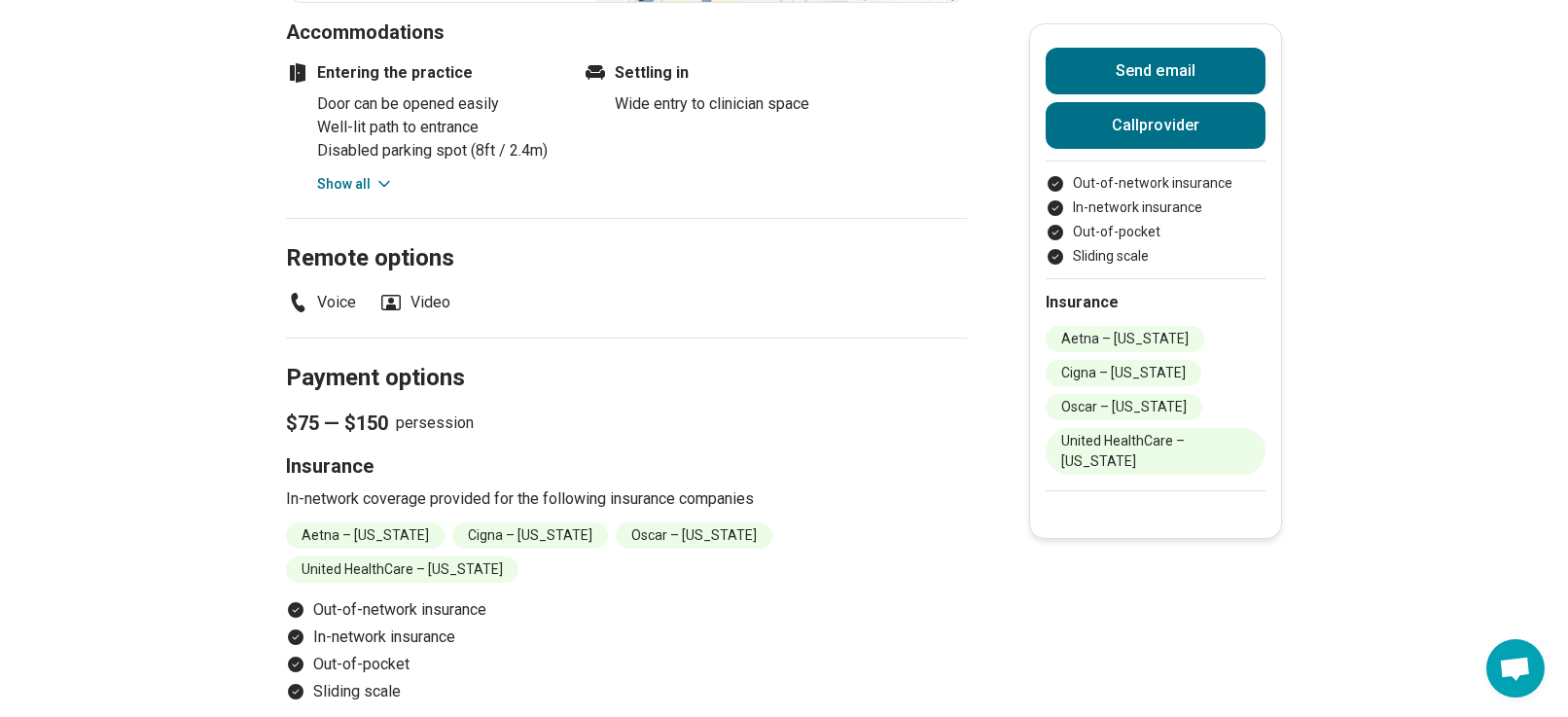
scroll to position [1750, 0]
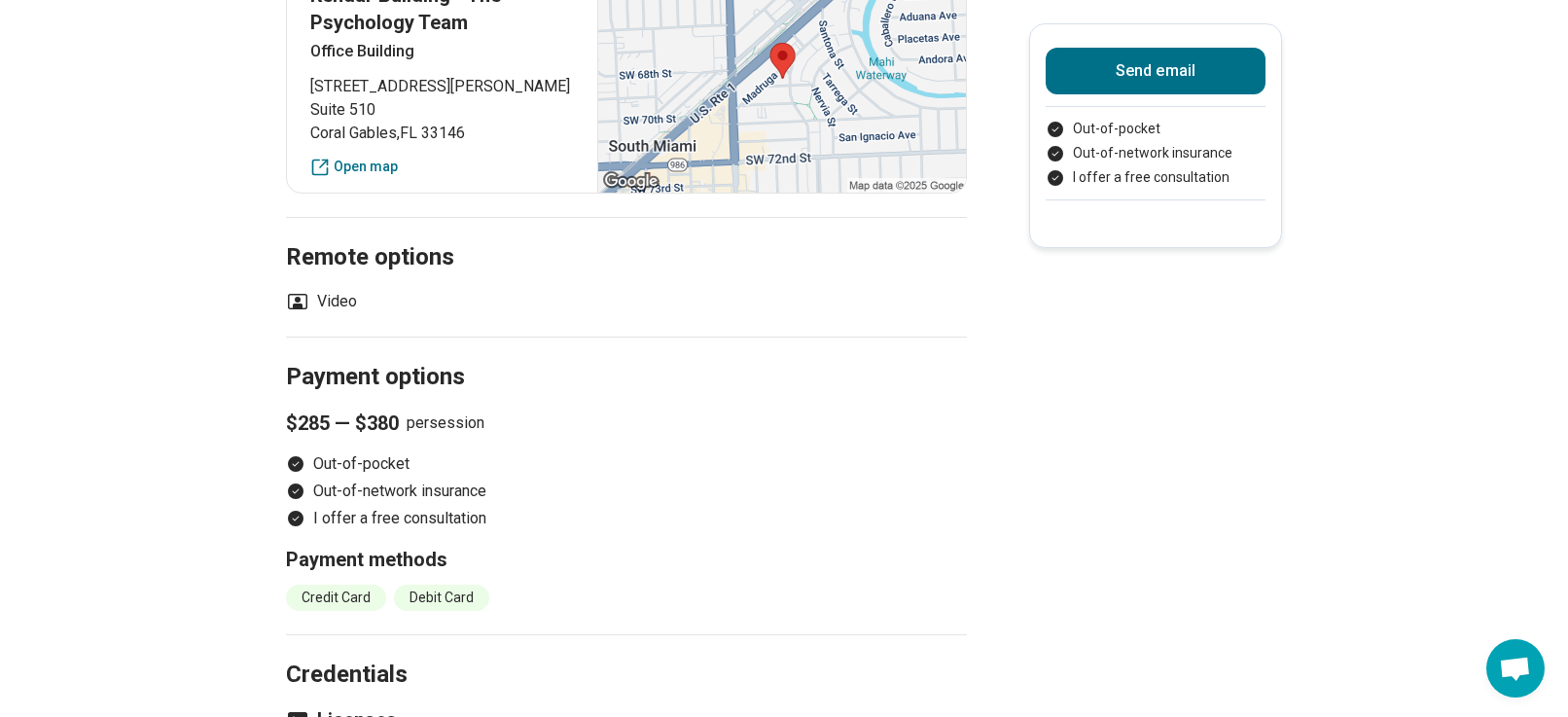
scroll to position [1459, 0]
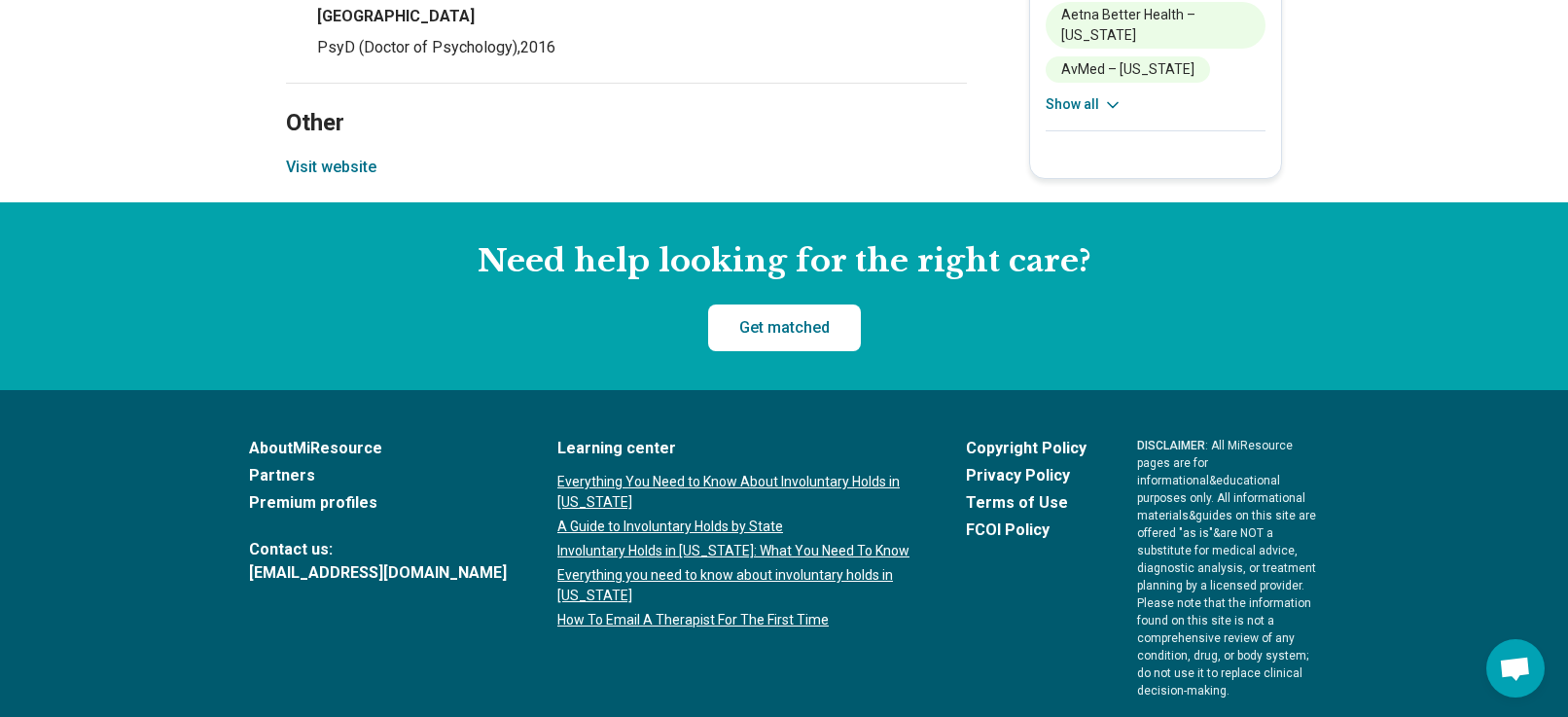
scroll to position [2723, 0]
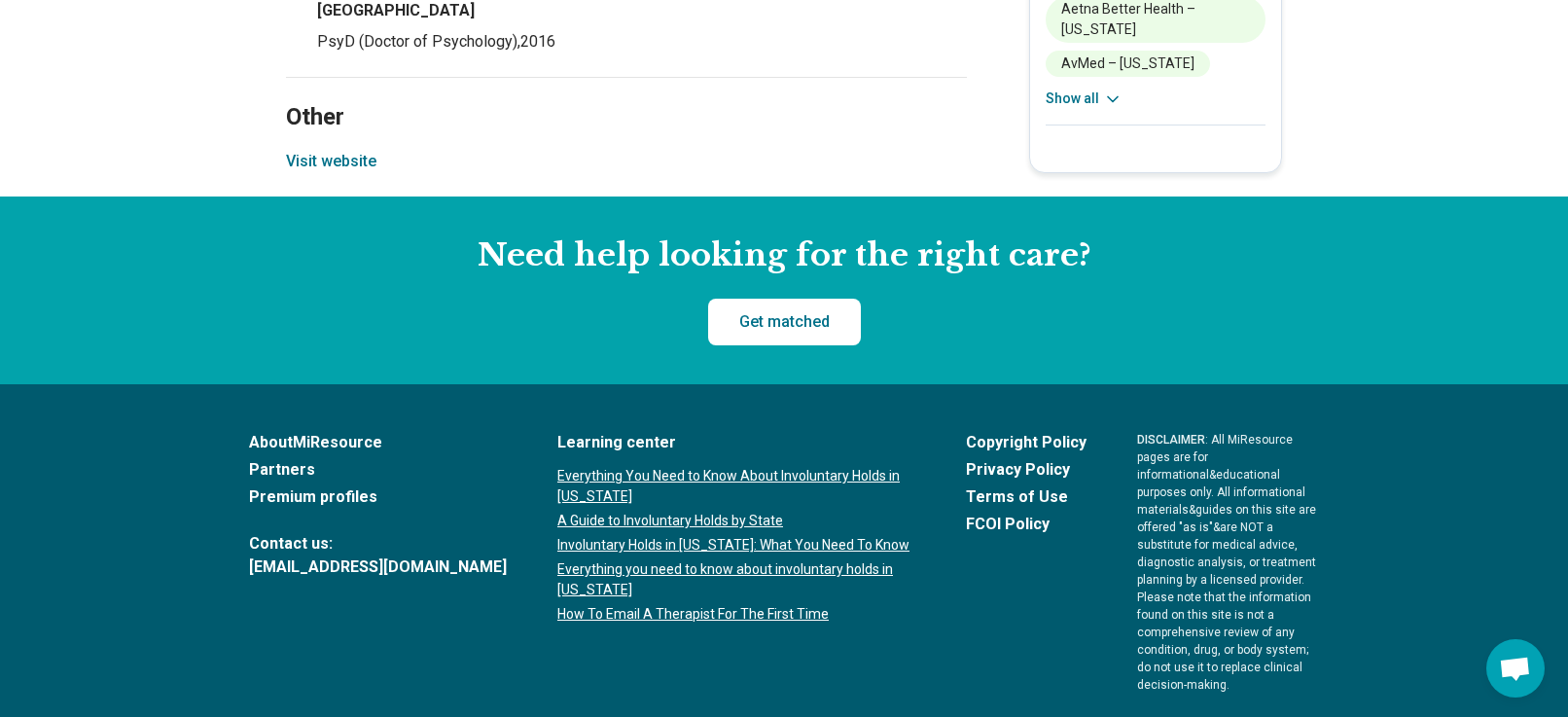
click at [349, 149] on button "Visit website" at bounding box center [331, 161] width 90 height 24
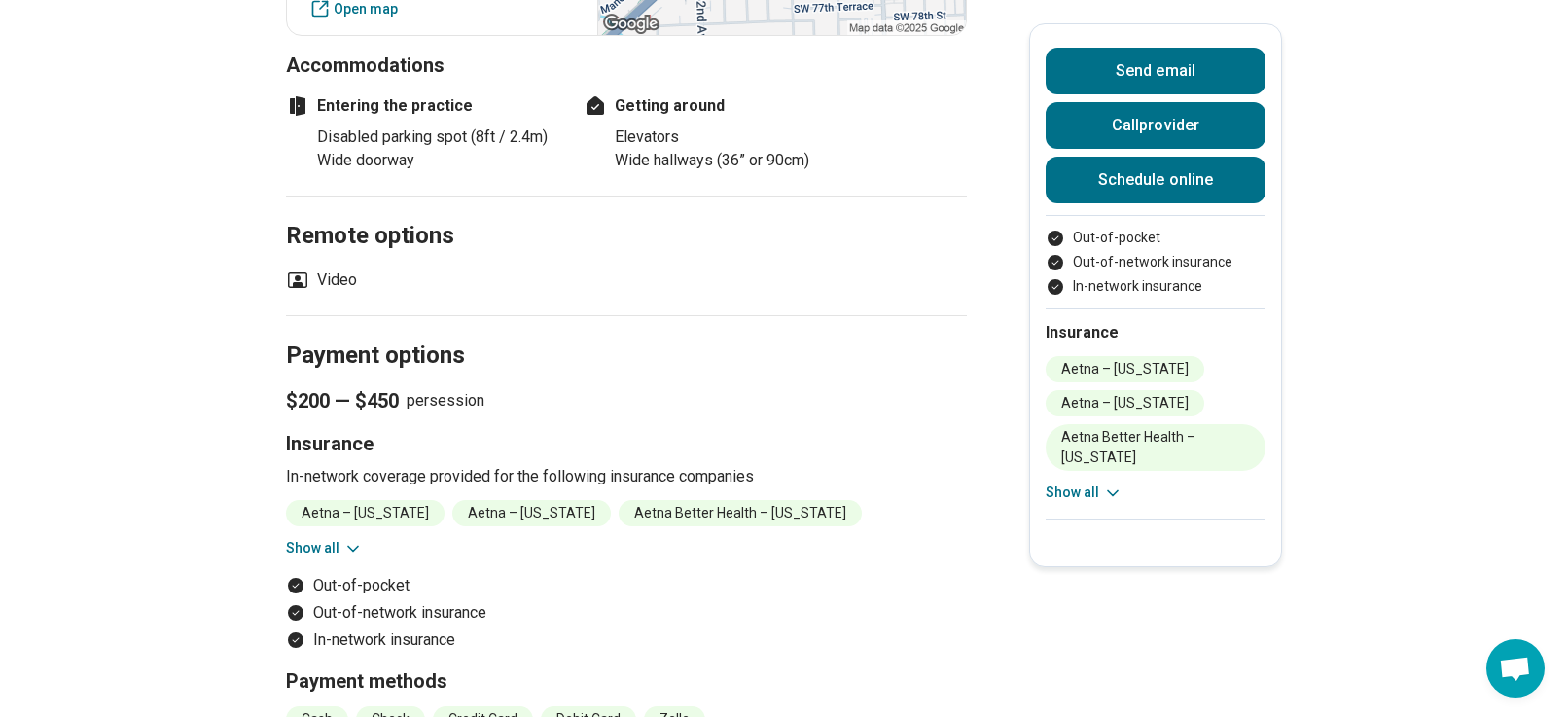
scroll to position [1945, 0]
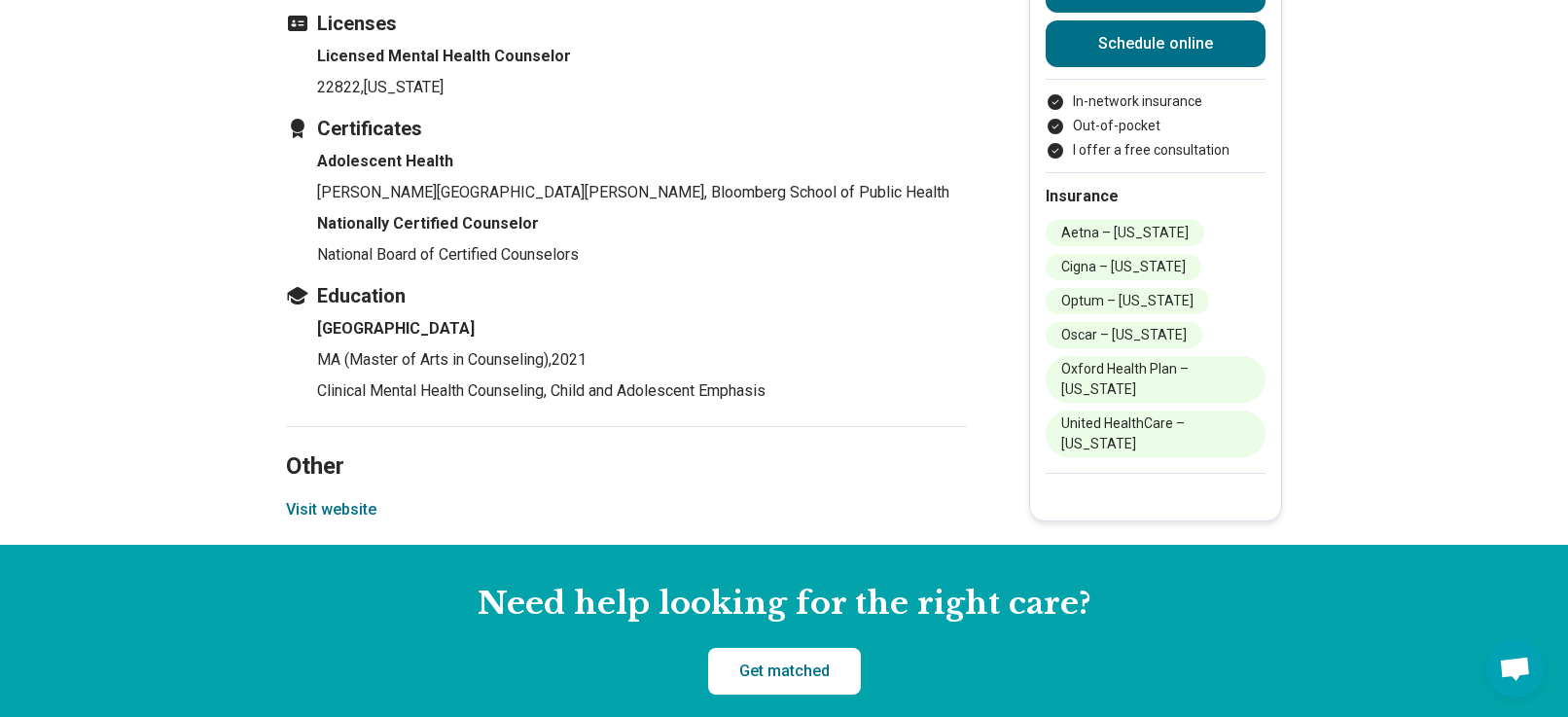
scroll to position [2236, 0]
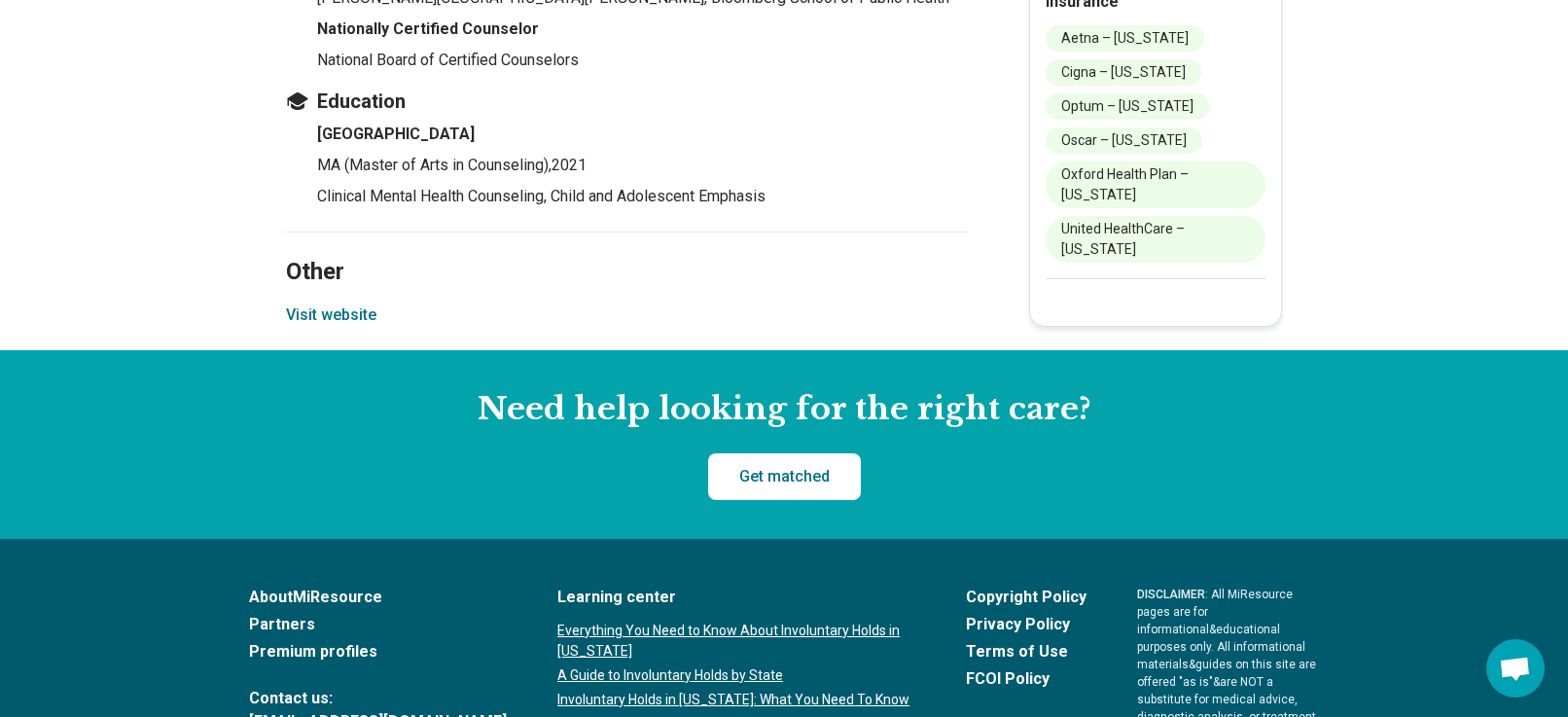
click at [356, 303] on button "Visit website" at bounding box center [331, 315] width 90 height 24
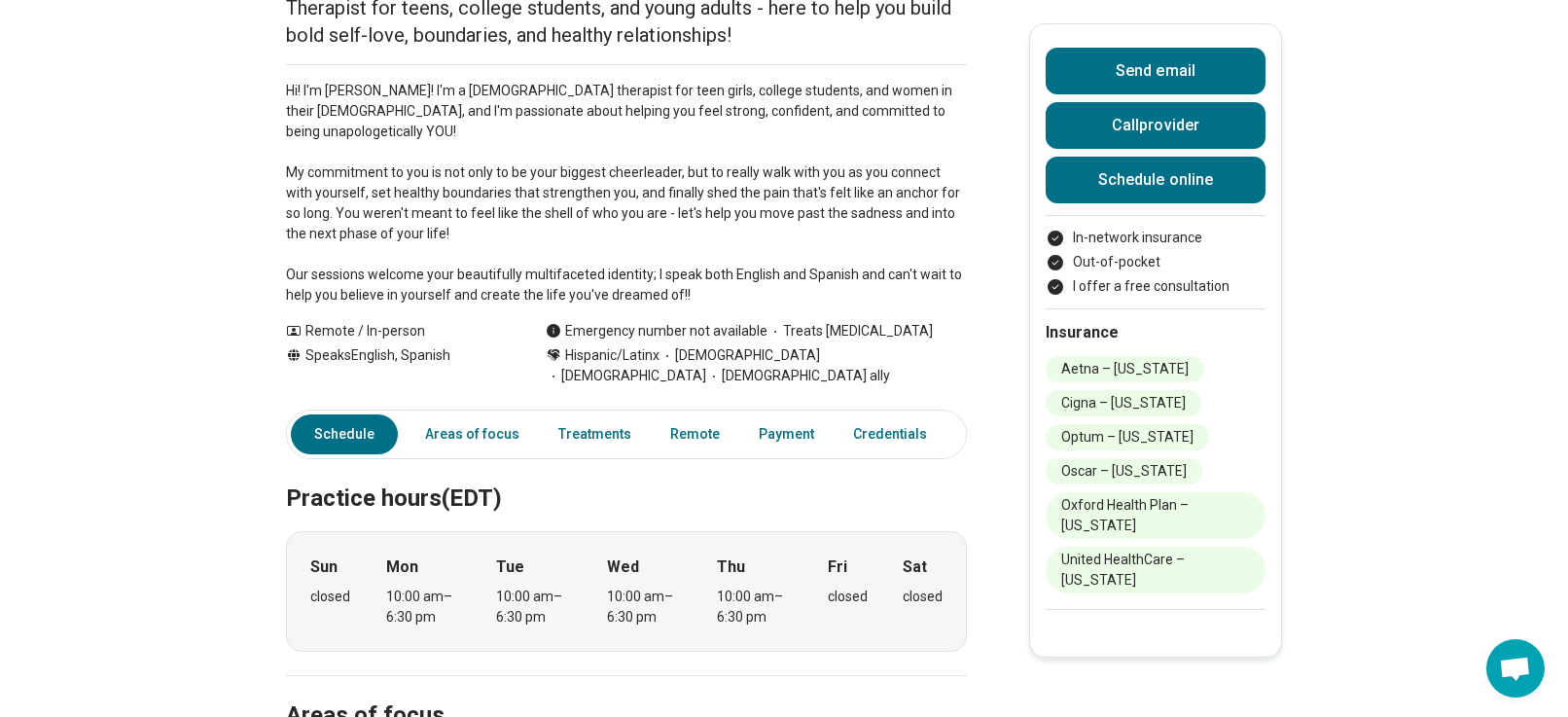
scroll to position [0, 0]
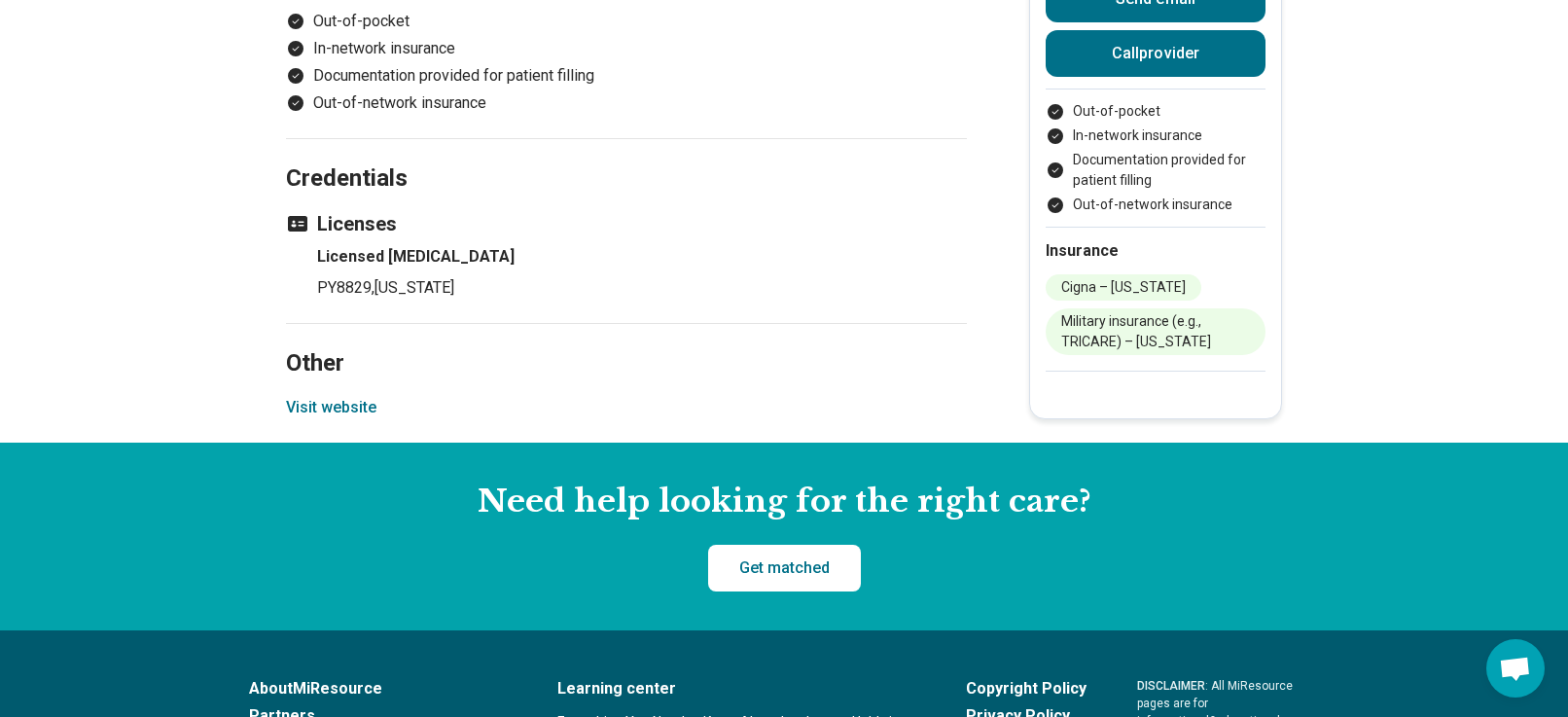
scroll to position [2431, 0]
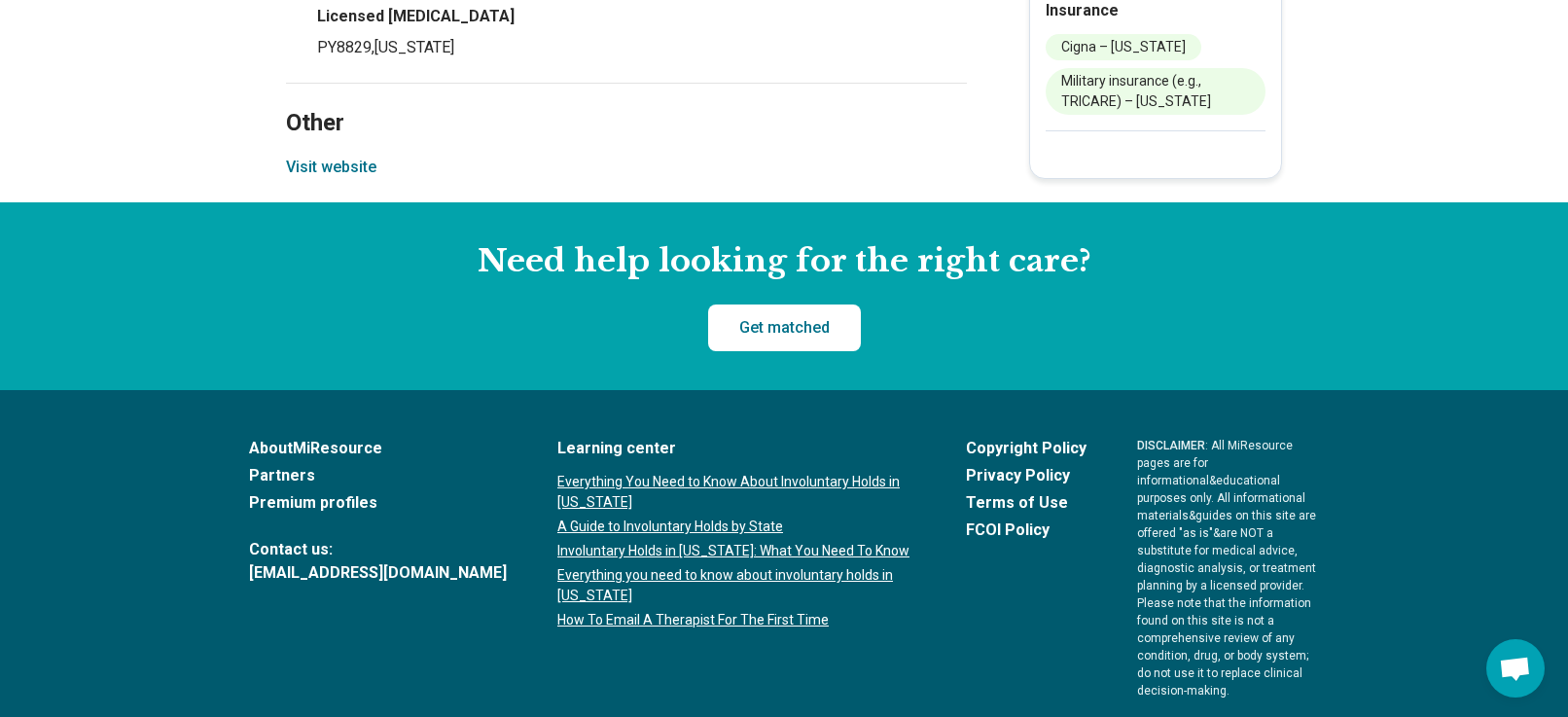
click at [343, 179] on button "Visit website" at bounding box center [331, 167] width 90 height 24
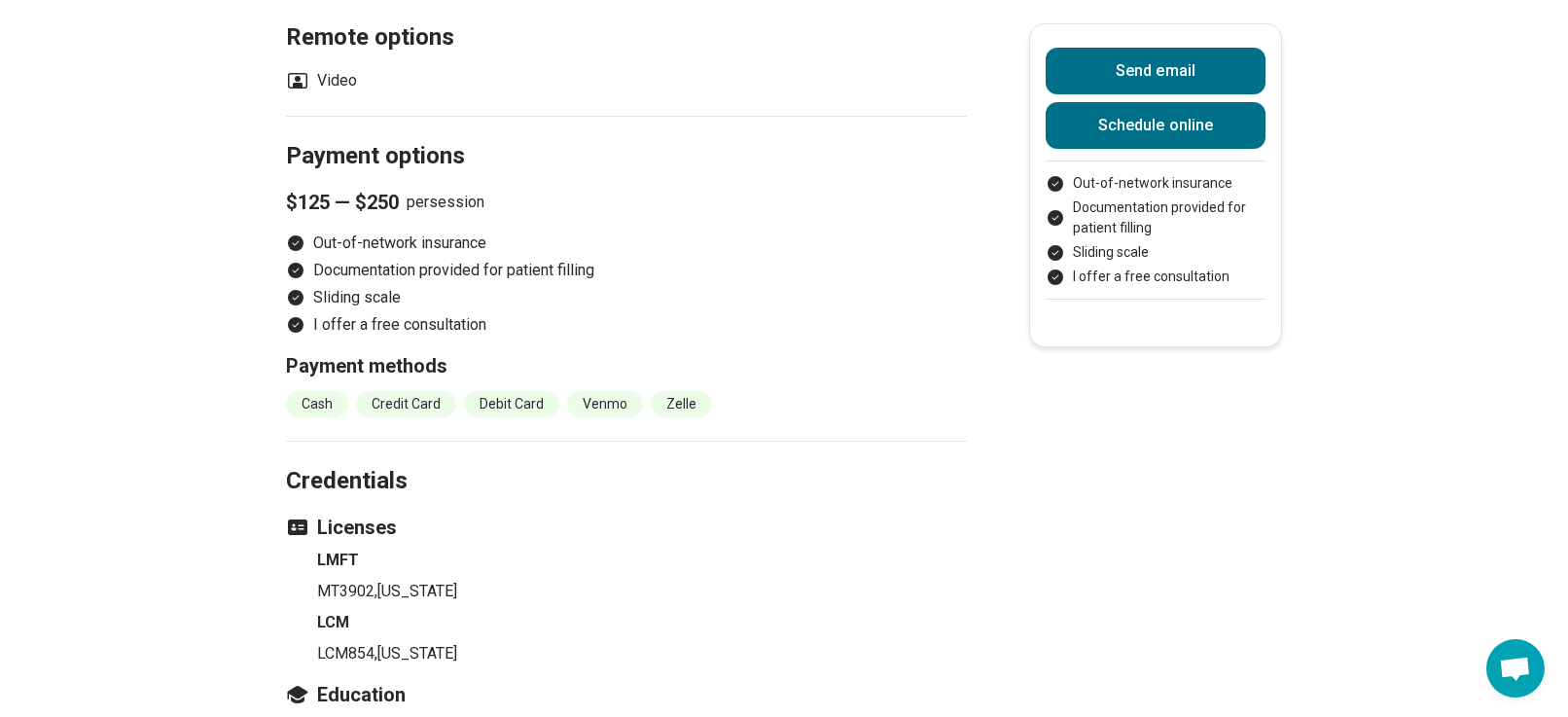
scroll to position [2139, 0]
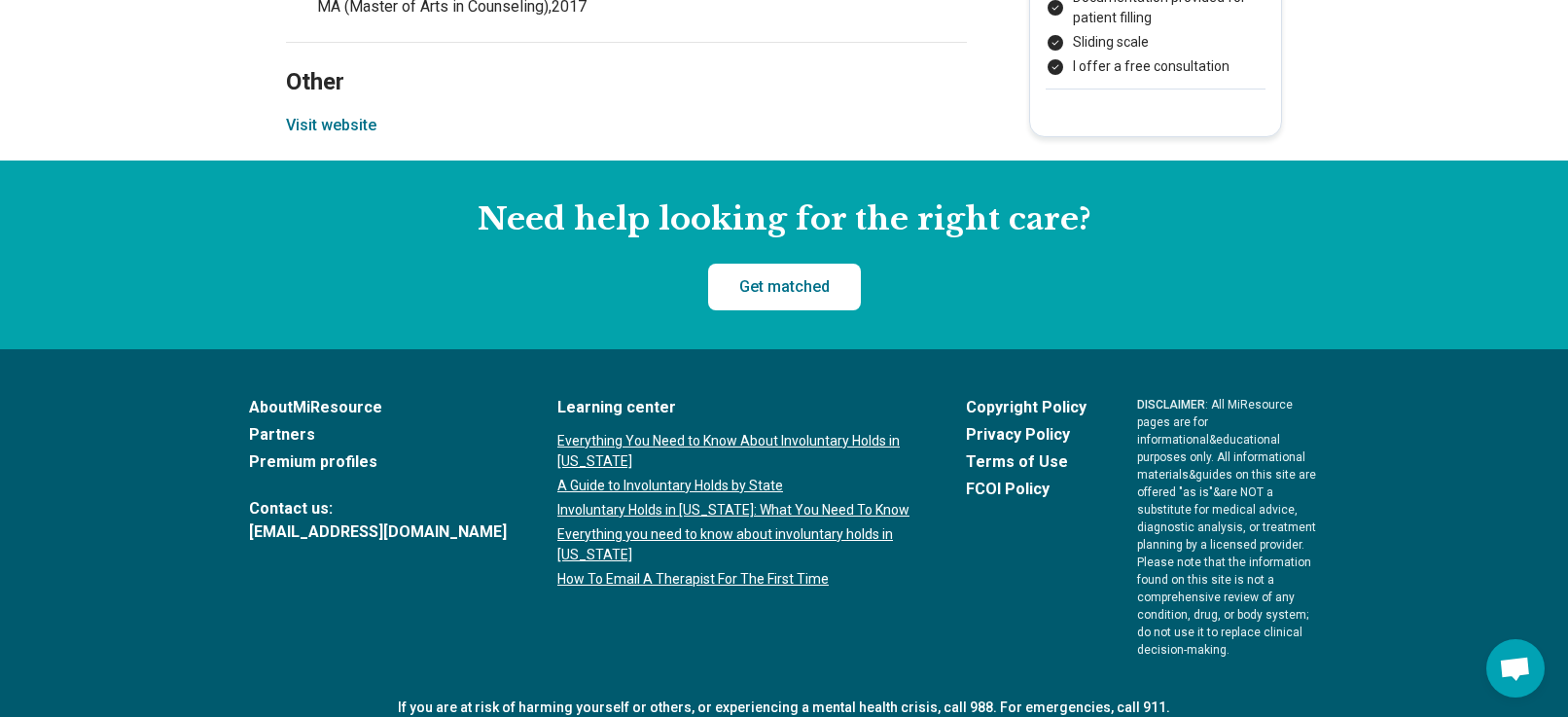
click at [355, 120] on button "Visit website" at bounding box center [331, 126] width 90 height 24
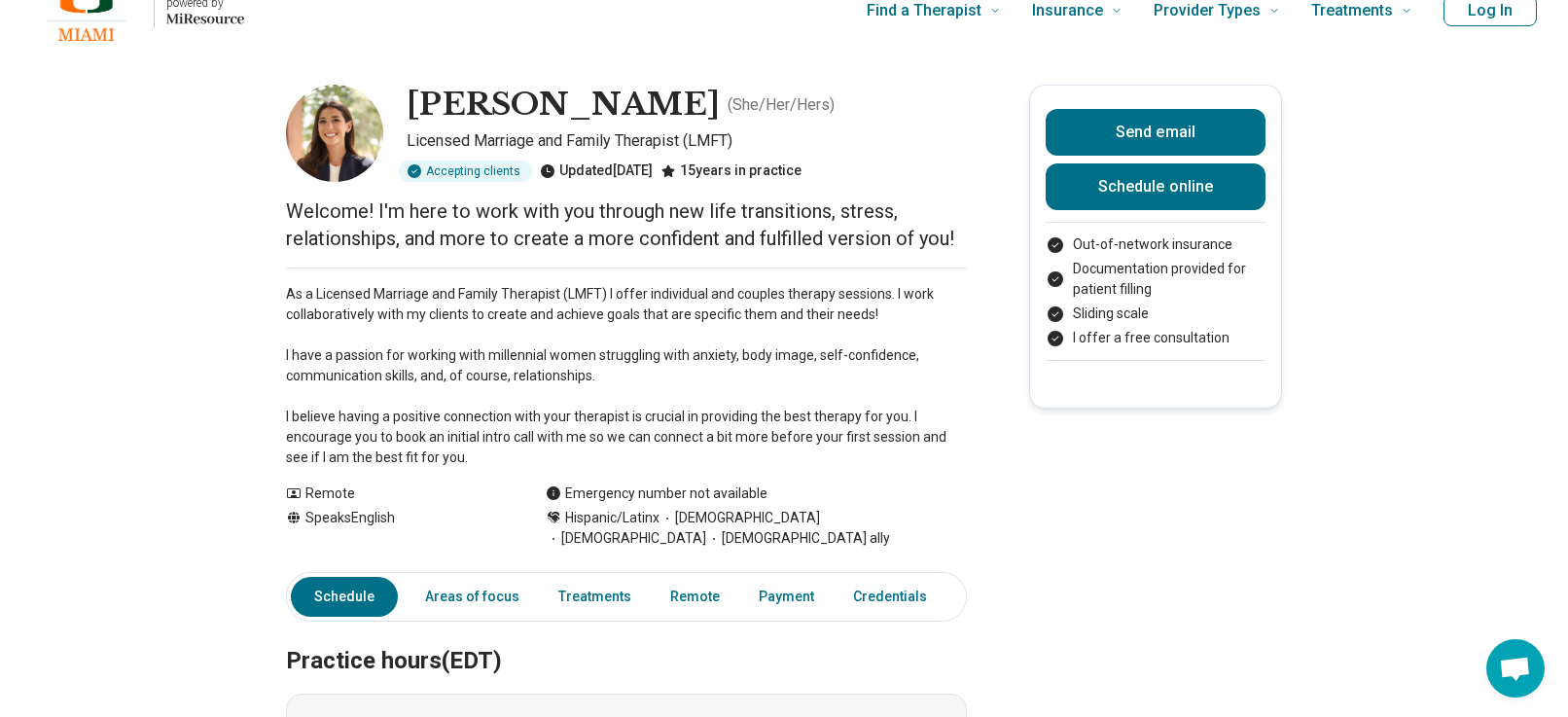
scroll to position [0, 0]
